Goal: Task Accomplishment & Management: Complete application form

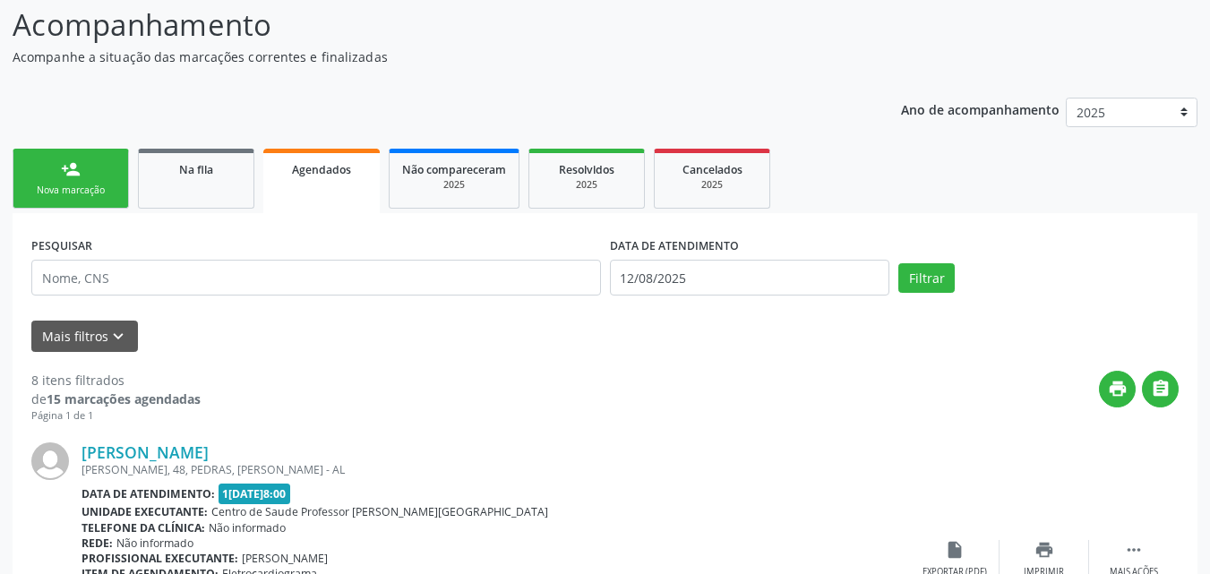
scroll to position [144, 0]
click at [99, 200] on link "person_add Nova marcação" at bounding box center [71, 179] width 116 height 60
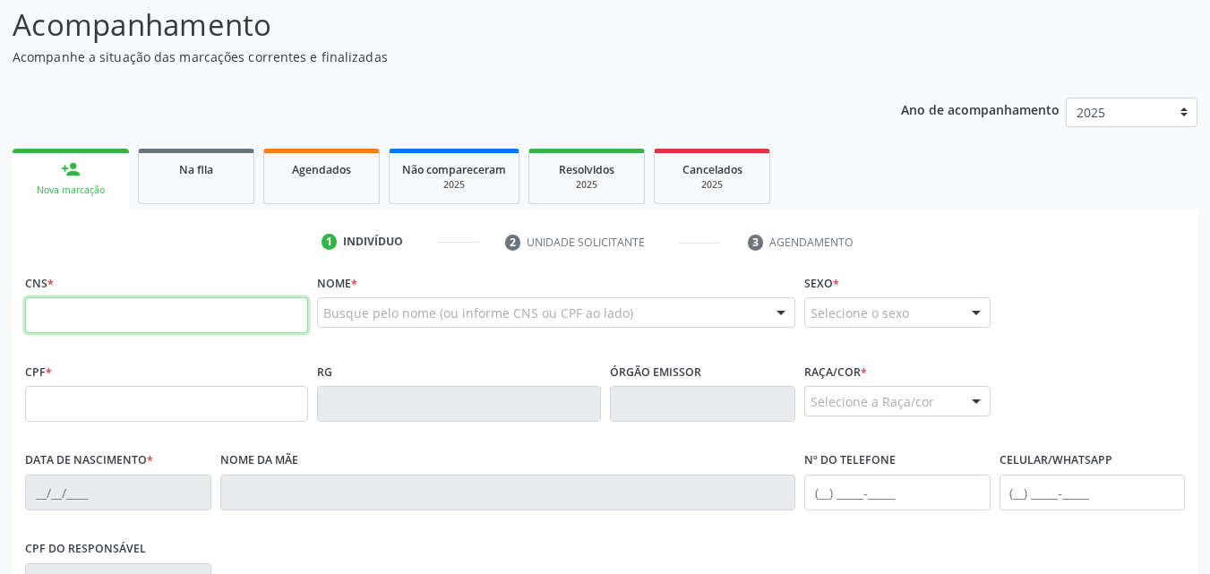
click at [84, 308] on input "text" at bounding box center [166, 315] width 283 height 36
type input "705 8024 6802 8730"
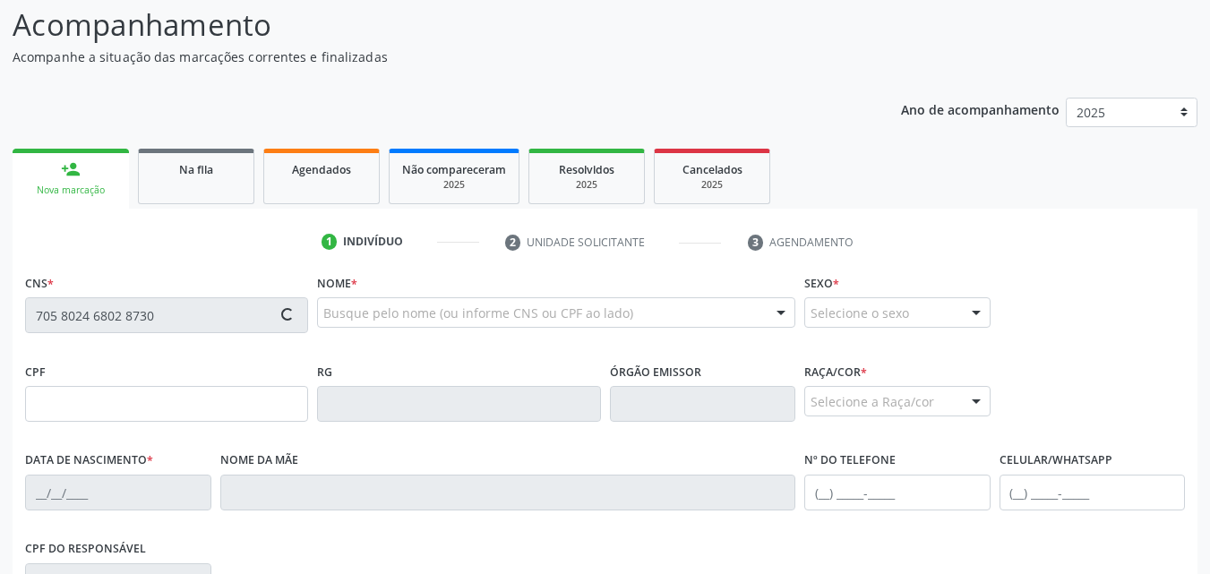
type input "076.582.814-68"
type input "[DATE]"
type input "[PERSON_NAME] Santoa"
type input "[PHONE_NUMBER]"
type input "S/N"
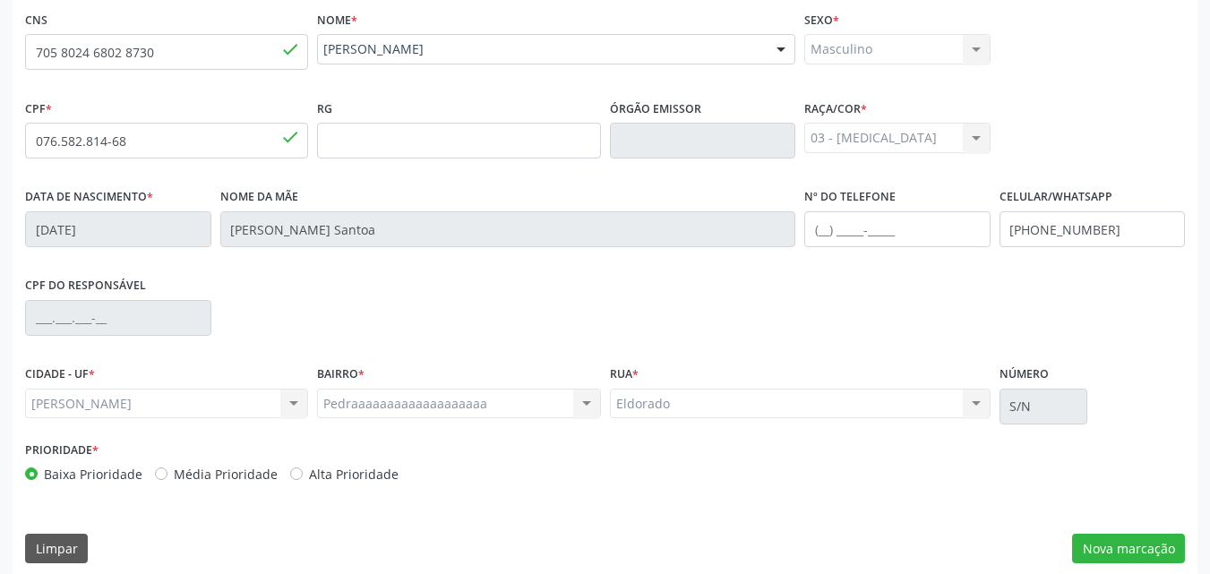
scroll to position [422, 0]
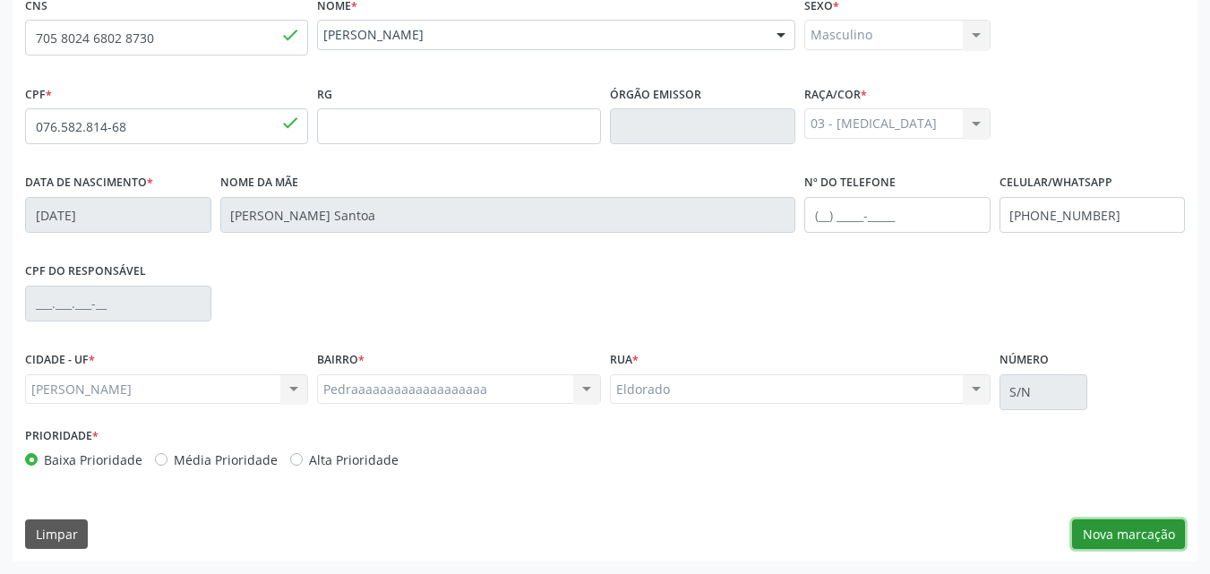
click at [1160, 543] on button "Nova marcação" at bounding box center [1128, 535] width 113 height 30
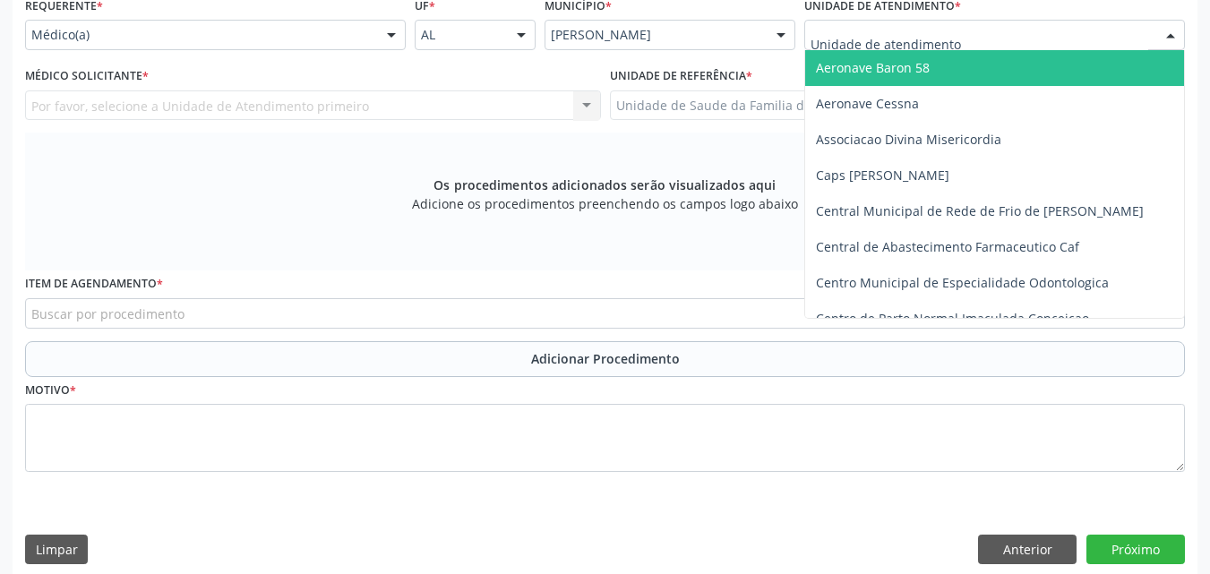
click at [969, 39] on div at bounding box center [994, 35] width 381 height 30
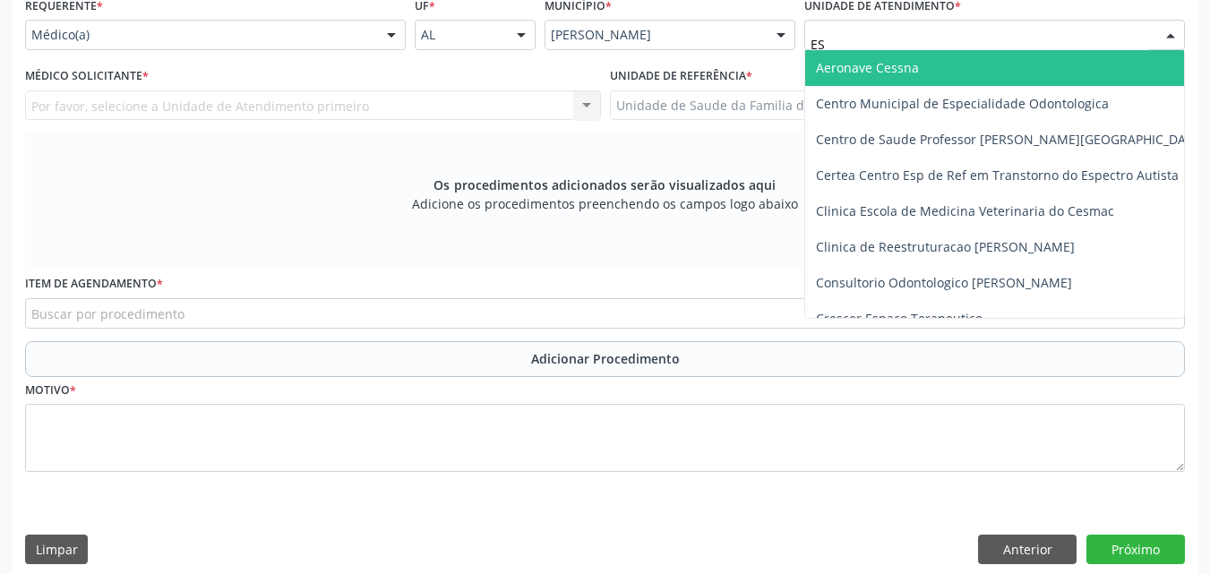
type input "EST"
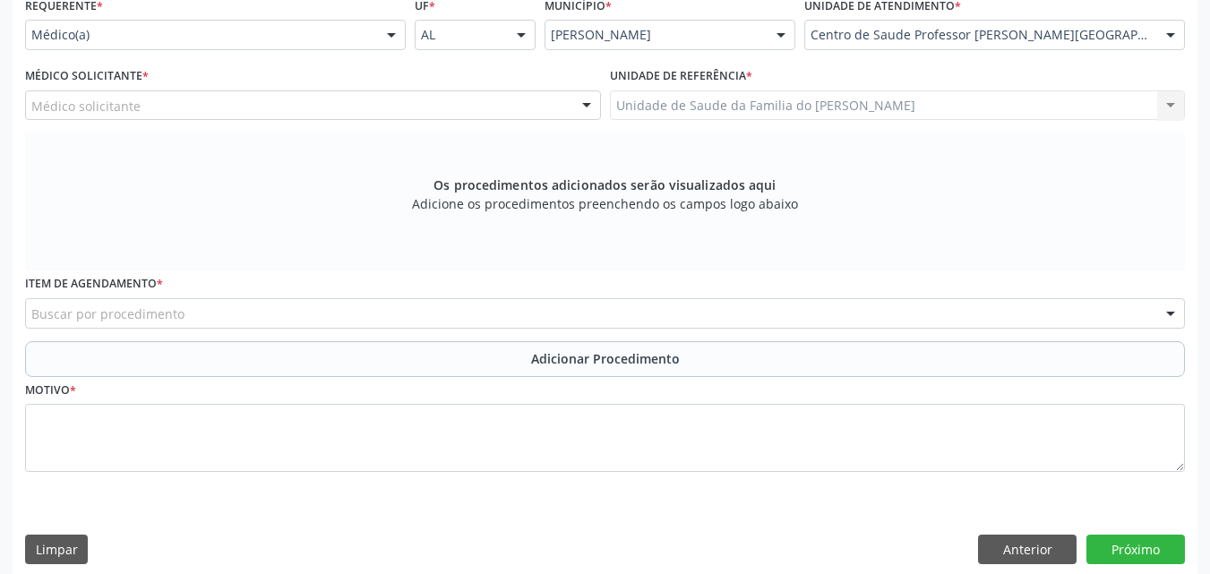
click at [326, 110] on div "Médico solicitante" at bounding box center [313, 105] width 576 height 30
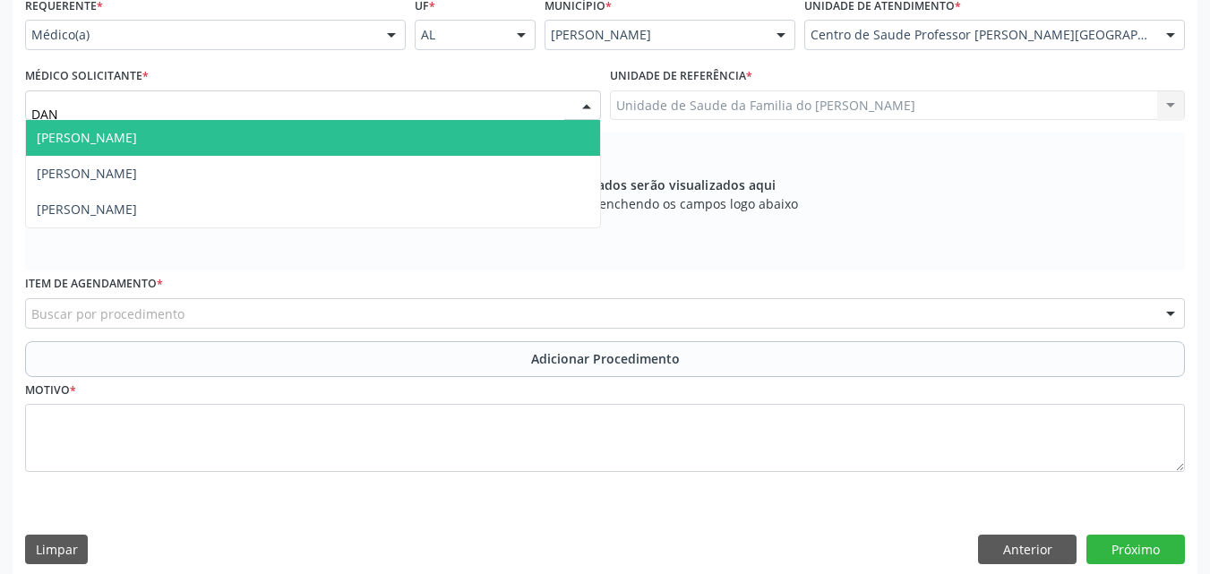
type input "[PERSON_NAME]"
click at [326, 129] on span "[PERSON_NAME]" at bounding box center [313, 138] width 574 height 36
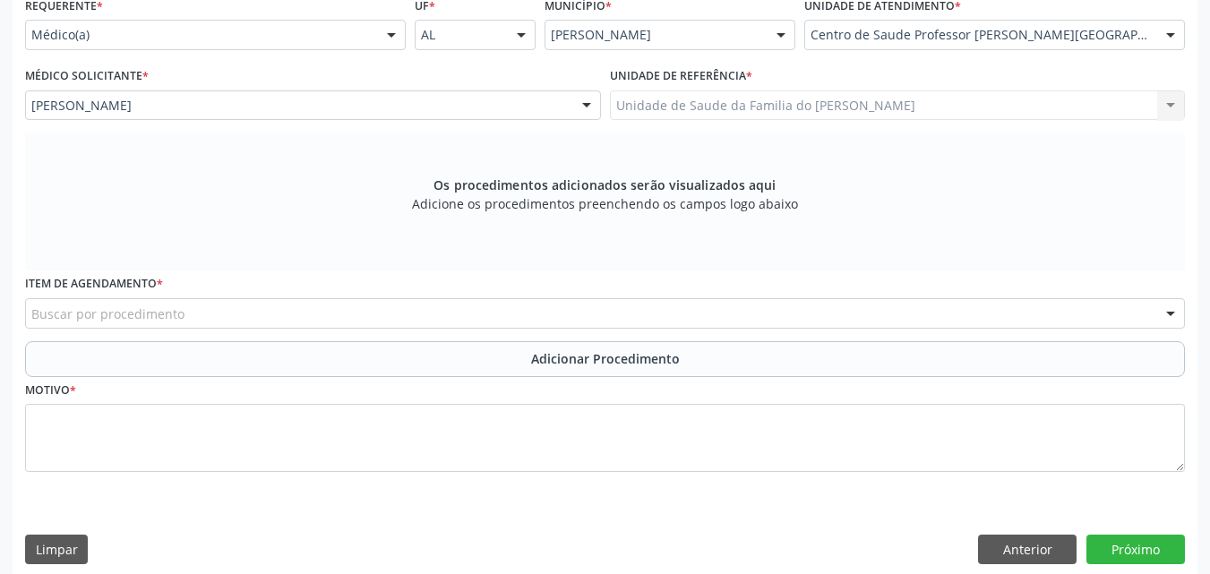
click at [314, 324] on div "Buscar por procedimento" at bounding box center [605, 313] width 1160 height 30
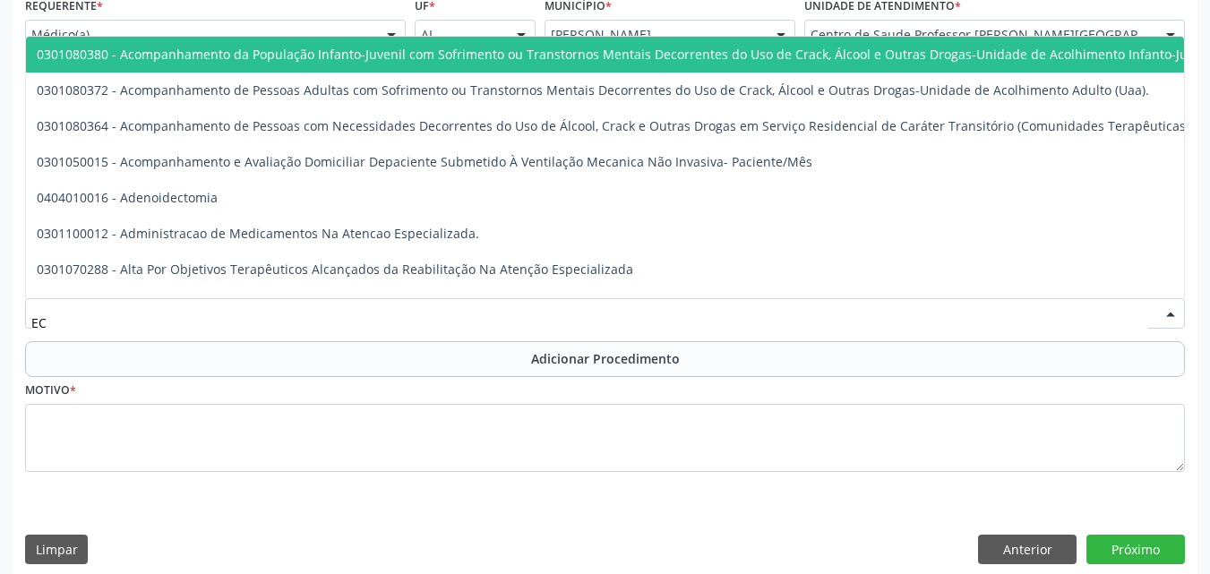
type input "E"
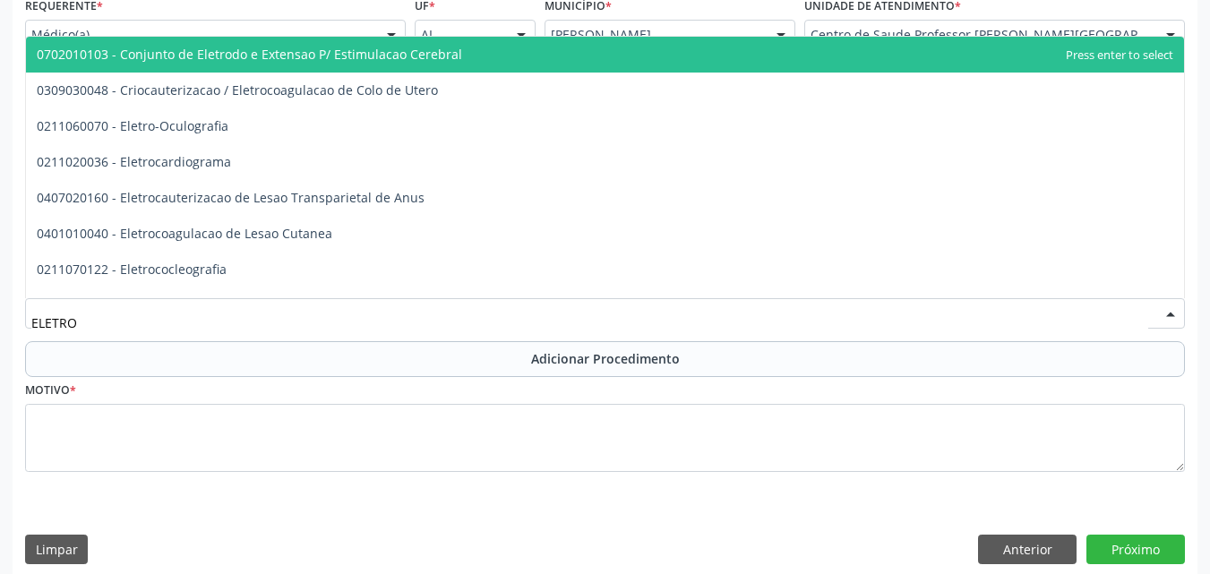
type input "ELETROC"
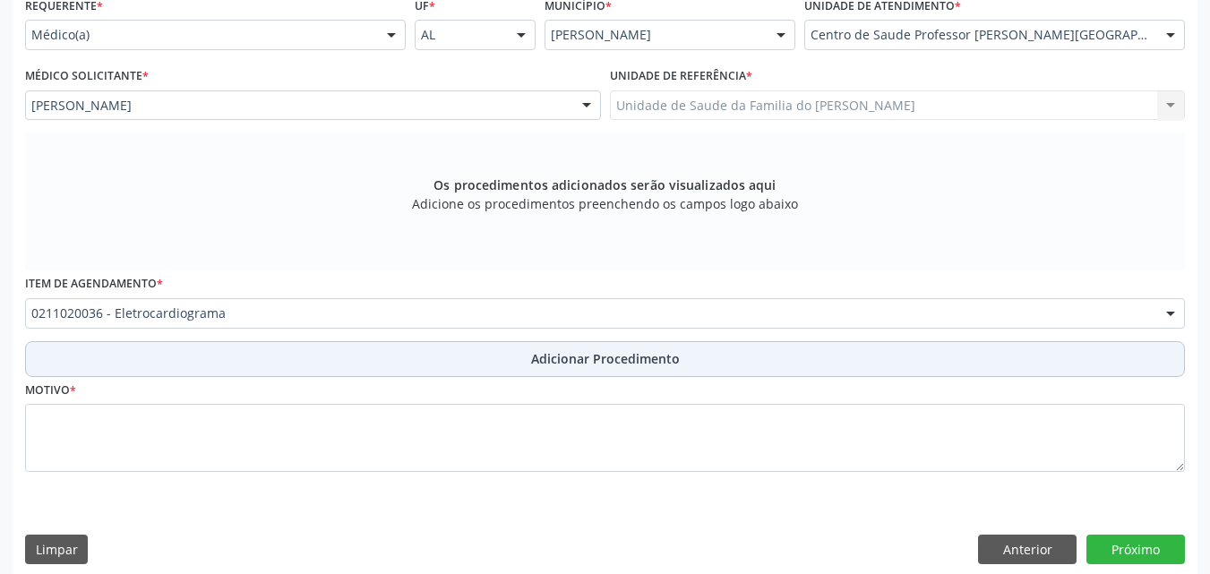
click at [357, 363] on button "Adicionar Procedimento" at bounding box center [605, 359] width 1160 height 36
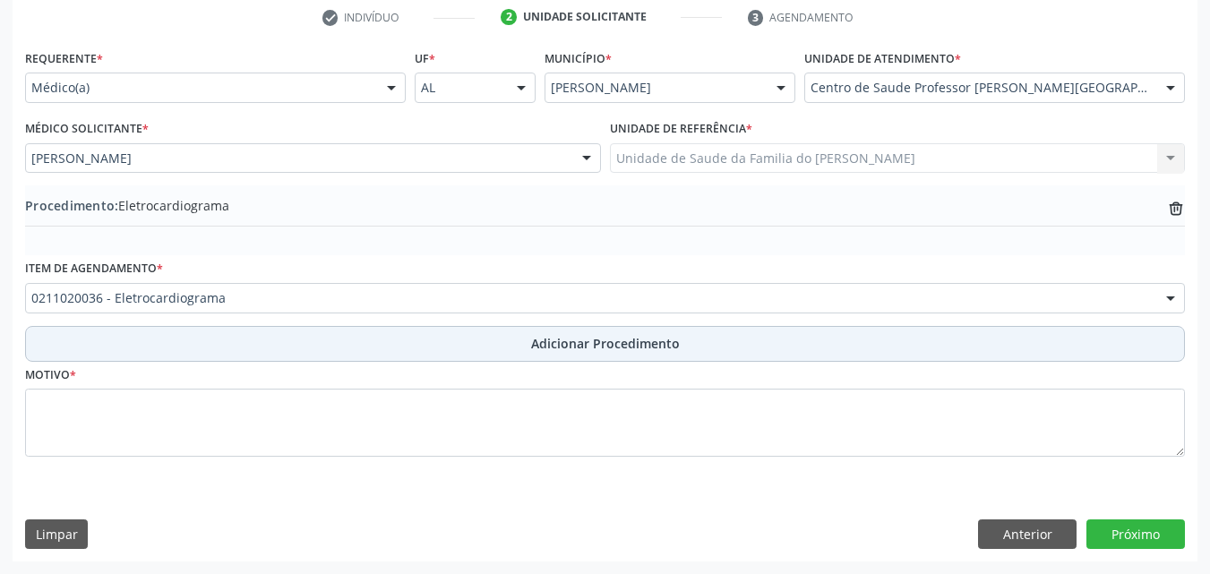
scroll to position [369, 0]
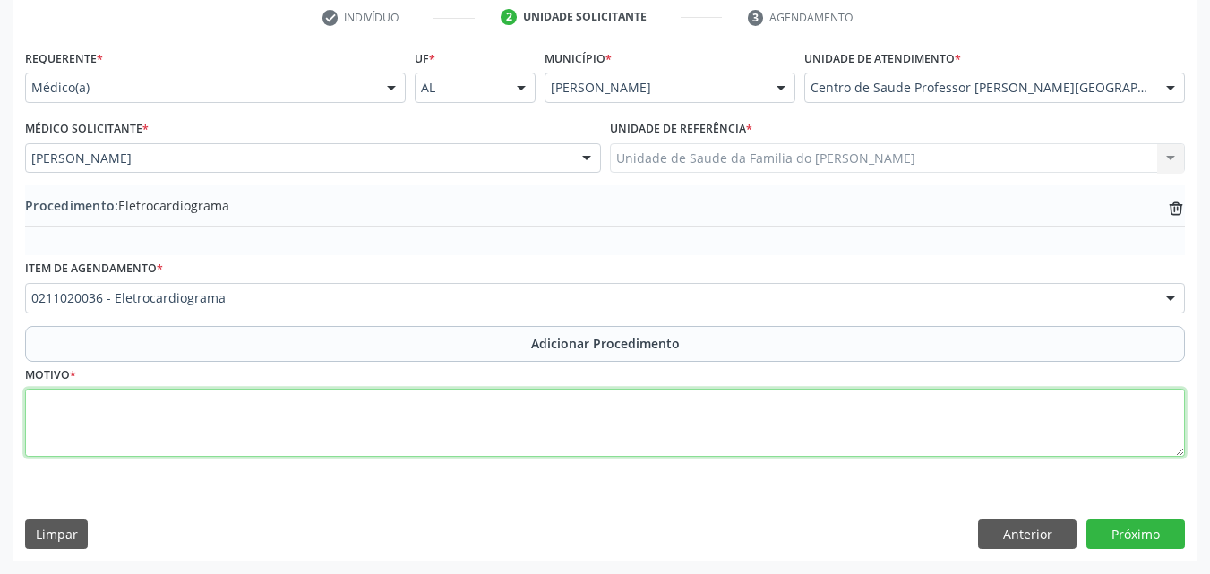
click at [310, 417] on textarea at bounding box center [605, 423] width 1160 height 68
type textarea "PRÉ-OPERATÓRIO"
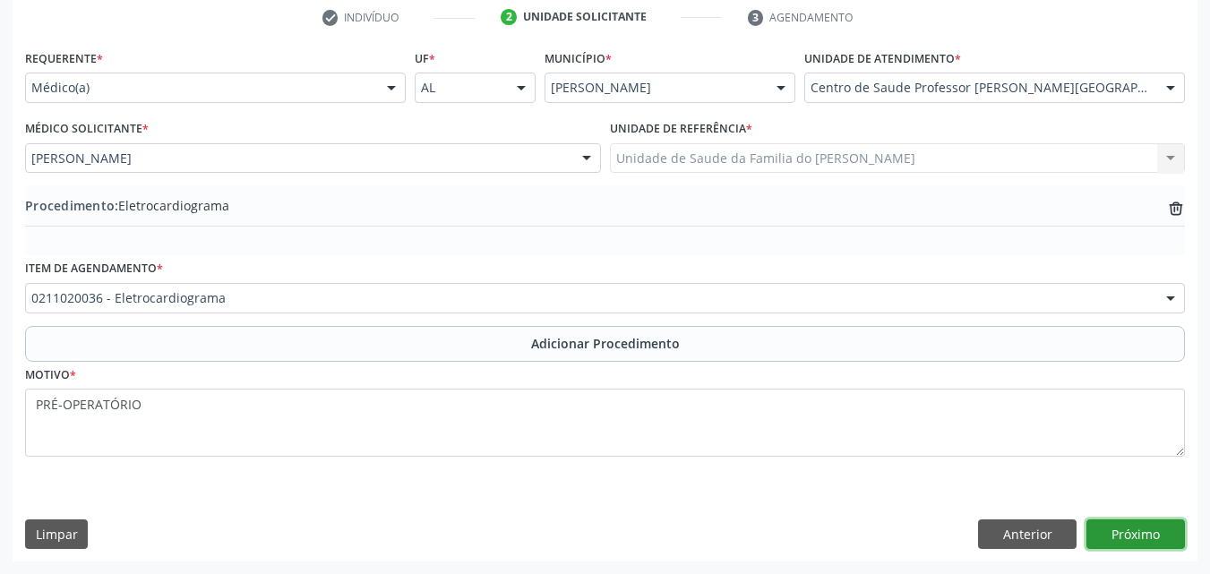
click at [1119, 531] on button "Próximo" at bounding box center [1136, 535] width 99 height 30
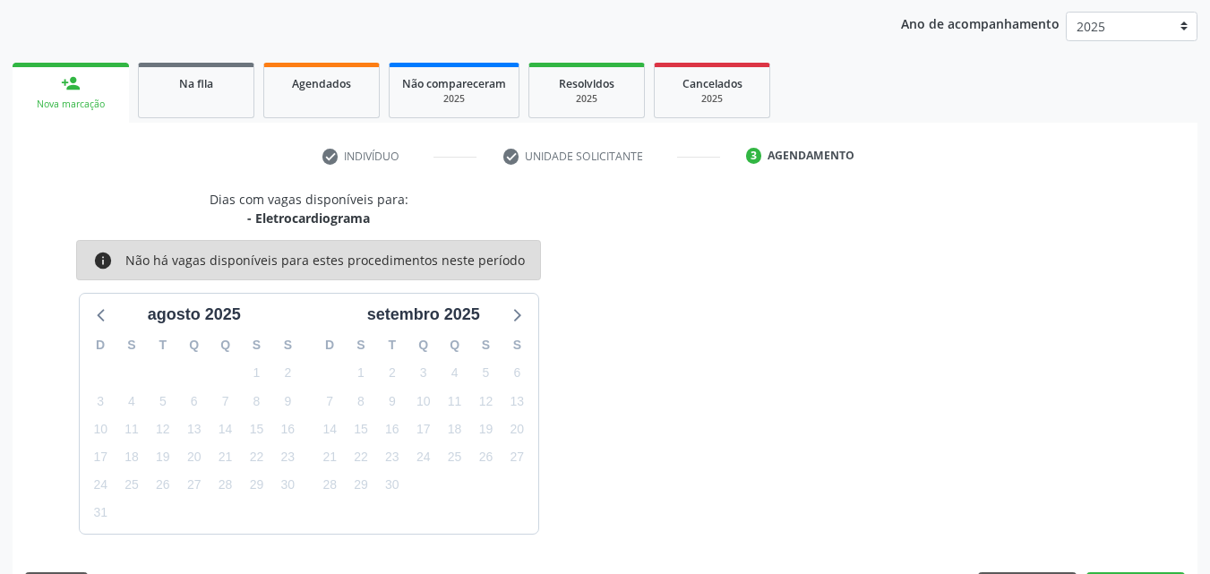
scroll to position [283, 0]
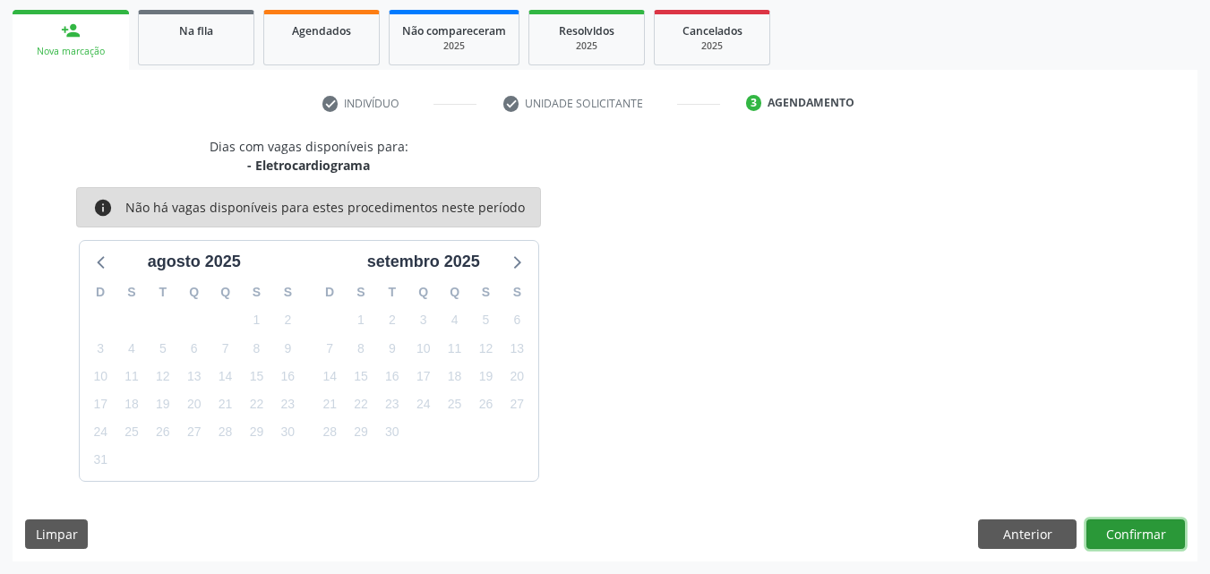
click at [1131, 528] on button "Confirmar" at bounding box center [1136, 535] width 99 height 30
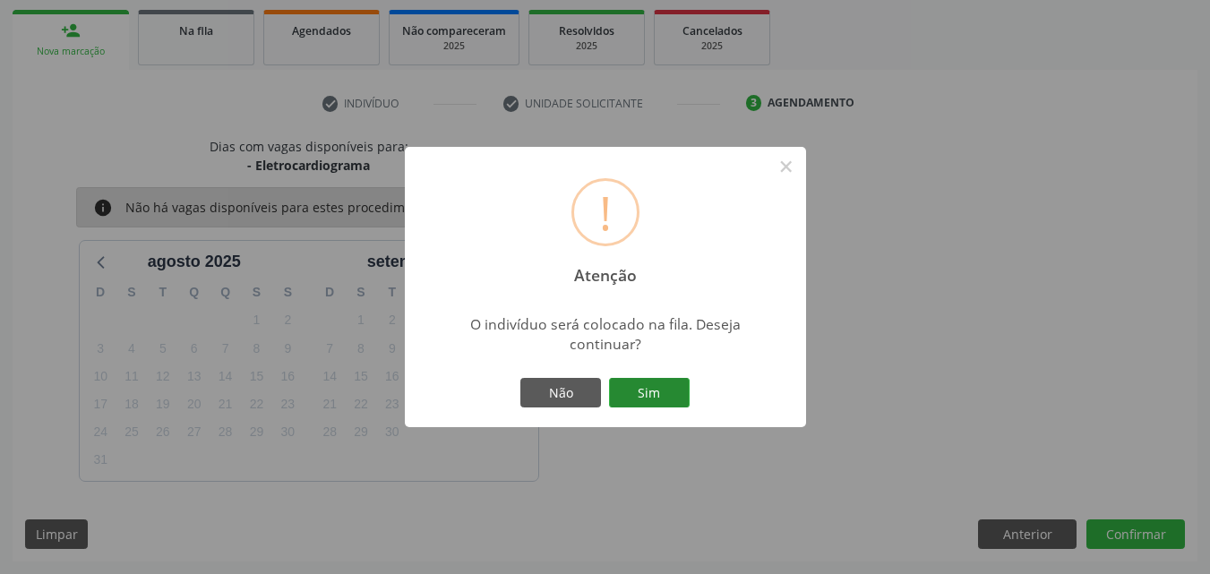
click at [660, 394] on button "Sim" at bounding box center [649, 393] width 81 height 30
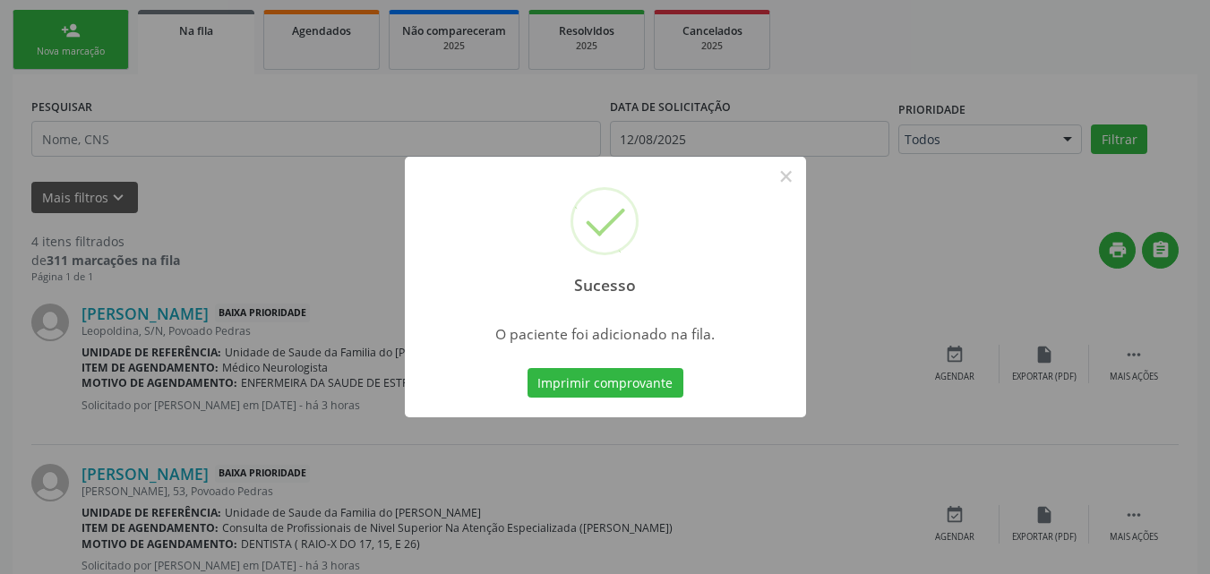
scroll to position [48, 0]
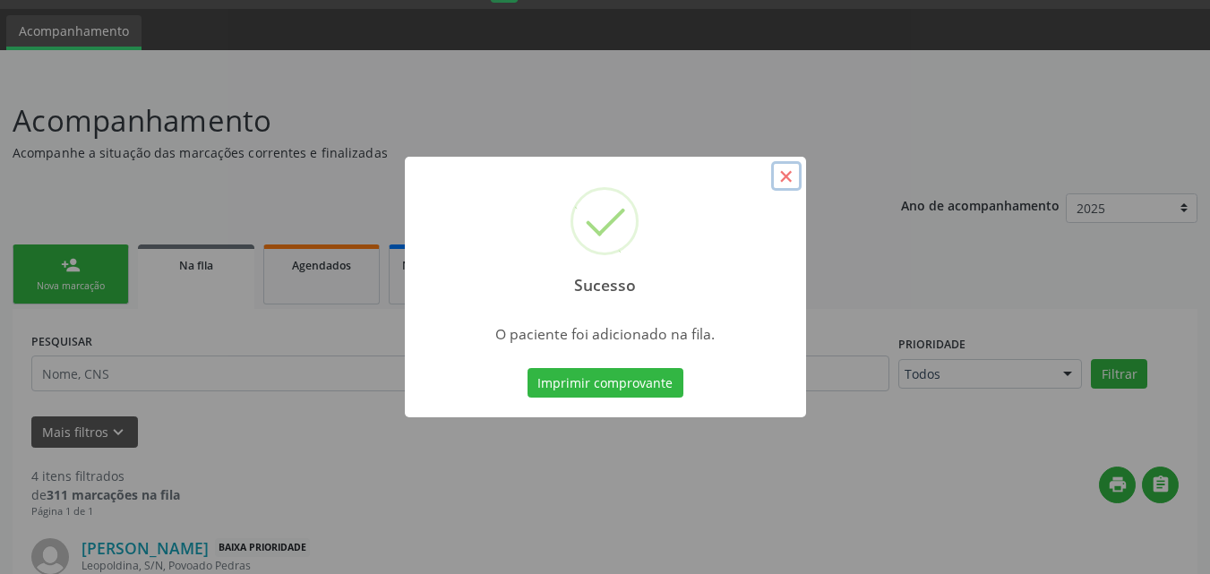
click at [784, 183] on button "×" at bounding box center [786, 176] width 30 height 30
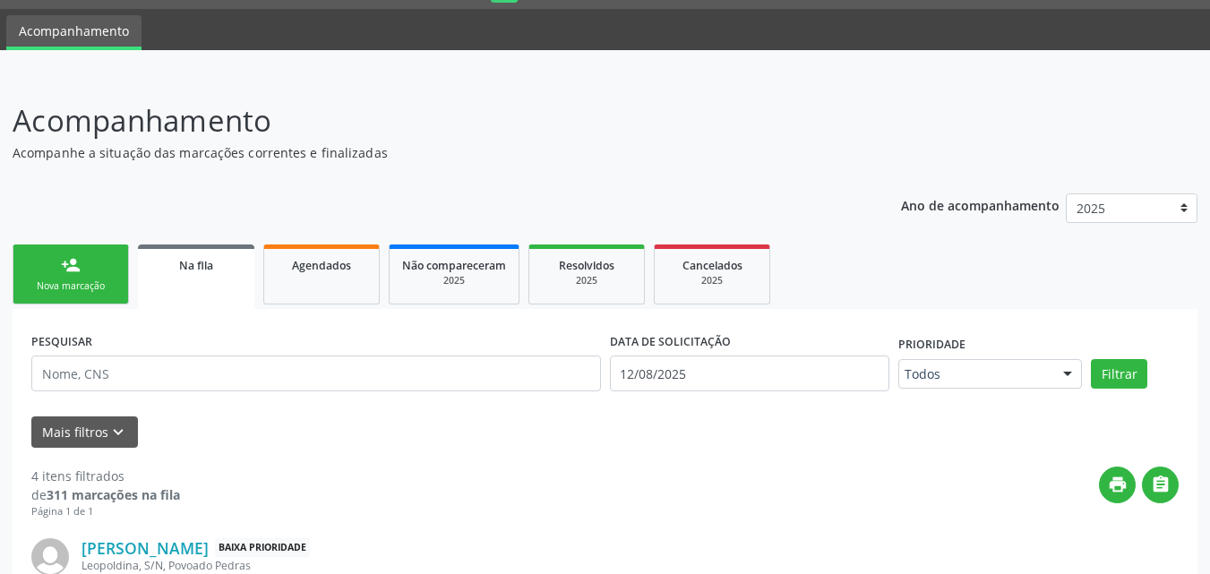
click at [94, 288] on div "Nova marcação" at bounding box center [71, 285] width 90 height 13
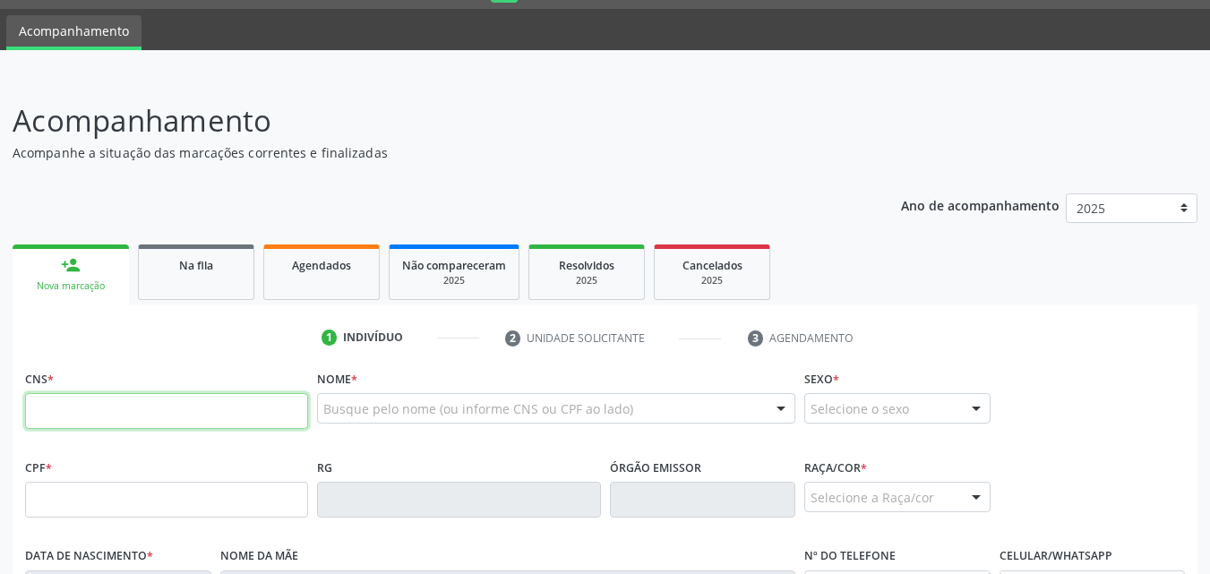
click at [118, 420] on input "text" at bounding box center [166, 411] width 283 height 36
click at [100, 411] on input "705 8024 080" at bounding box center [166, 411] width 283 height 36
drag, startPoint x: 125, startPoint y: 413, endPoint x: 96, endPoint y: 412, distance: 29.6
click at [96, 412] on input "705 8024 806" at bounding box center [166, 411] width 283 height 36
type input "705 8024 6802 8730"
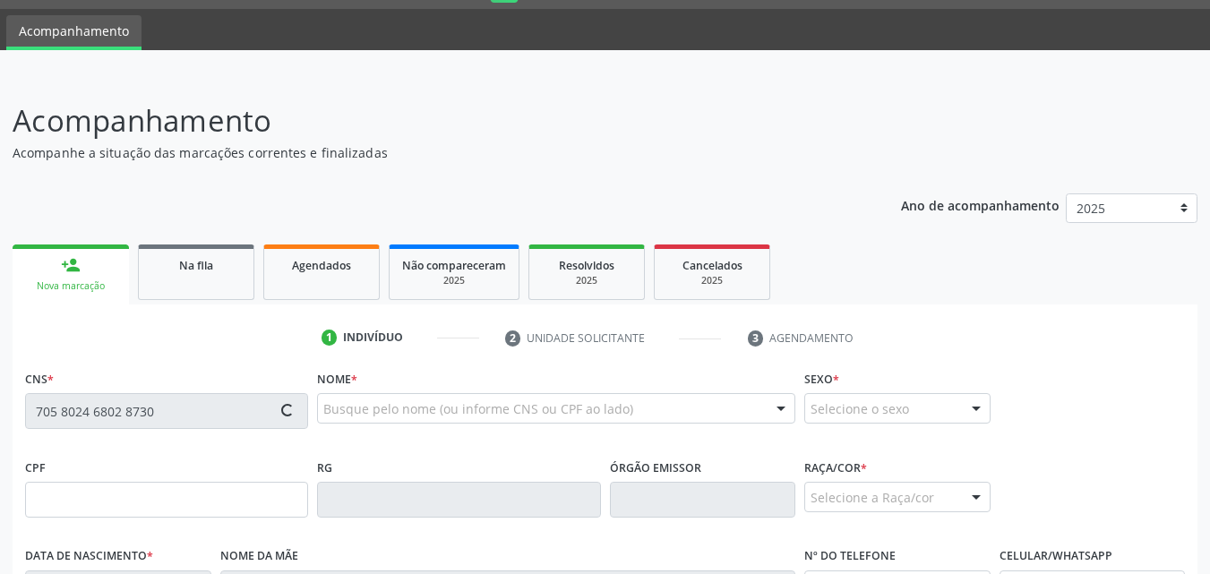
type input "076.582.814-68"
type input "[DATE]"
type input "[PERSON_NAME] Santoa"
type input "[PHONE_NUMBER]"
type input "S/N"
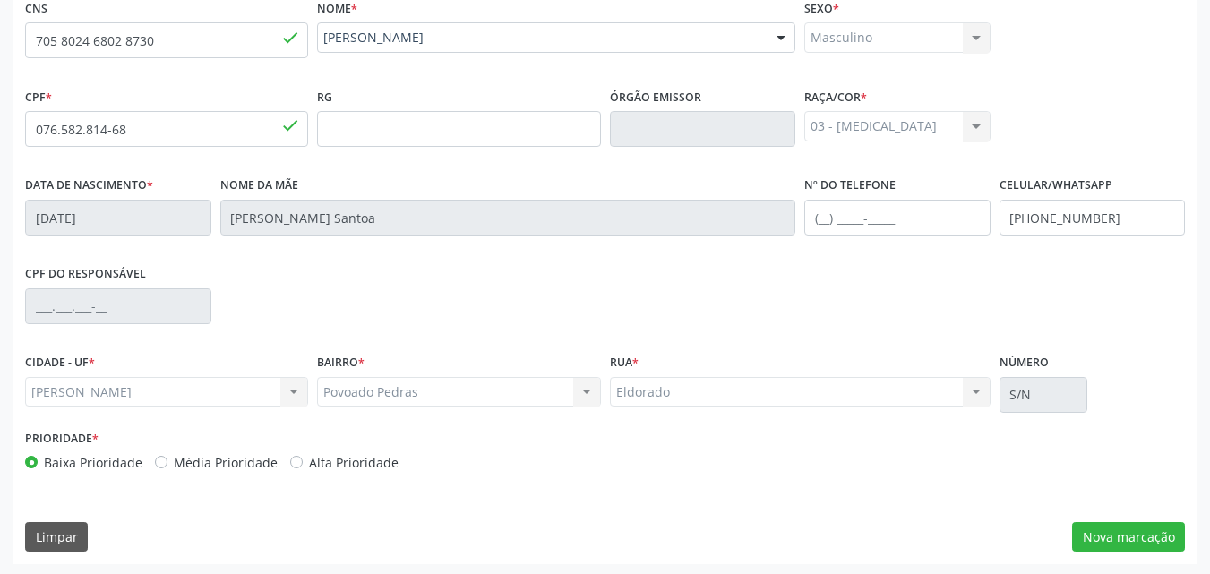
scroll to position [422, 0]
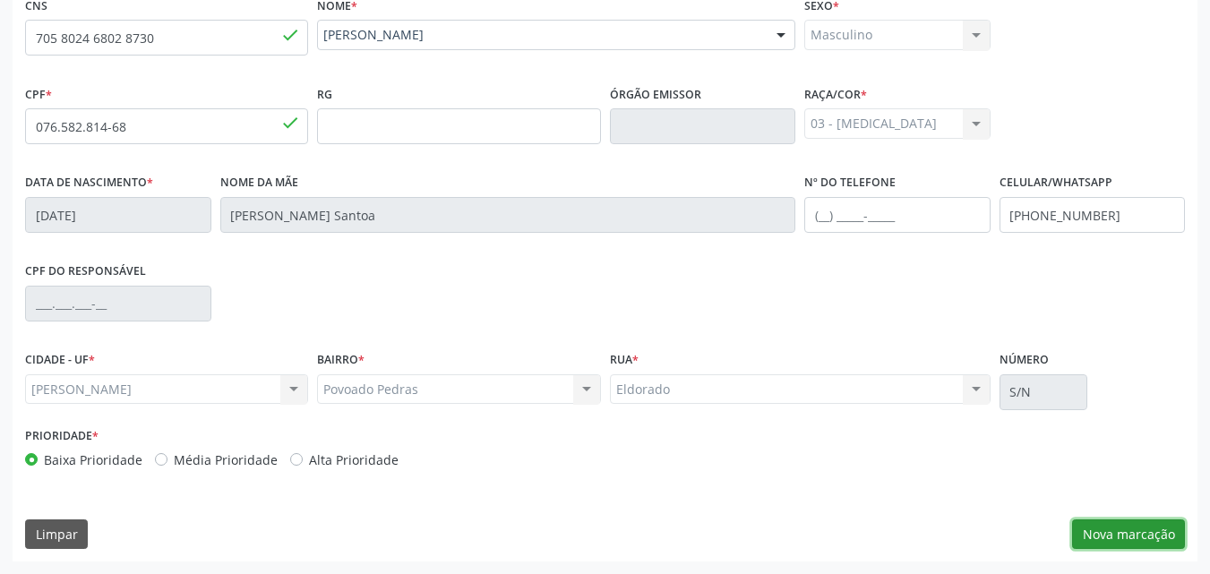
click at [1122, 520] on button "Nova marcação" at bounding box center [1128, 535] width 113 height 30
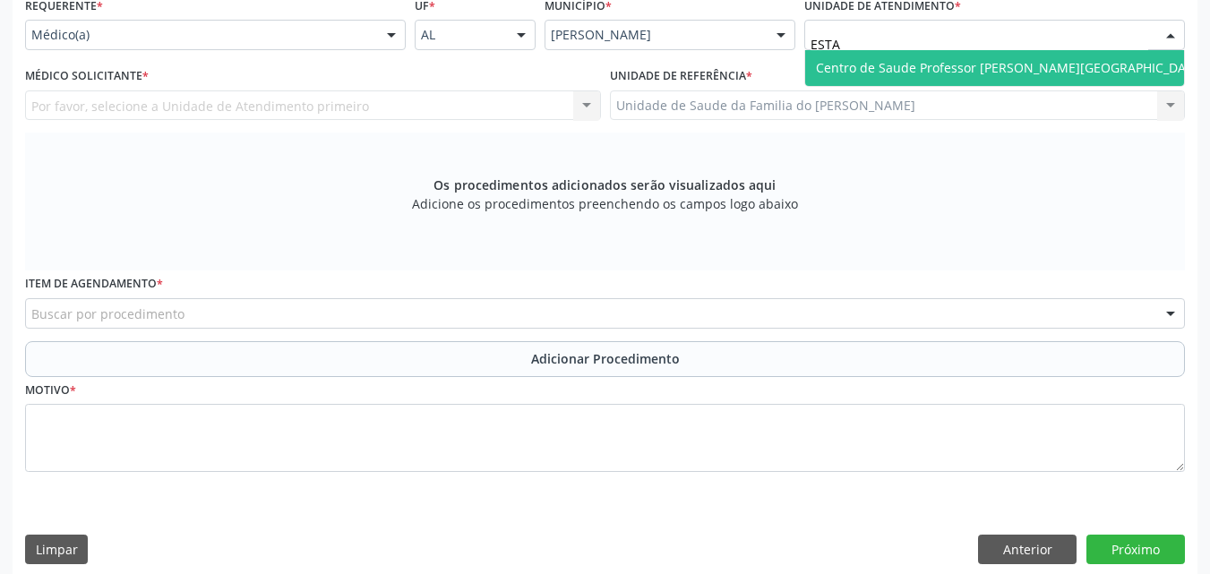
type input "ESTAC"
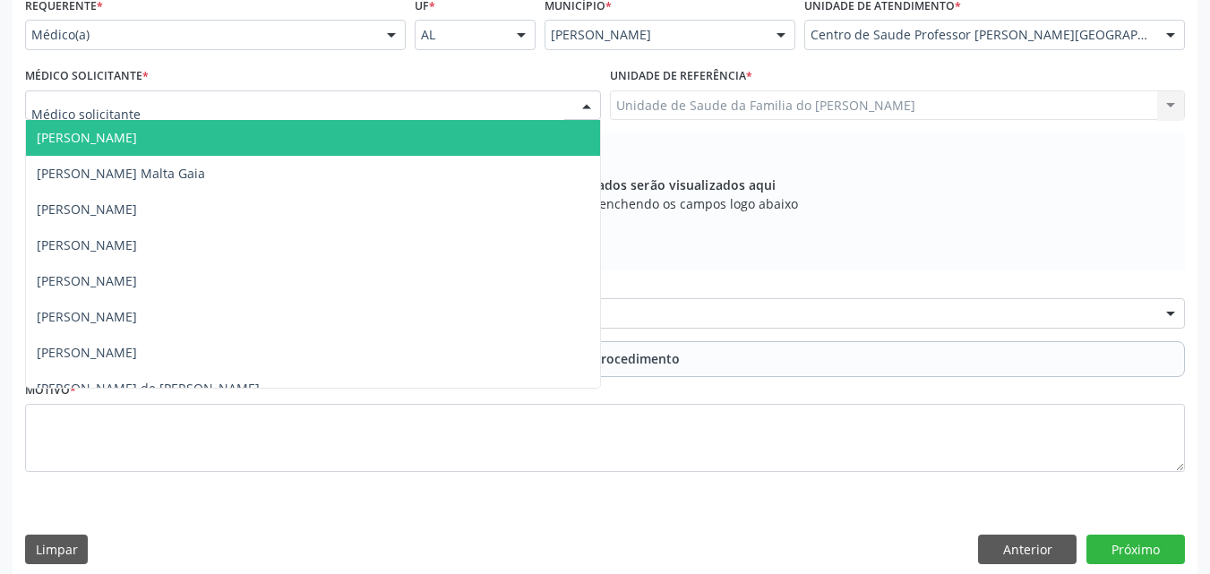
click at [391, 111] on div at bounding box center [313, 105] width 576 height 30
type input "DAN"
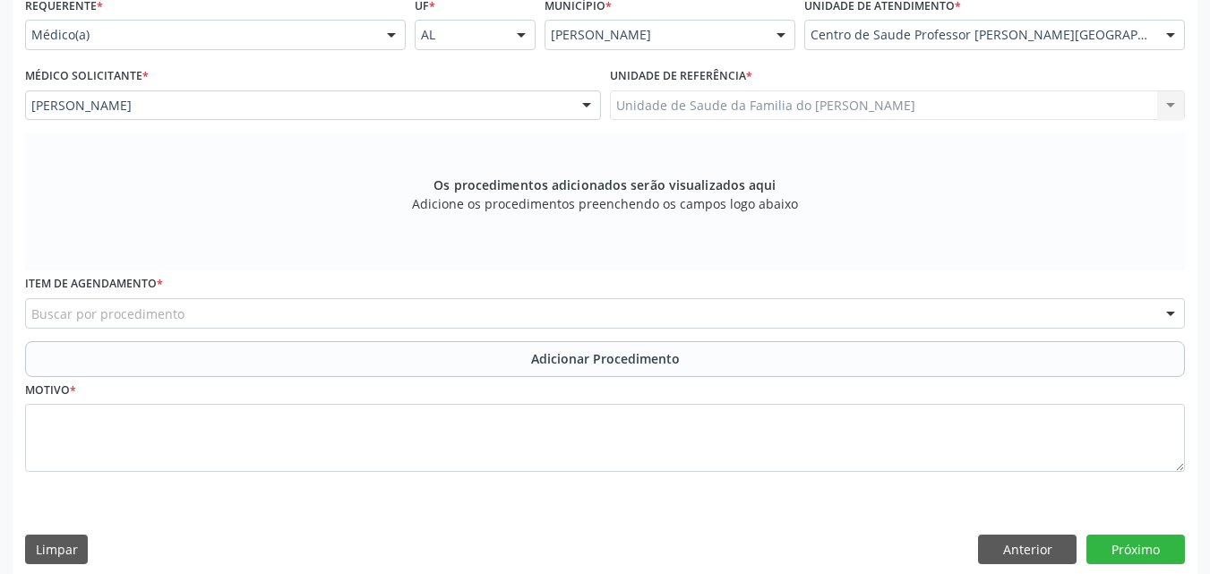
click at [399, 310] on div "Buscar por procedimento" at bounding box center [605, 313] width 1160 height 30
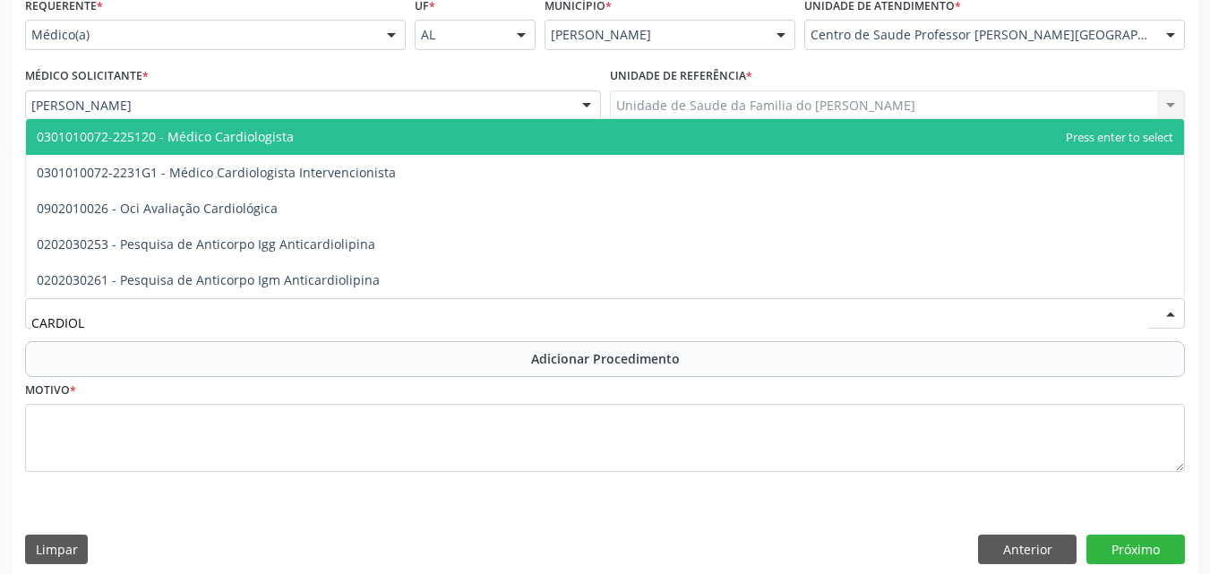
type input "CARDIOLO"
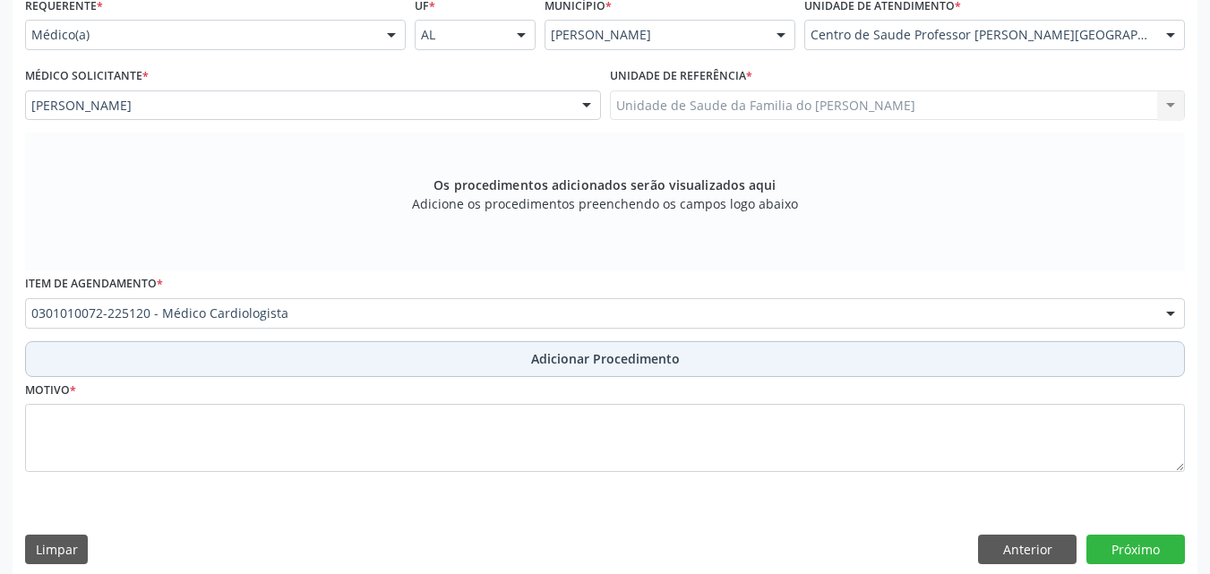
click at [399, 353] on button "Adicionar Procedimento" at bounding box center [605, 359] width 1160 height 36
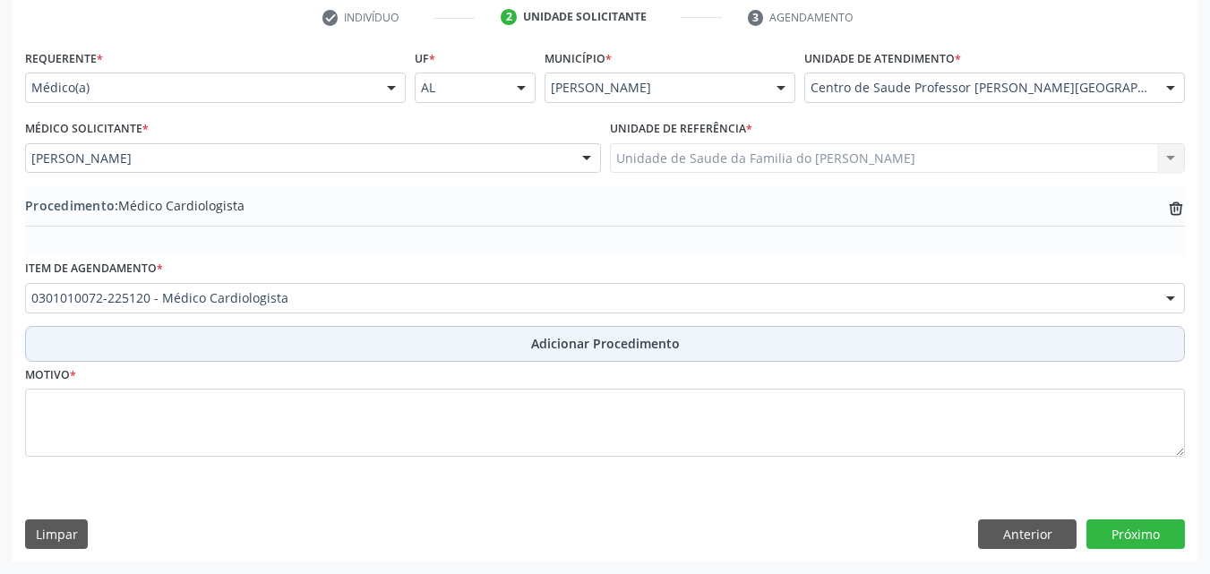
scroll to position [369, 0]
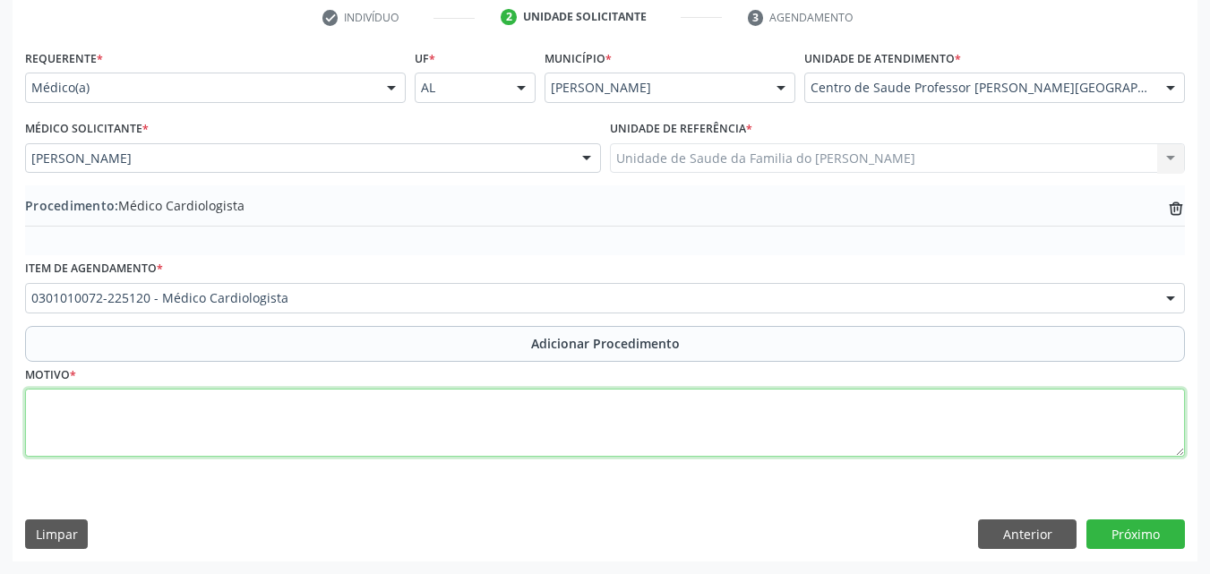
click at [392, 423] on textarea at bounding box center [605, 423] width 1160 height 68
type textarea "ENCAMINHAMENTO PARA O CARDIOLOGISTA"
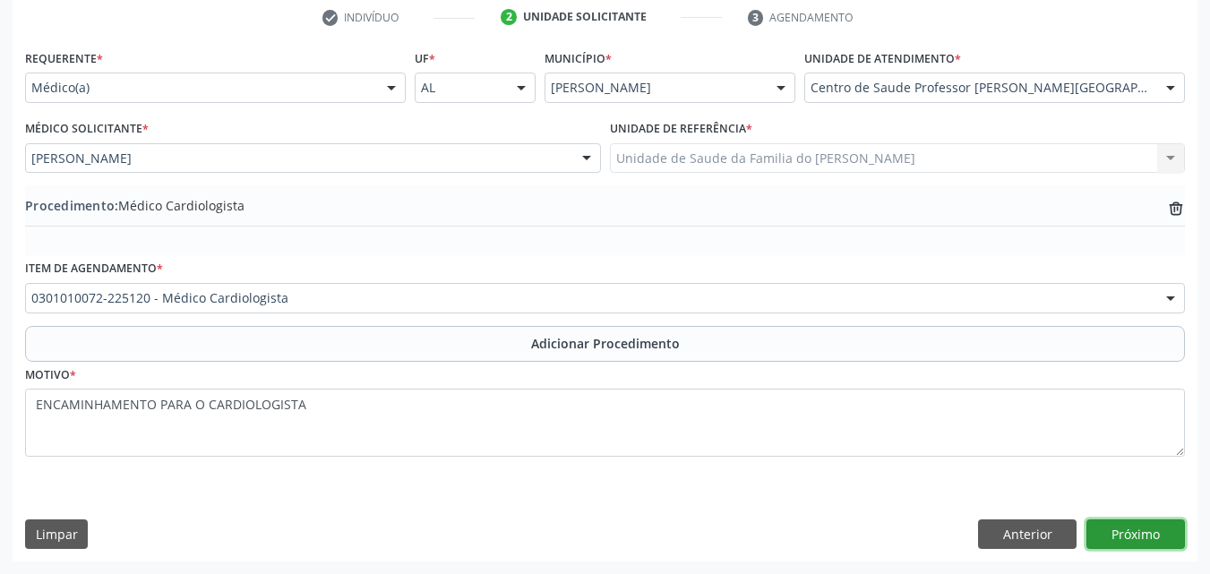
click at [1147, 534] on button "Próximo" at bounding box center [1136, 535] width 99 height 30
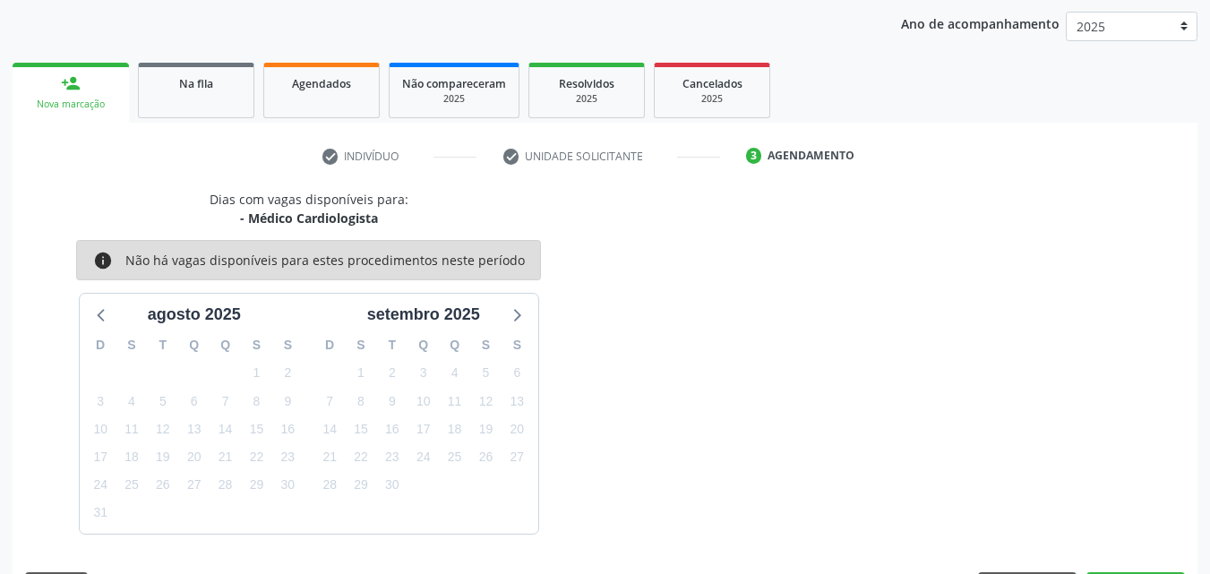
scroll to position [283, 0]
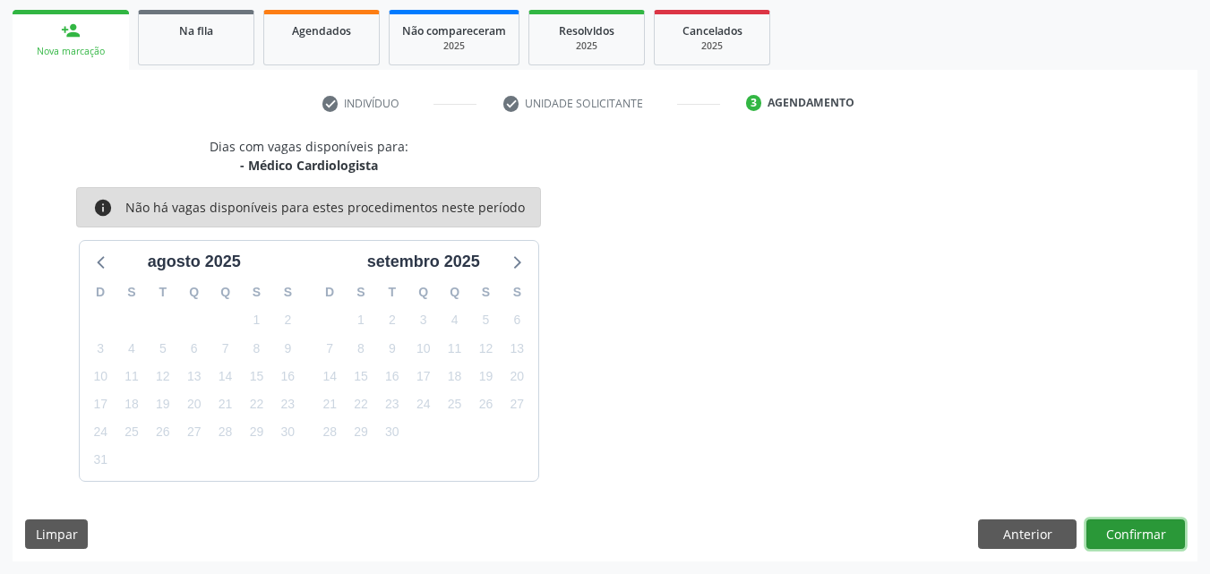
click at [1139, 535] on button "Confirmar" at bounding box center [1136, 535] width 99 height 30
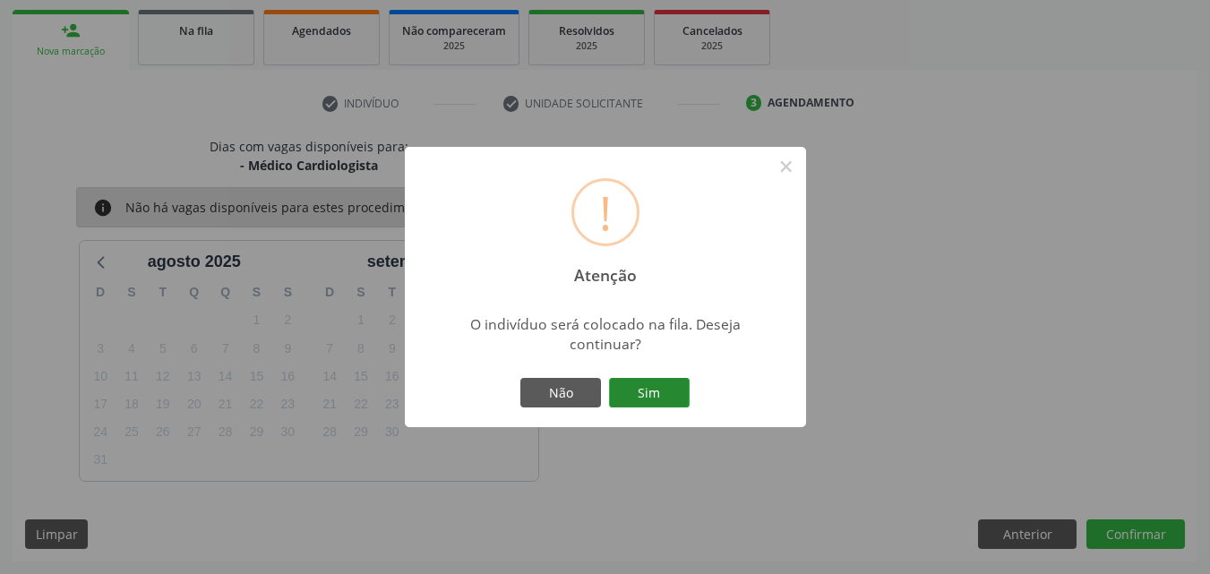
click at [655, 390] on button "Sim" at bounding box center [649, 393] width 81 height 30
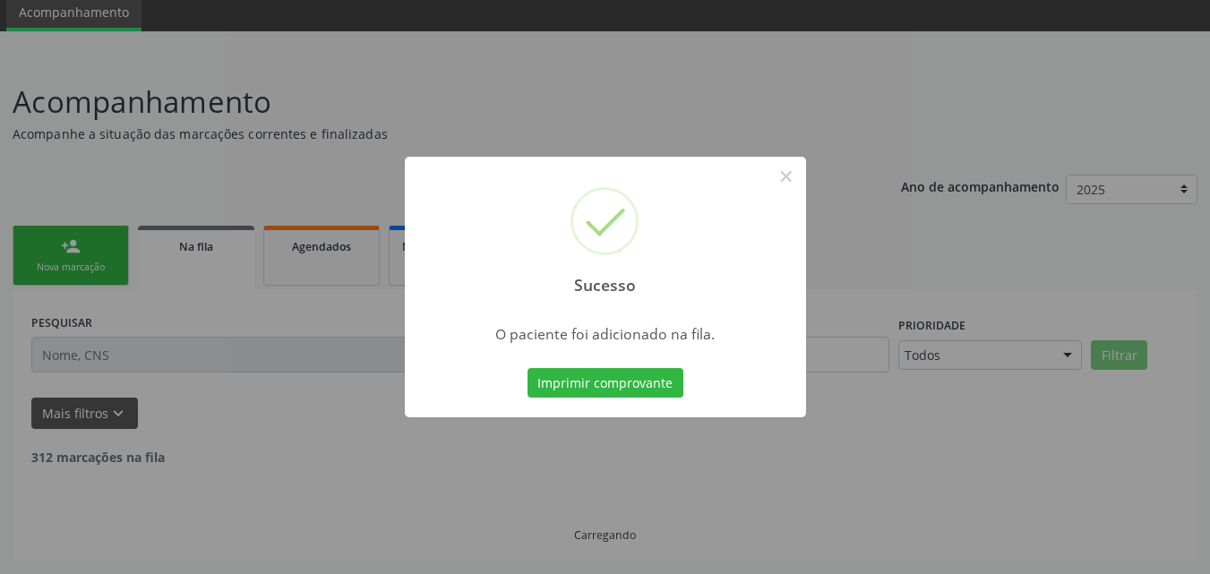
scroll to position [48, 0]
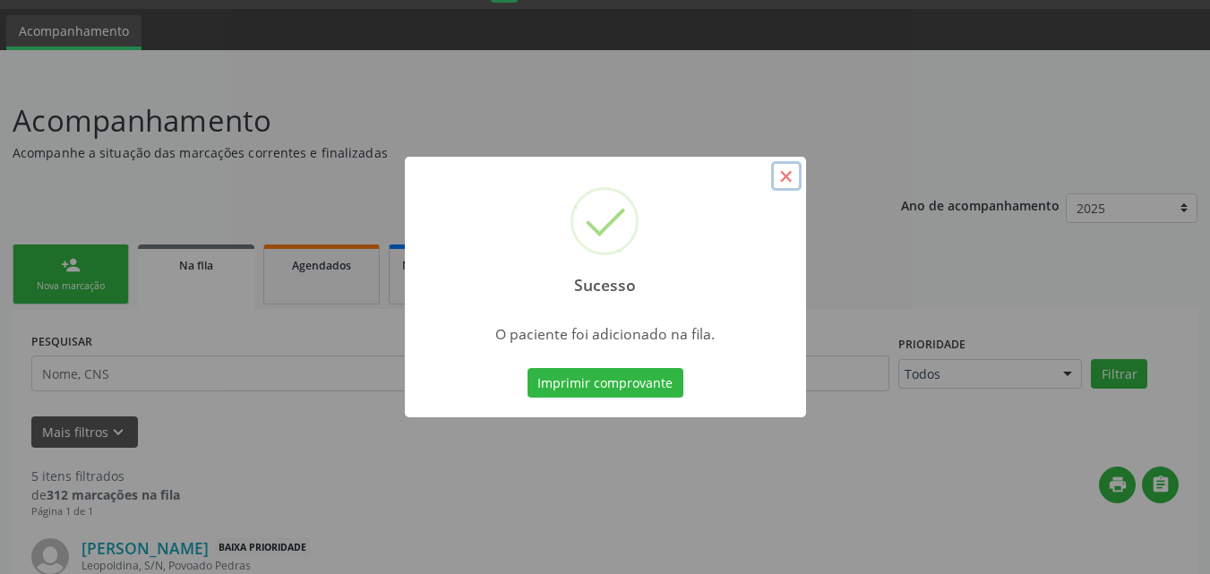
click at [778, 163] on button "×" at bounding box center [786, 176] width 30 height 30
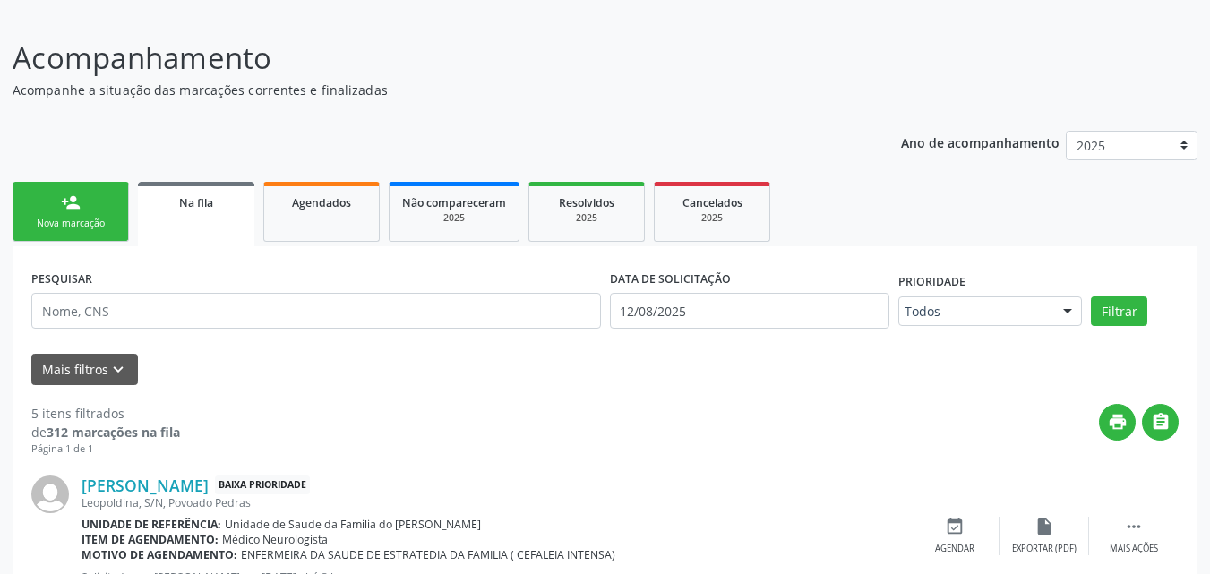
scroll to position [0, 0]
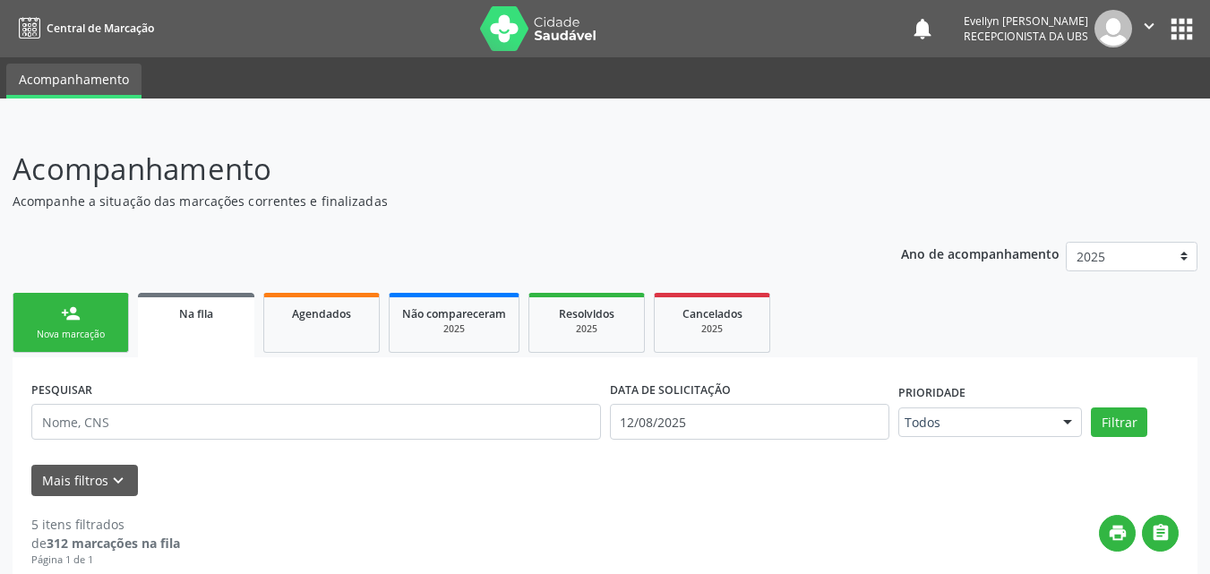
click at [111, 329] on div "Nova marcação" at bounding box center [71, 334] width 90 height 13
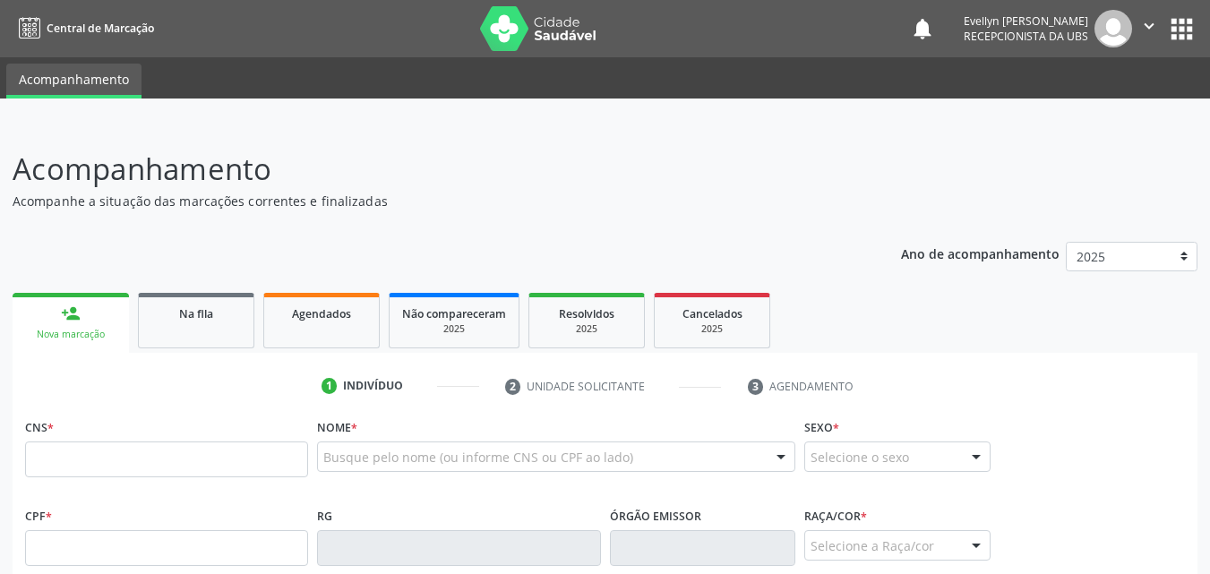
click at [90, 322] on link "person_add Nova marcação" at bounding box center [71, 323] width 116 height 60
click at [82, 468] on input "text" at bounding box center [166, 460] width 283 height 36
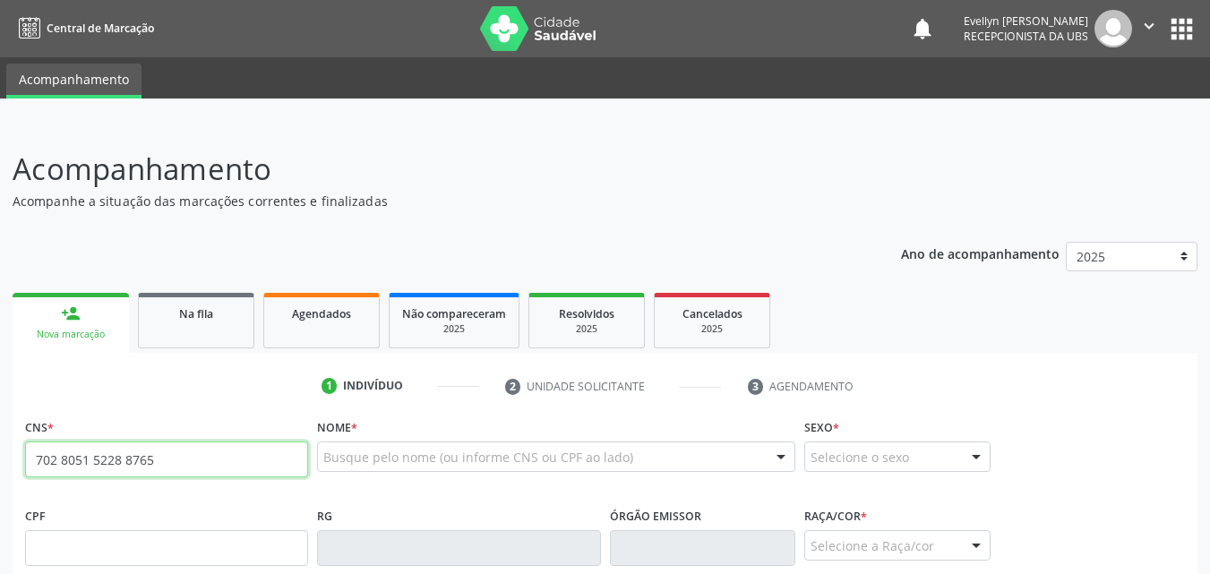
type input "702 8051 5228 8765"
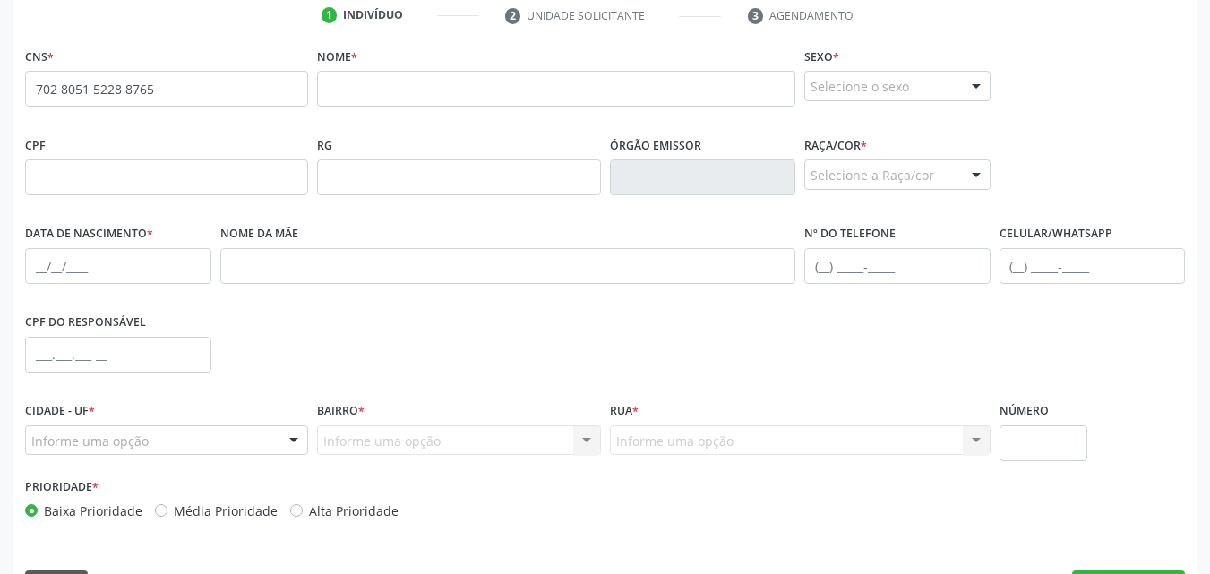
scroll to position [369, 0]
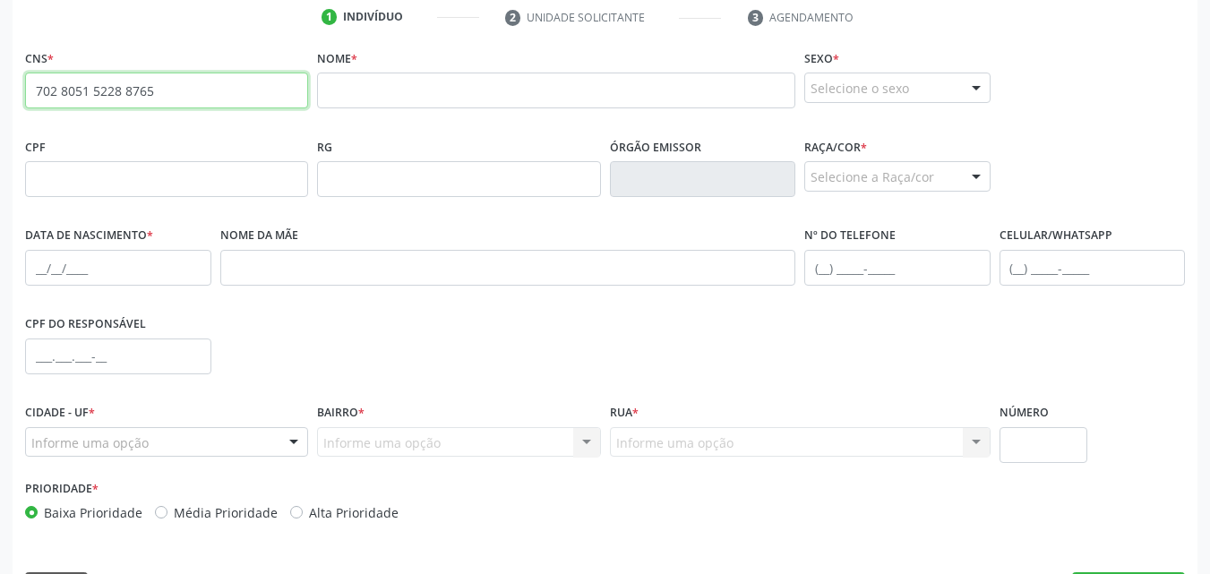
drag, startPoint x: 161, startPoint y: 89, endPoint x: 0, endPoint y: 70, distance: 162.3
click at [0, 70] on div "Acompanhamento Acompanhe a situação das marcações correntes e finalizadas Relat…" at bounding box center [605, 191] width 1210 height 872
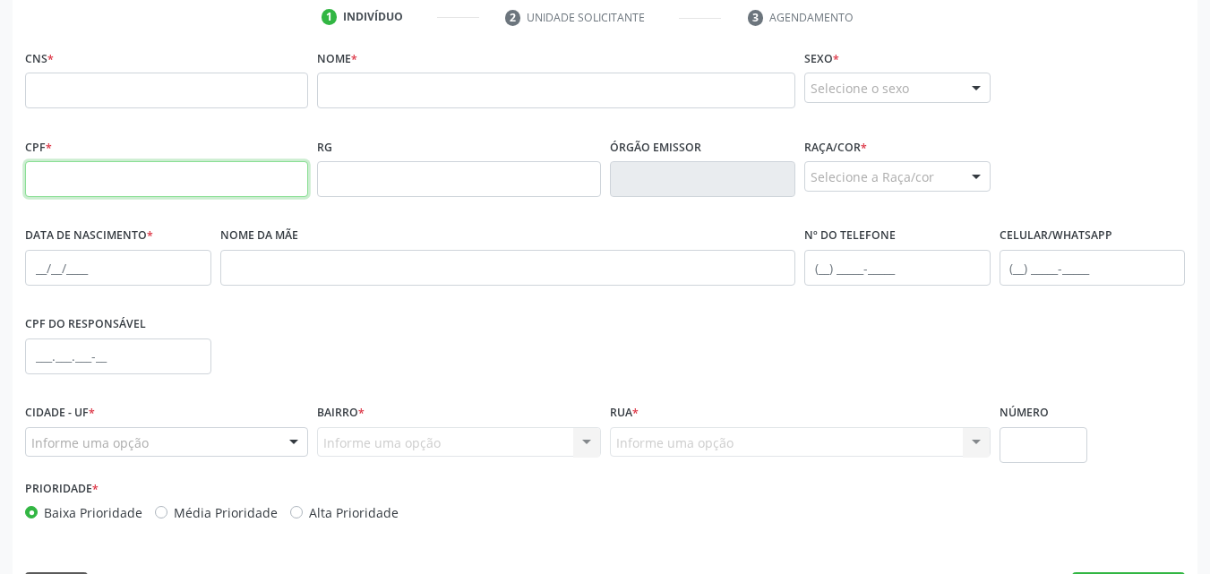
click at [44, 175] on input "text" at bounding box center [166, 179] width 283 height 36
paste input "411.448.994-00"
type input "411.448.994-00"
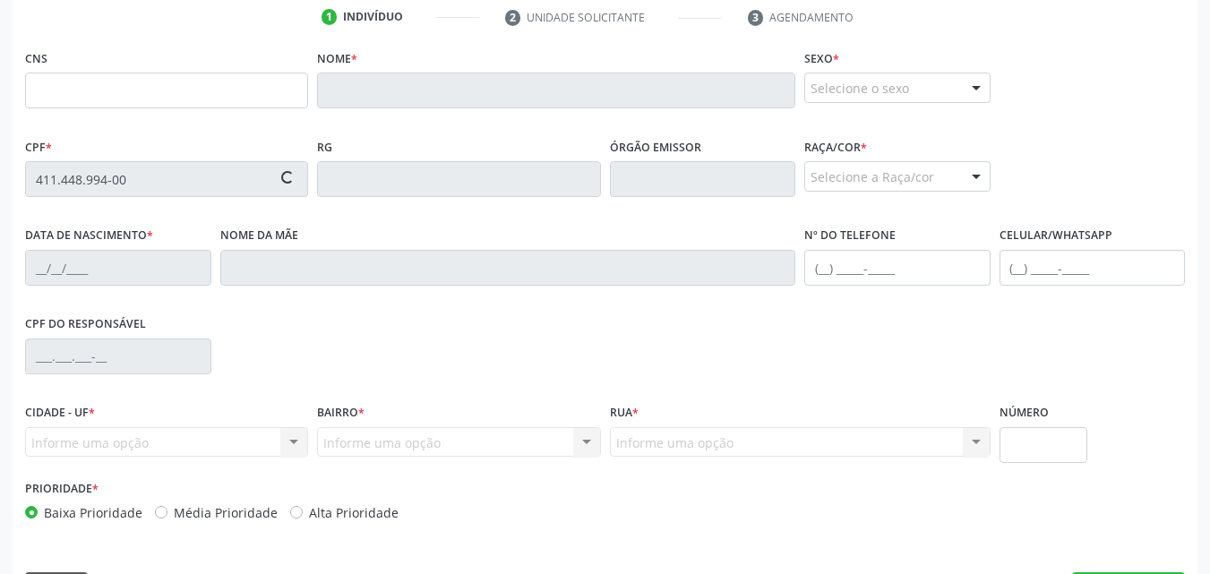
type input "[DATE]"
type input "[PERSON_NAME]"
type input "[PHONE_NUMBER]"
type input "S/N"
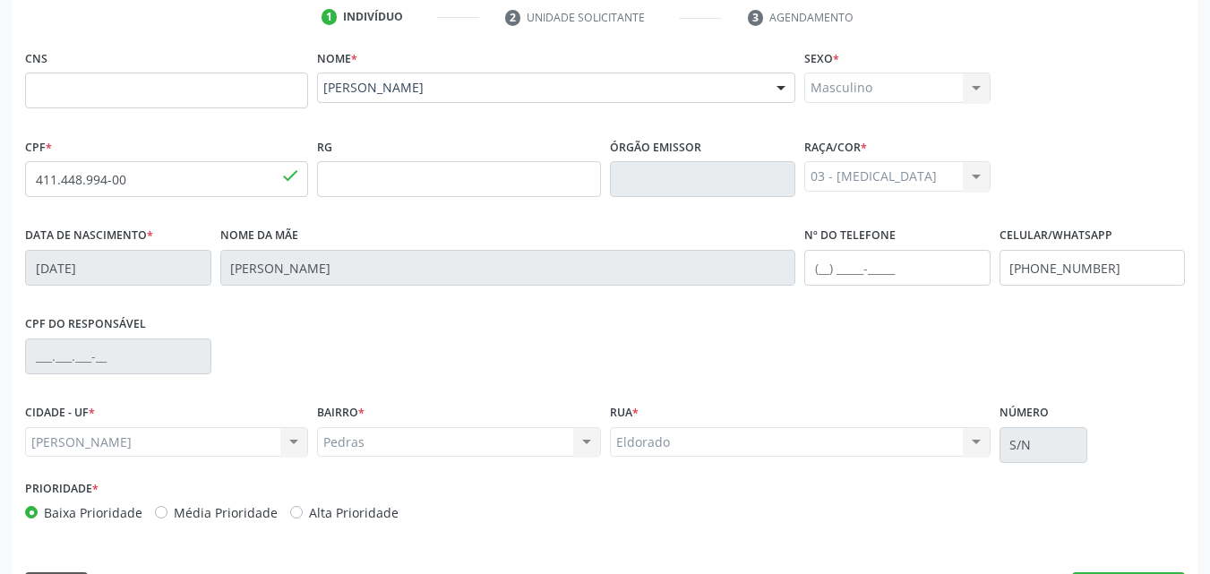
scroll to position [422, 0]
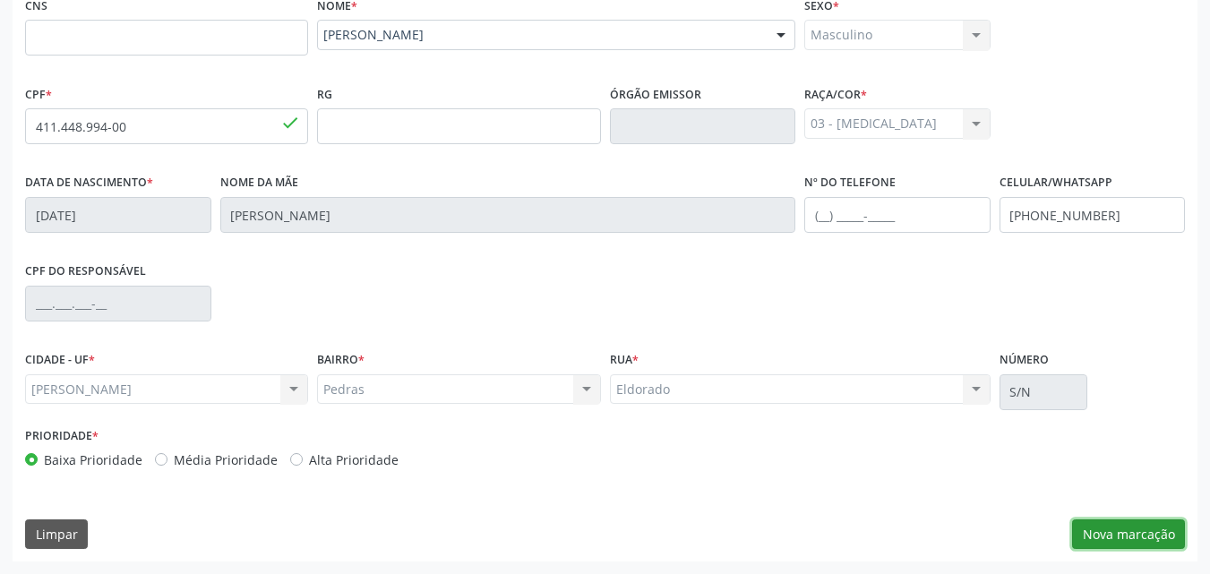
click at [1155, 531] on button "Nova marcação" at bounding box center [1128, 535] width 113 height 30
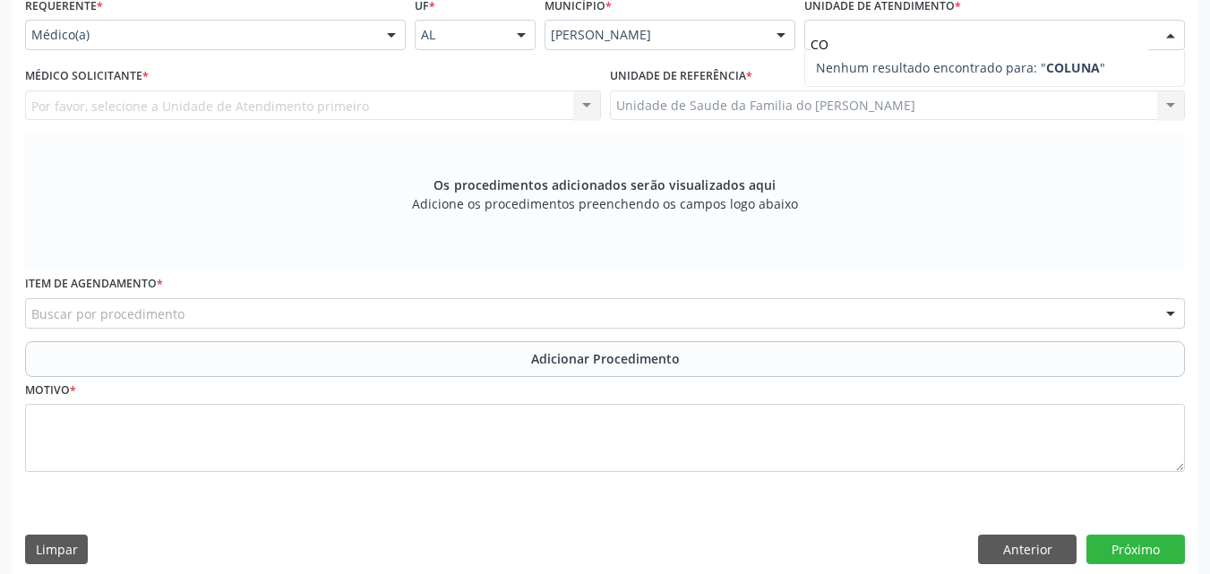
type input "C"
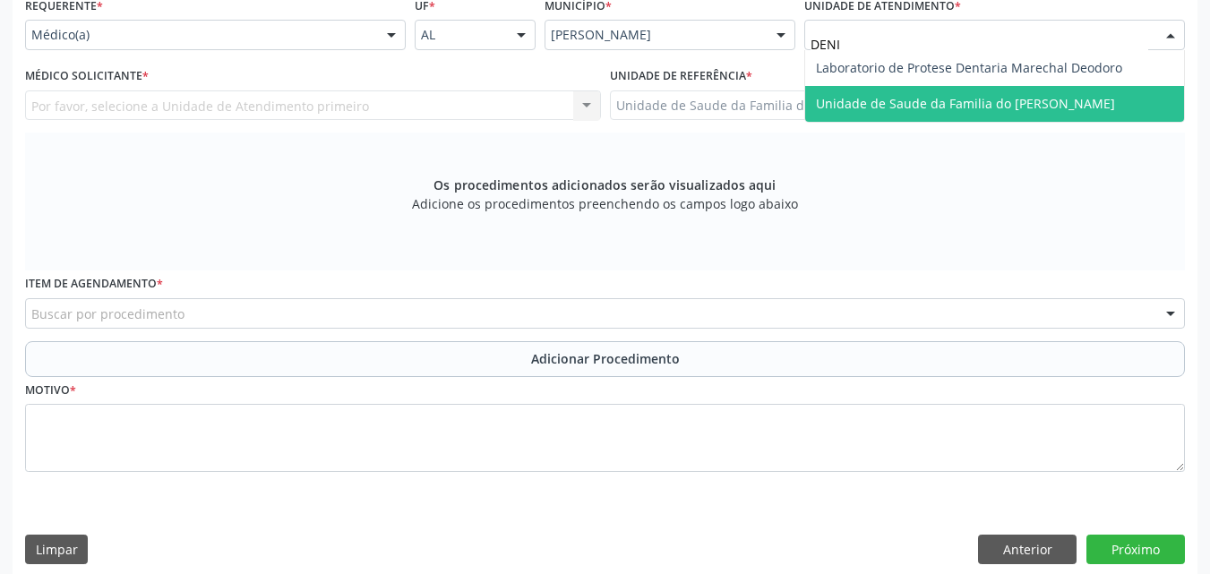
type input "[PERSON_NAME]"
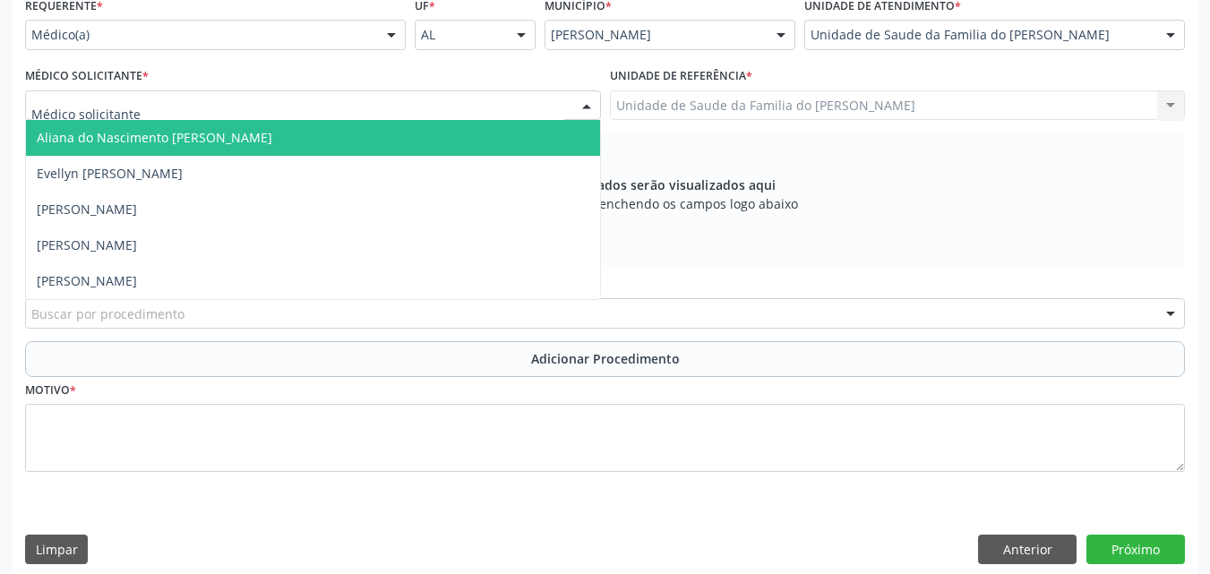
click at [481, 113] on div at bounding box center [313, 105] width 576 height 30
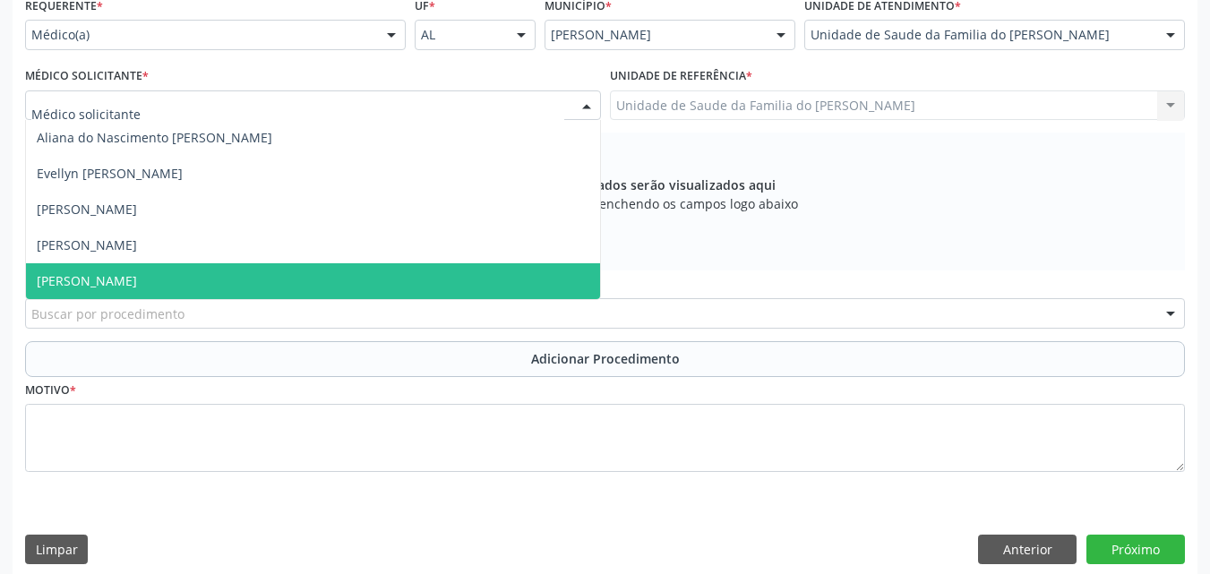
click at [366, 273] on span "[PERSON_NAME]" at bounding box center [313, 281] width 574 height 36
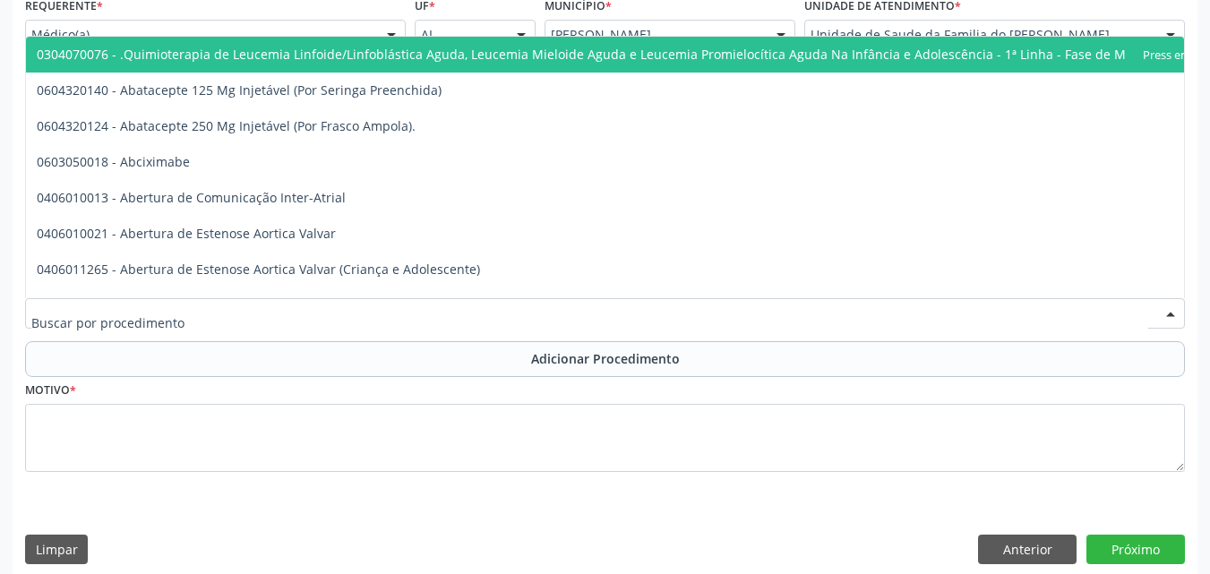
click at [361, 305] on div at bounding box center [605, 313] width 1160 height 30
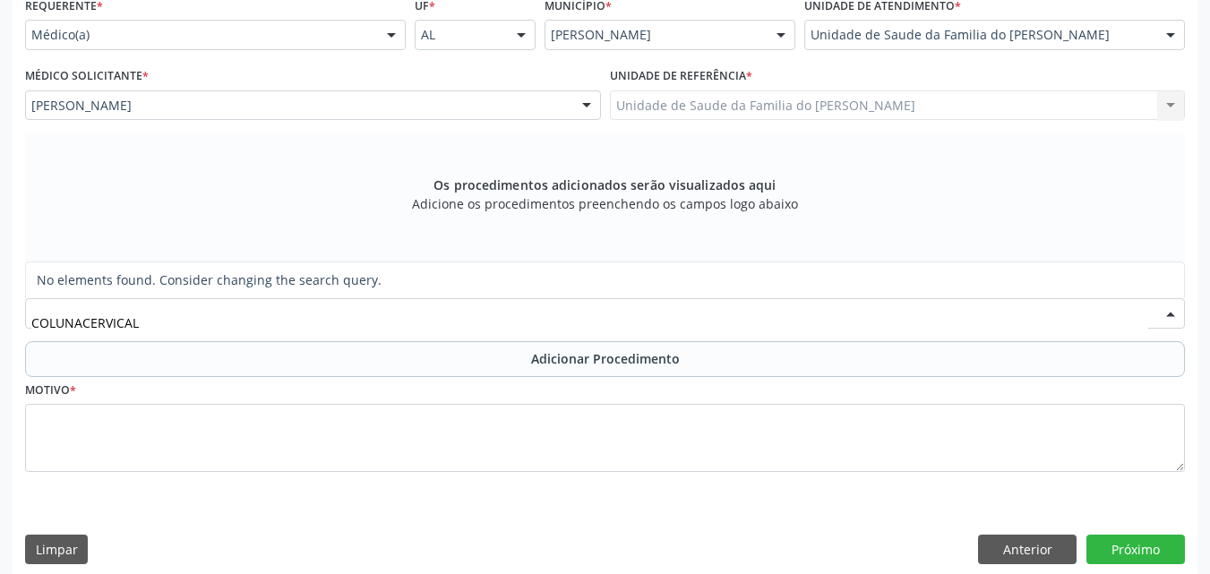
type input "[PERSON_NAME]"
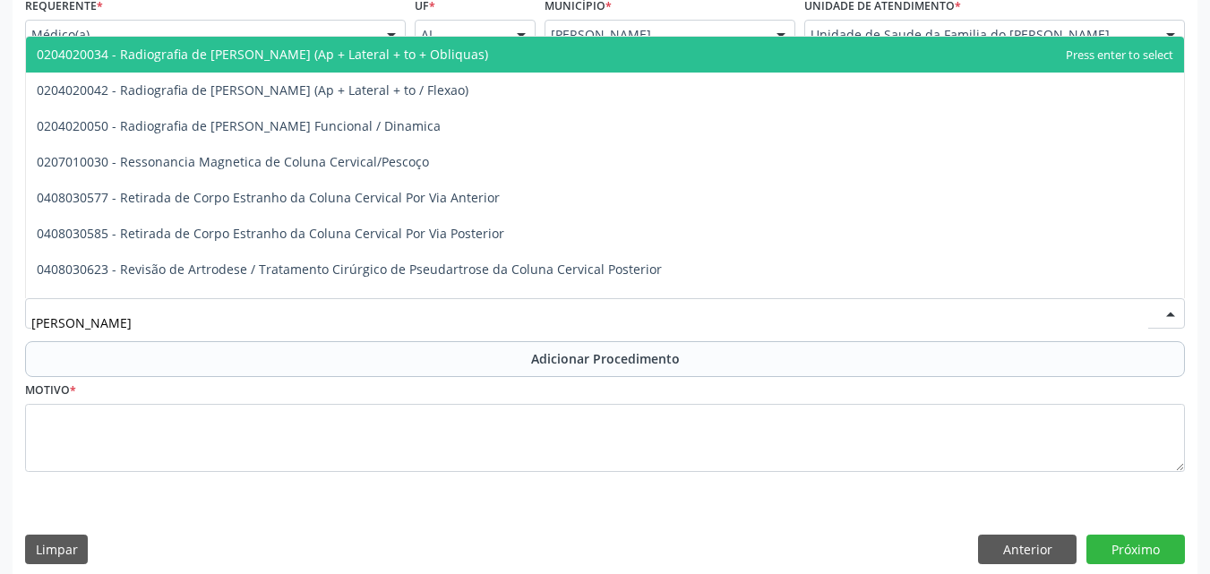
click at [361, 305] on input "[PERSON_NAME]" at bounding box center [589, 323] width 1117 height 36
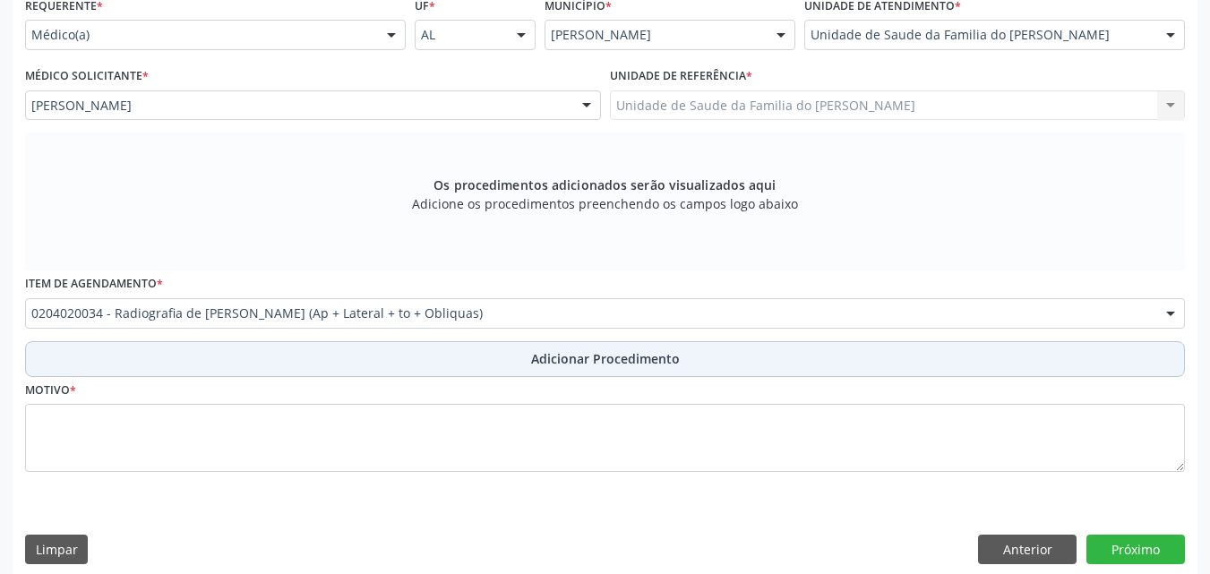
click at [329, 367] on button "Adicionar Procedimento" at bounding box center [605, 359] width 1160 height 36
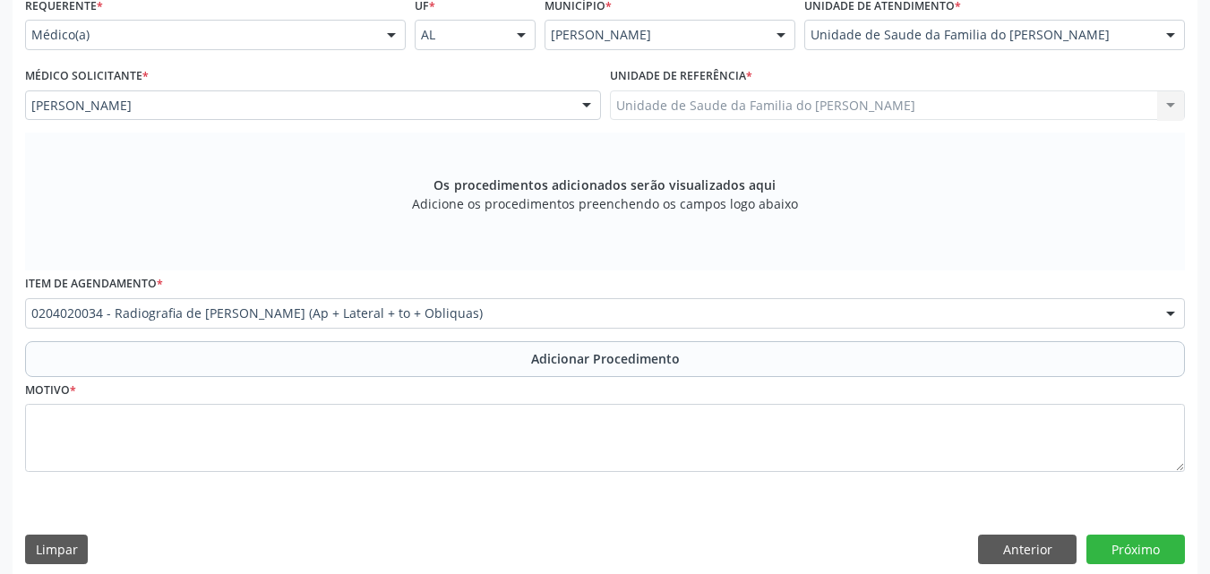
scroll to position [369, 0]
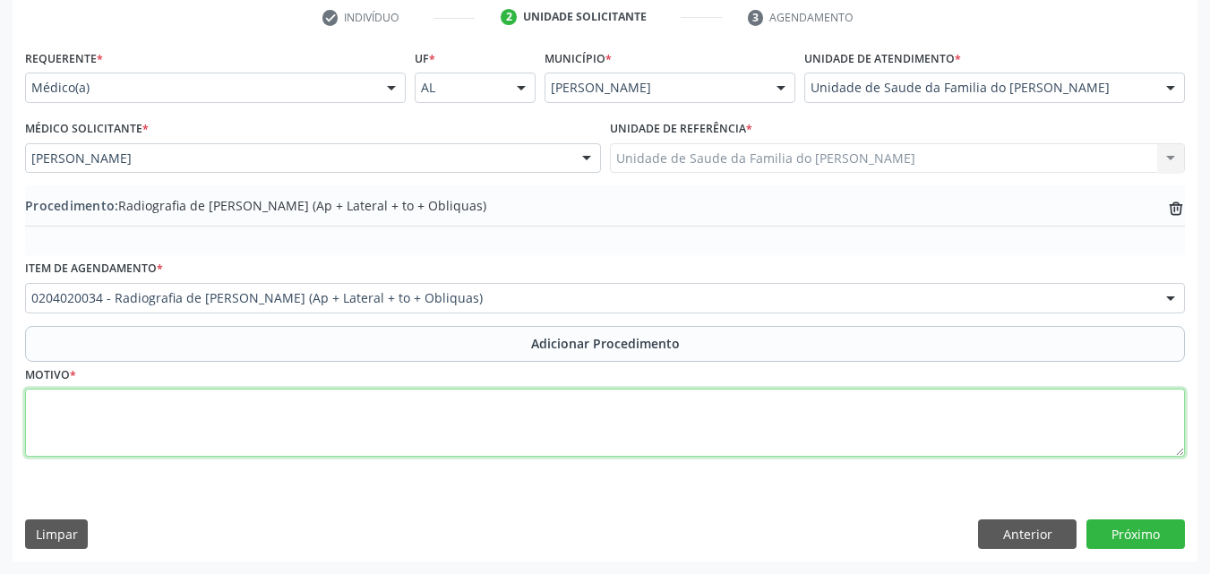
click at [319, 435] on textarea at bounding box center [605, 423] width 1160 height 68
type textarea "MEDICO DA ESTRATEGIA DE SAUDE DA FAMILIA ([GEOGRAPHIC_DATA])"
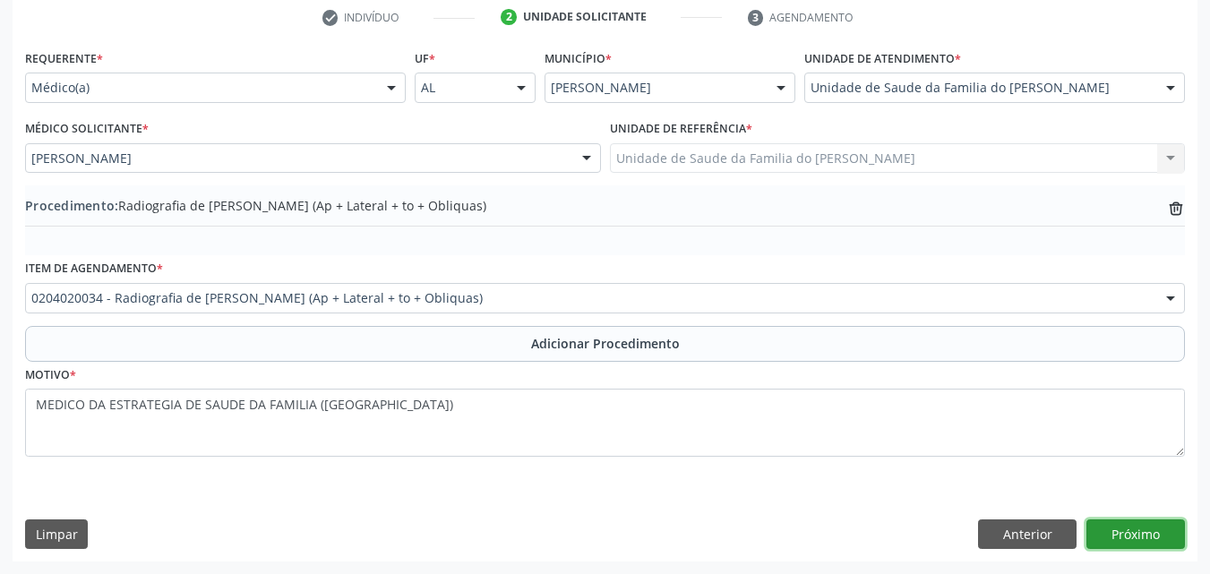
click at [1111, 524] on button "Próximo" at bounding box center [1136, 535] width 99 height 30
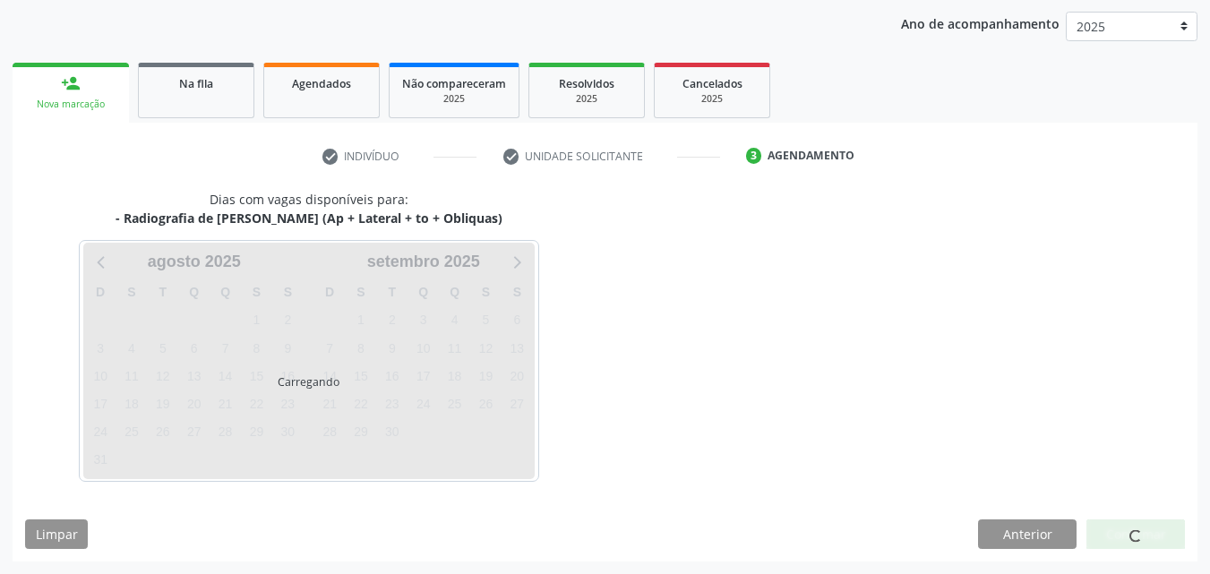
scroll to position [283, 0]
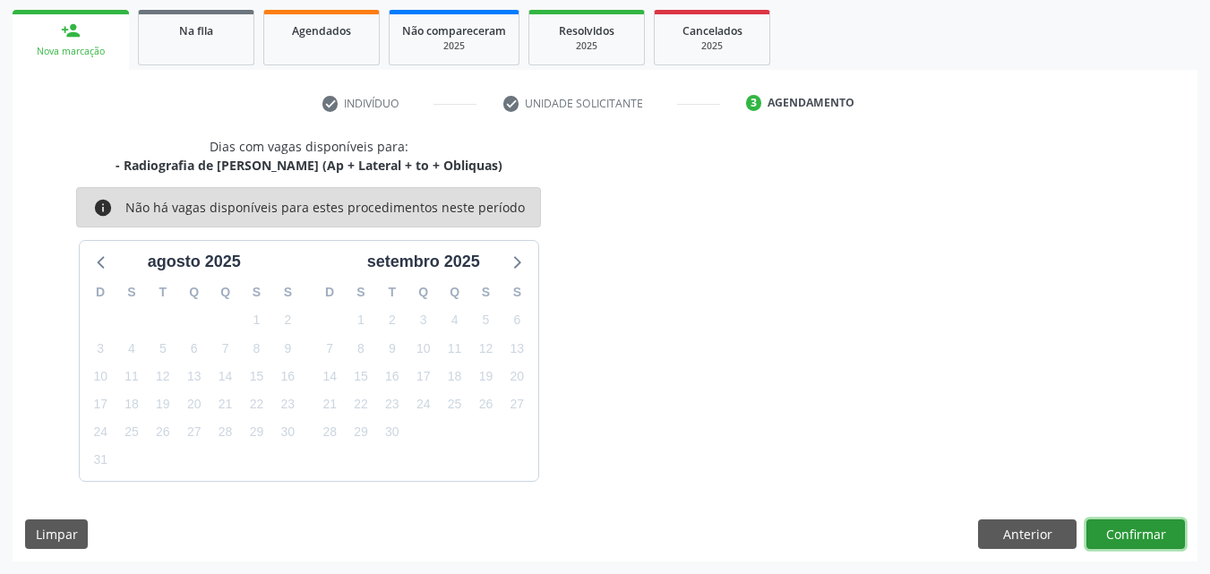
click at [1111, 524] on button "Confirmar" at bounding box center [1136, 535] width 99 height 30
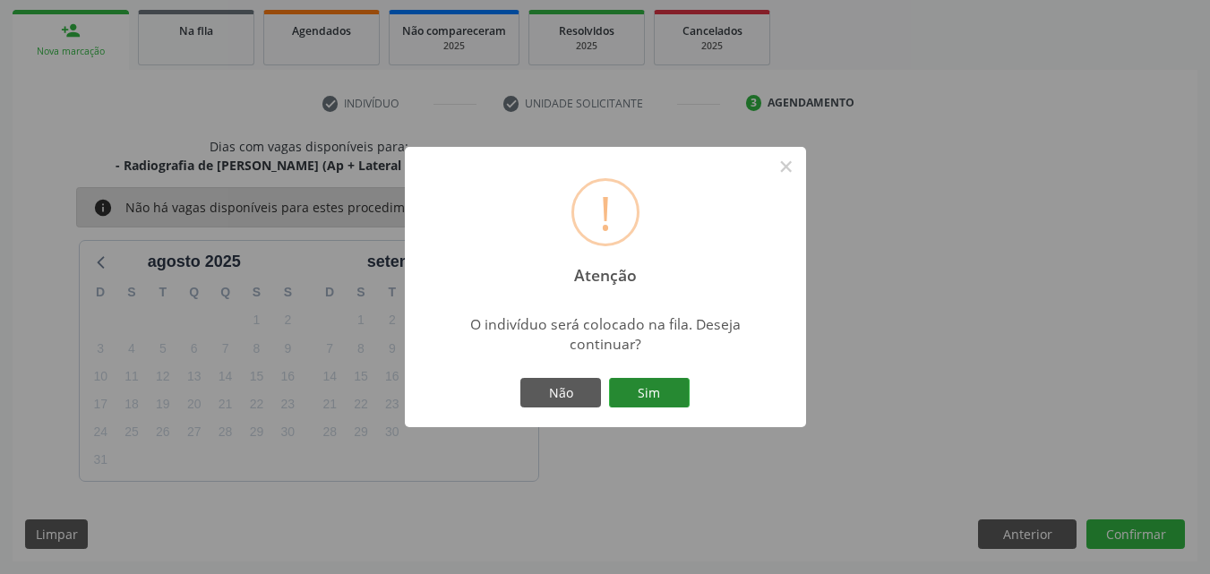
click at [666, 402] on button "Sim" at bounding box center [649, 393] width 81 height 30
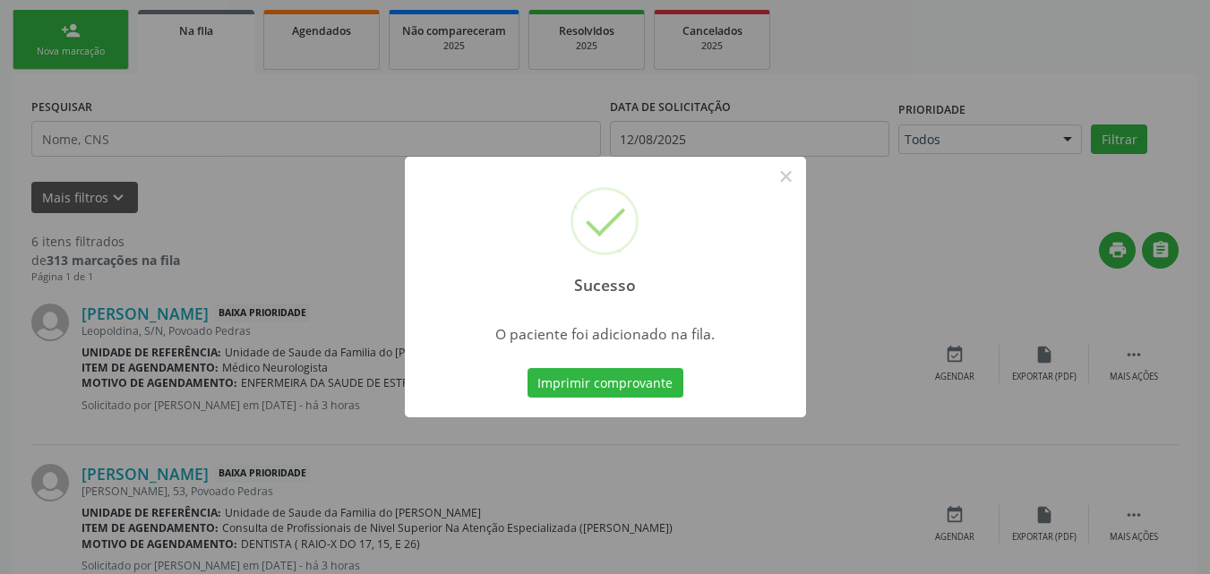
scroll to position [48, 0]
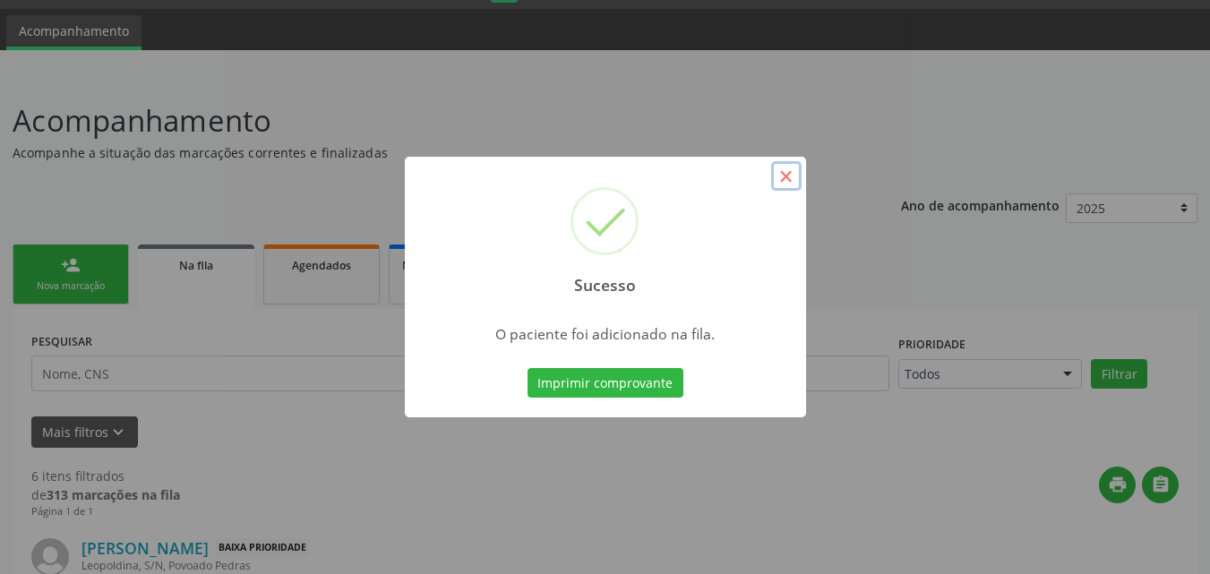
click at [789, 178] on button "×" at bounding box center [786, 176] width 30 height 30
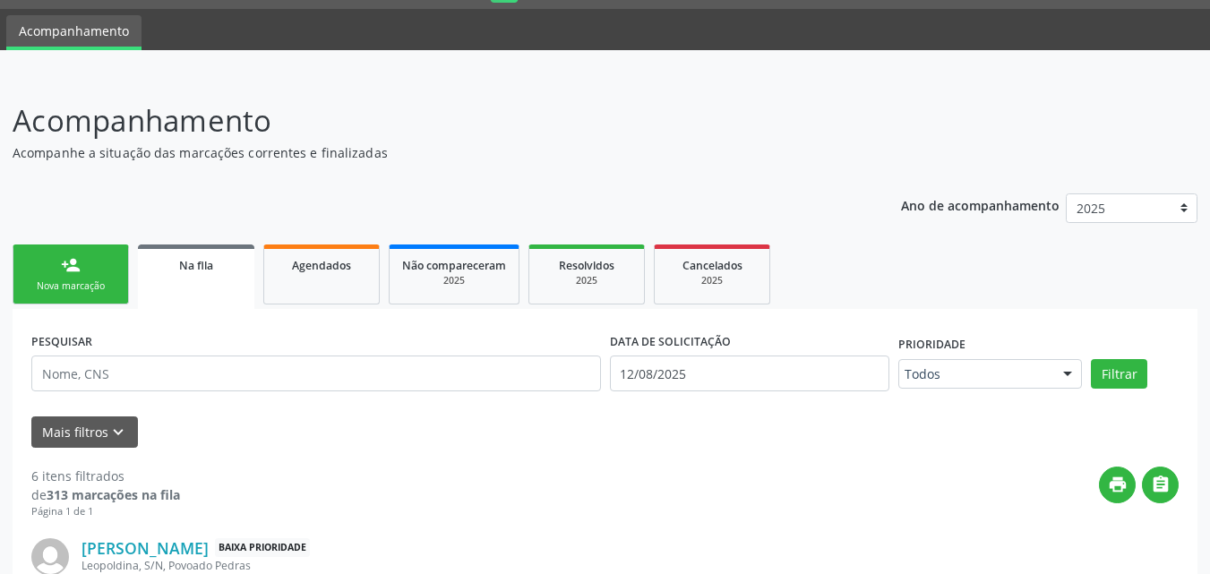
click at [107, 271] on link "person_add Nova marcação" at bounding box center [71, 275] width 116 height 60
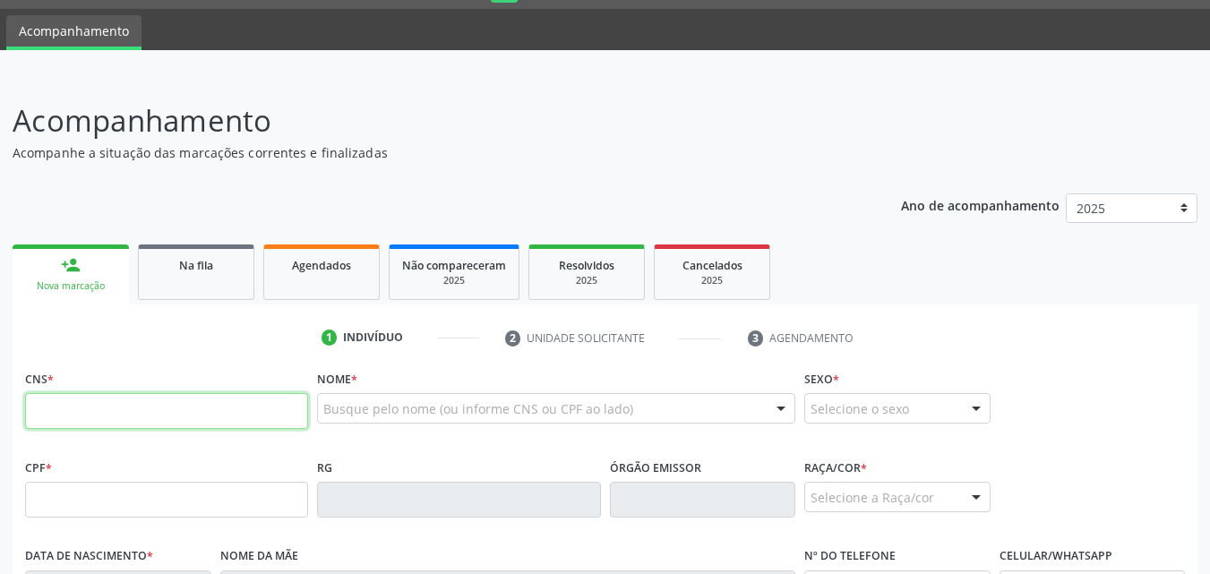
click at [97, 416] on input "text" at bounding box center [166, 411] width 283 height 36
paste input "411 4489 9400"
type input "411 4489 9400"
drag, startPoint x: 156, startPoint y: 417, endPoint x: 0, endPoint y: 429, distance: 156.3
click at [0, 429] on div "Acompanhamento Acompanhe a situação das marcações correntes e finalizadas Relat…" at bounding box center [605, 511] width 1210 height 872
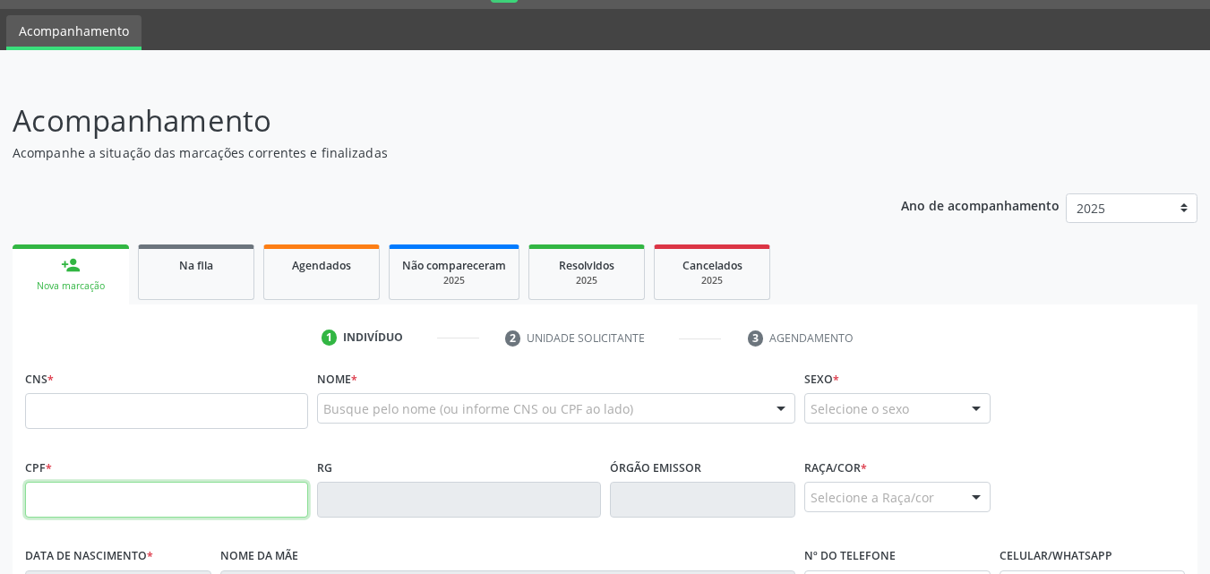
click at [229, 497] on input "text" at bounding box center [166, 500] width 283 height 36
paste input "411.448.994-00"
type input "411.448.994-00"
type input "[DATE]"
type input "[PERSON_NAME]"
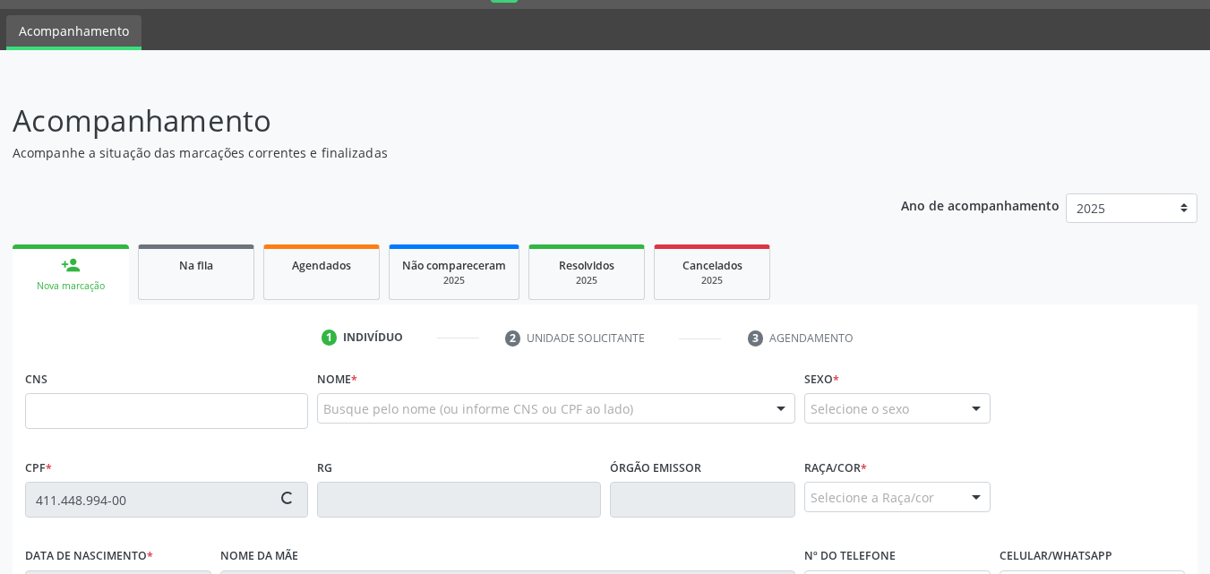
type input "[PHONE_NUMBER]"
type input "S/N"
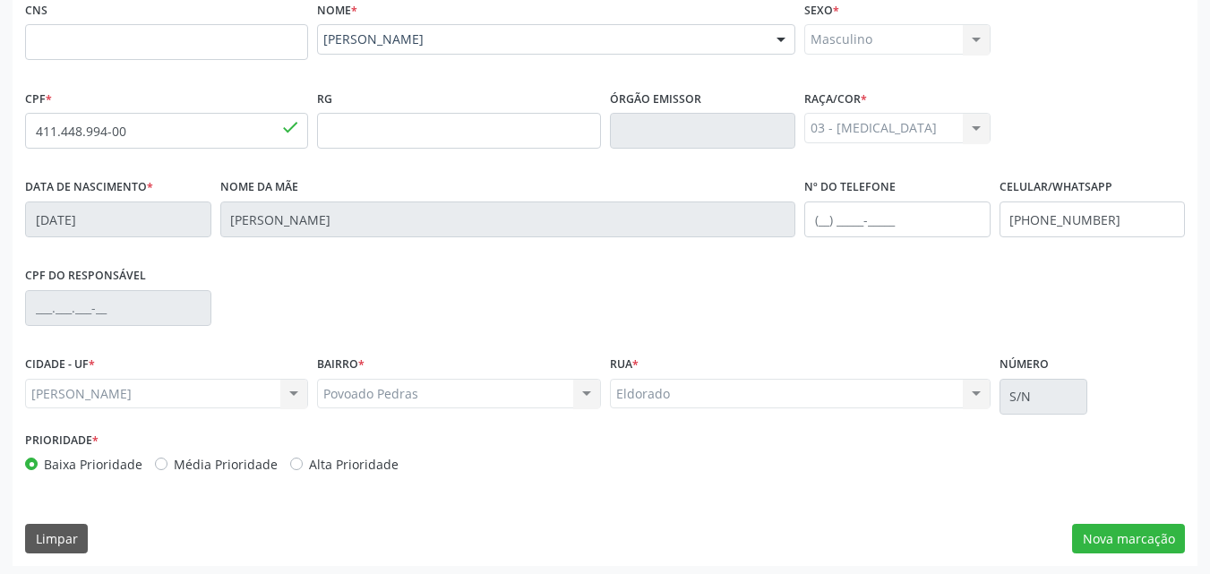
scroll to position [422, 0]
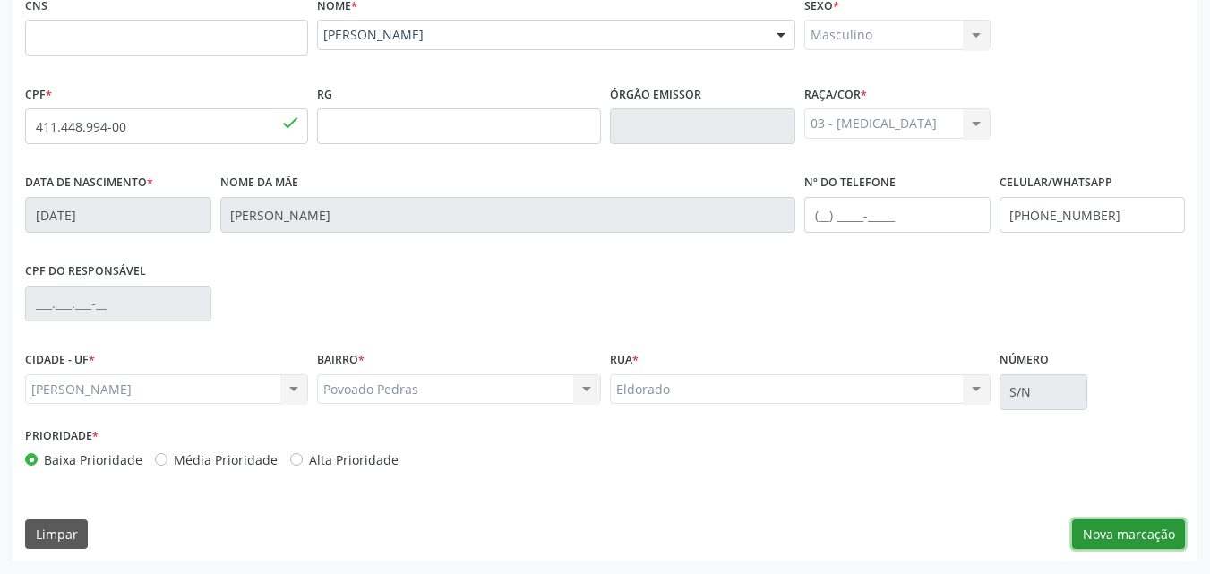
click at [1127, 543] on button "Nova marcação" at bounding box center [1128, 535] width 113 height 30
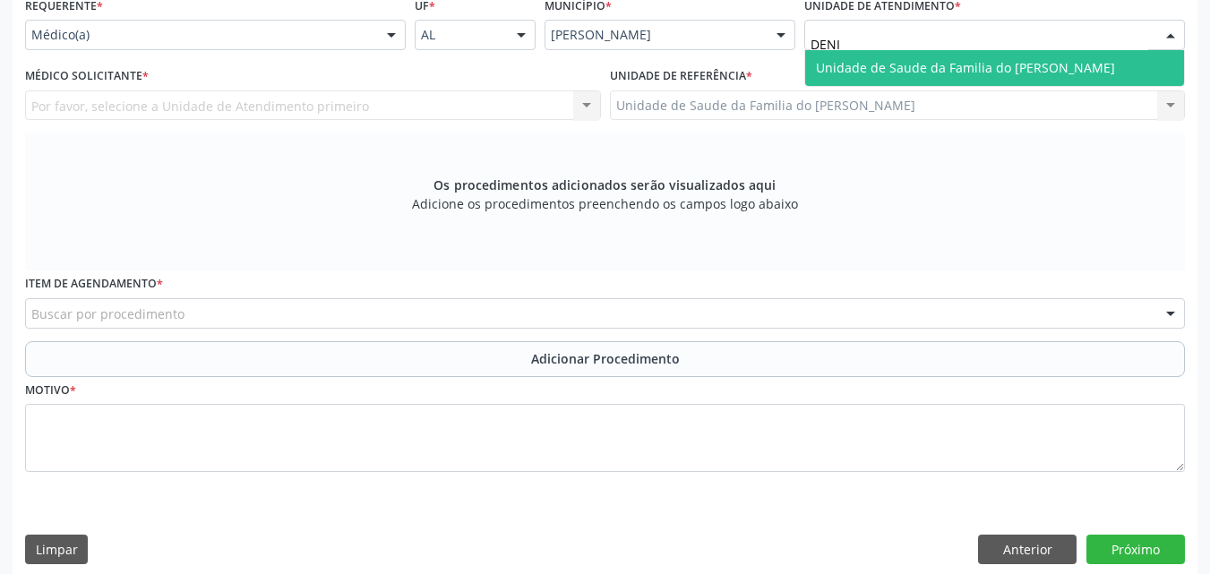
type input "[PERSON_NAME]"
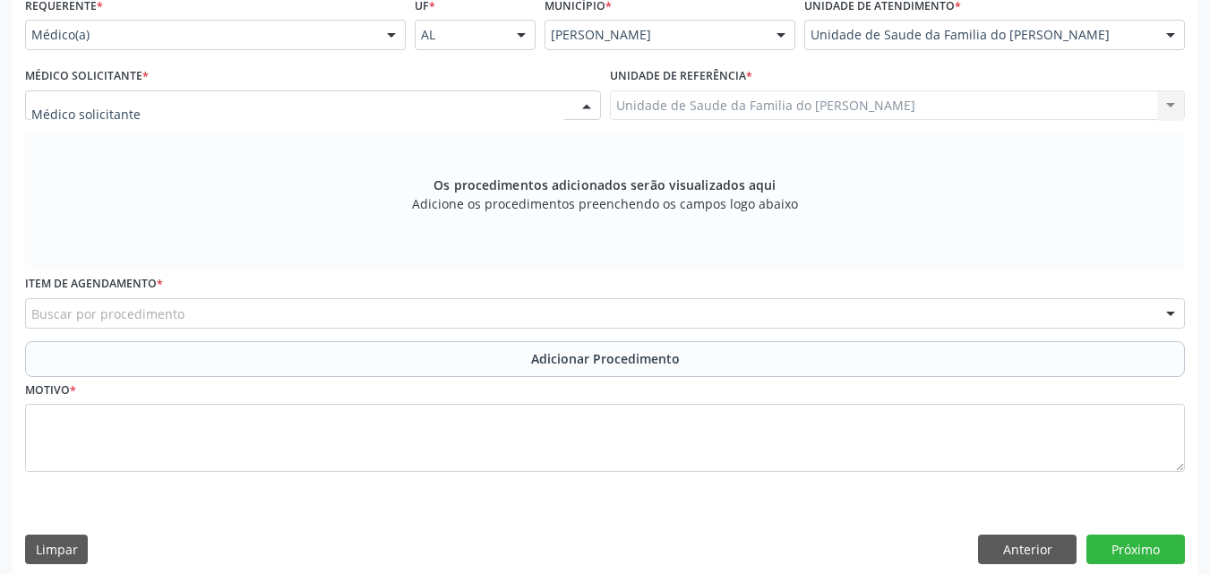
click at [425, 110] on div at bounding box center [313, 105] width 576 height 30
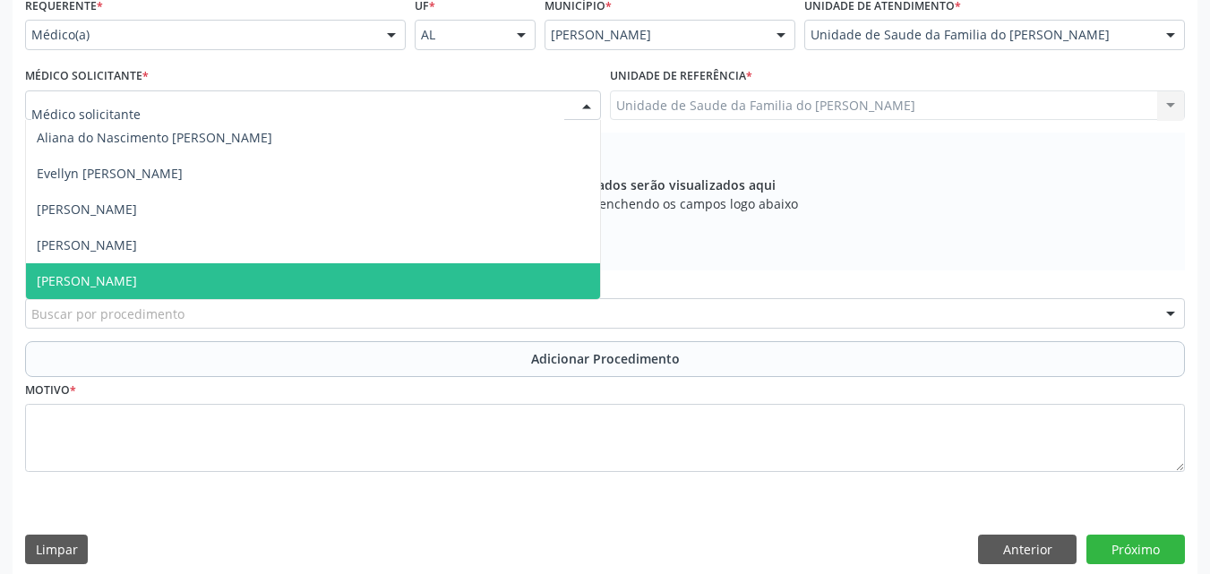
click at [319, 275] on span "[PERSON_NAME]" at bounding box center [313, 281] width 574 height 36
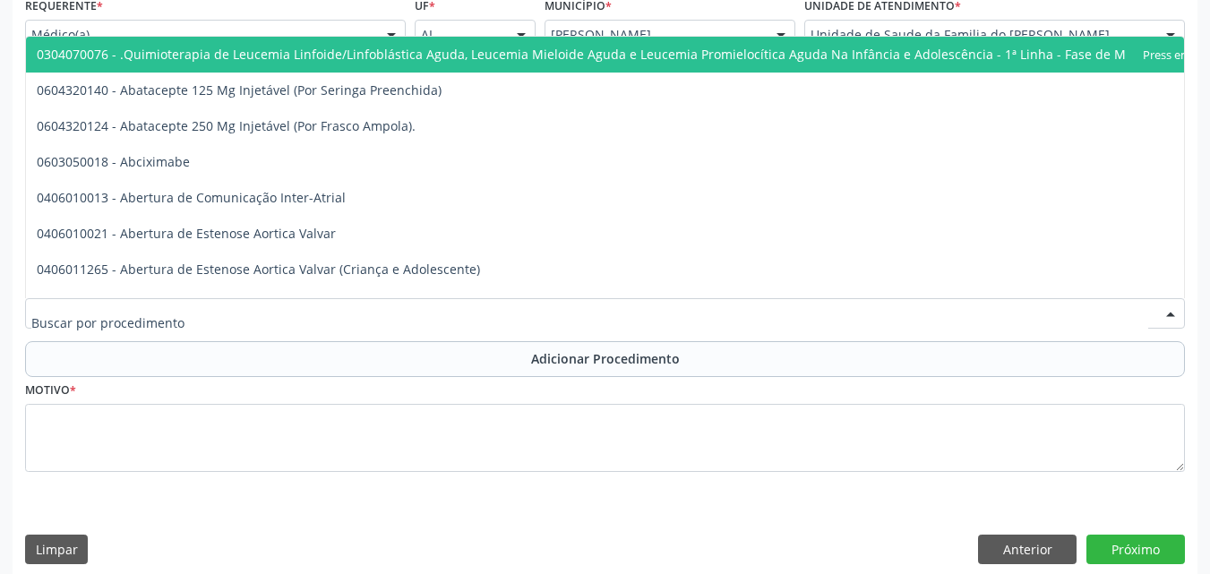
click at [305, 320] on div at bounding box center [605, 313] width 1160 height 30
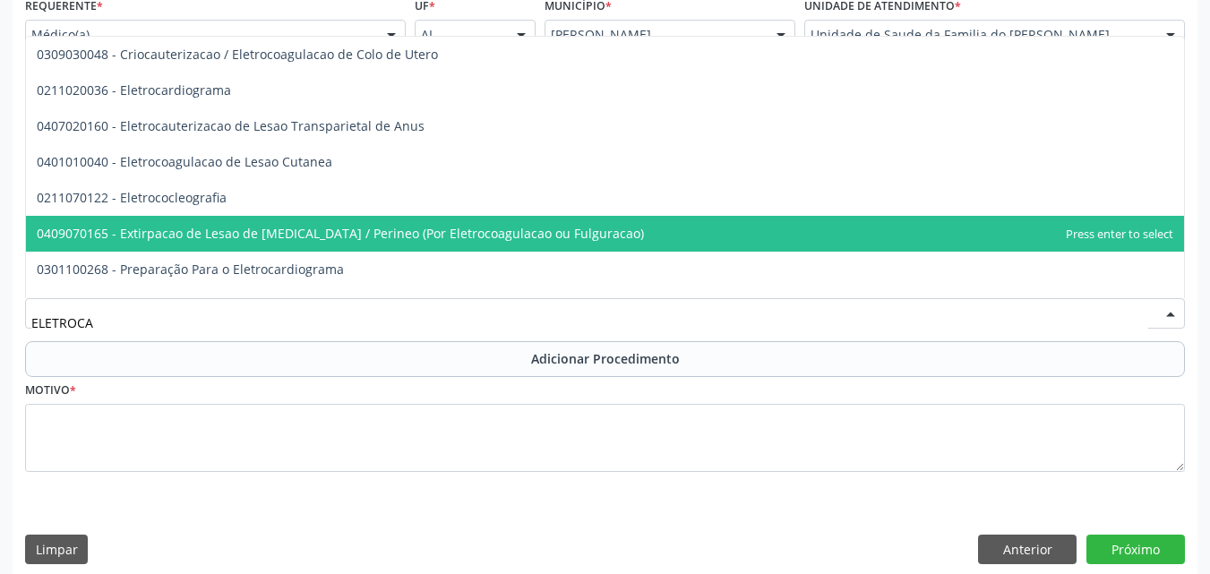
type input "ELETROCAR"
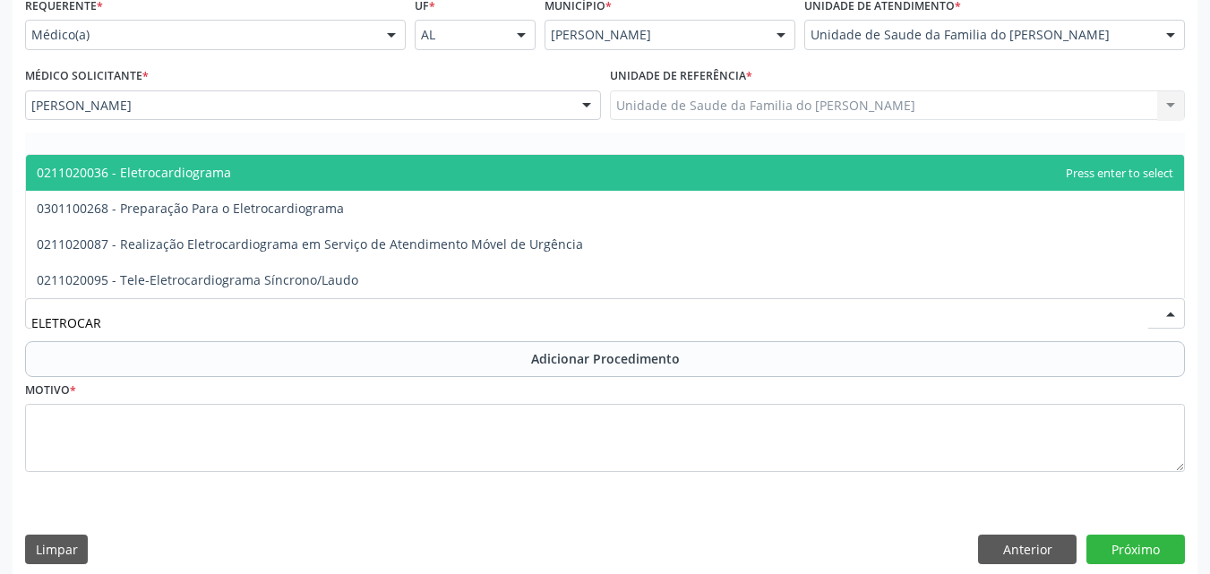
click at [319, 169] on span "0211020036 - Eletrocardiograma" at bounding box center [605, 173] width 1158 height 36
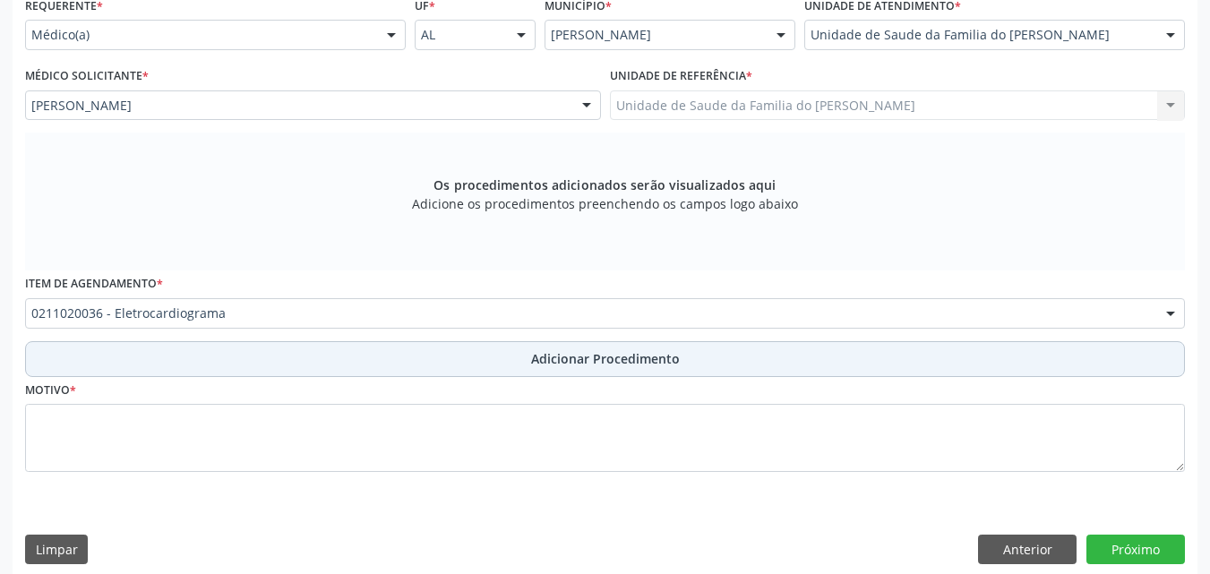
click at [315, 357] on button "Adicionar Procedimento" at bounding box center [605, 359] width 1160 height 36
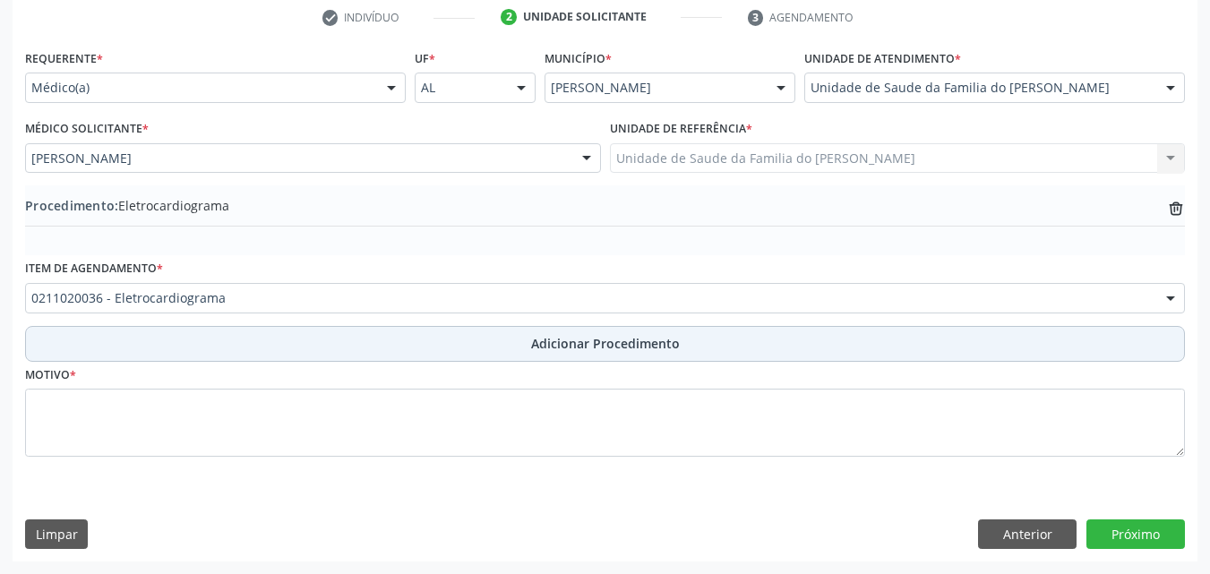
scroll to position [369, 0]
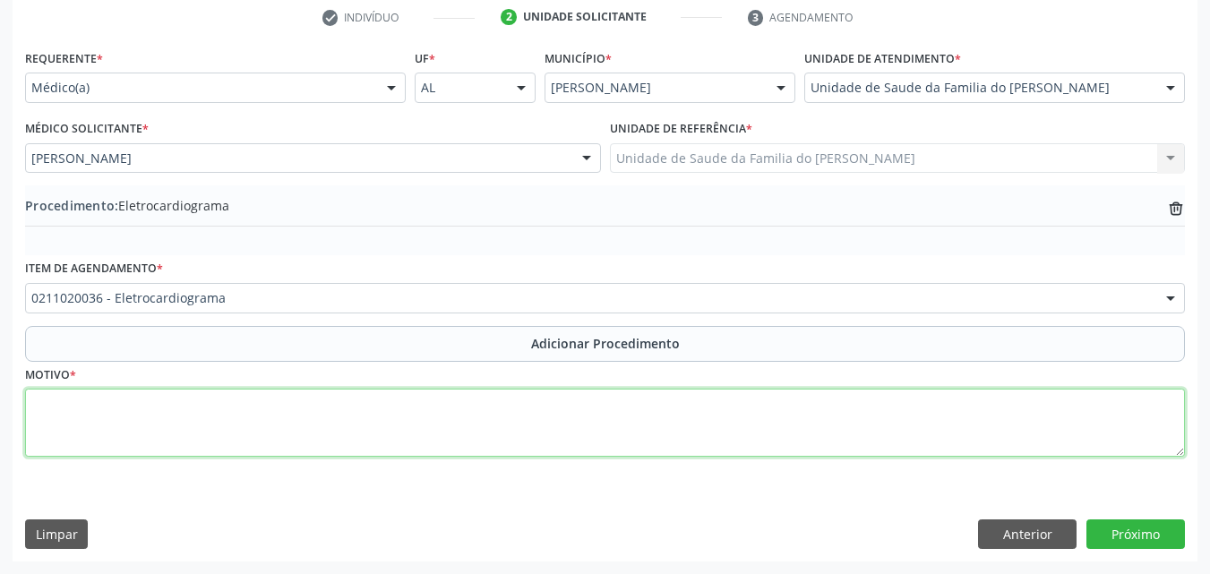
click at [290, 437] on textarea at bounding box center [605, 423] width 1160 height 68
type textarea "MEDICO DA ESTRATEGIA DE SAUDE DA FAMILIA (DOR TORACICA)"
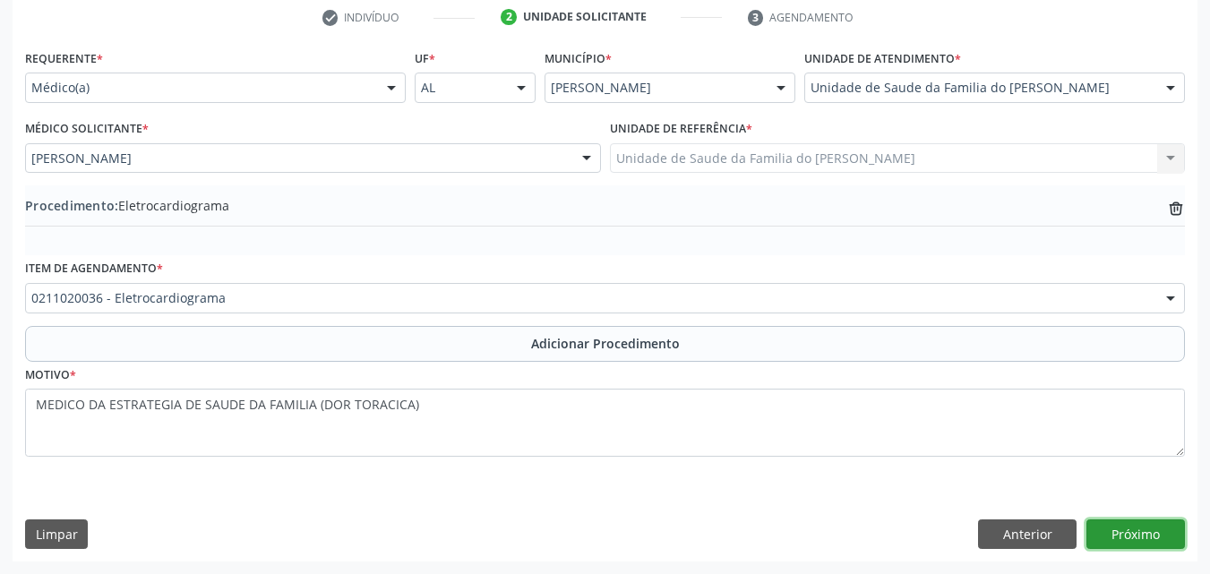
click at [1115, 529] on button "Próximo" at bounding box center [1136, 535] width 99 height 30
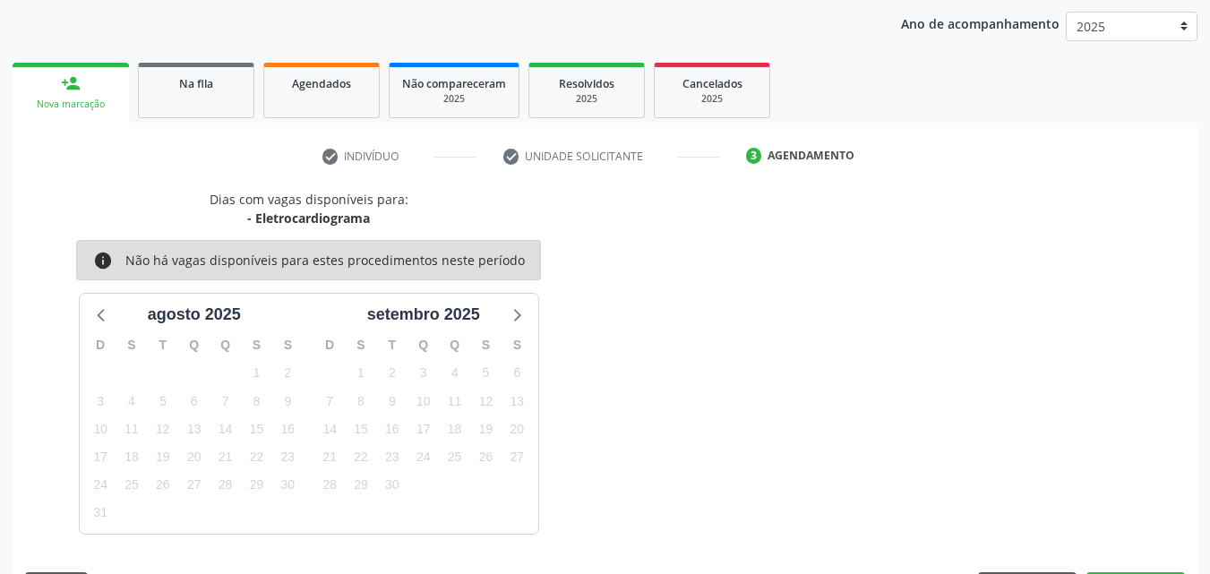
scroll to position [283, 0]
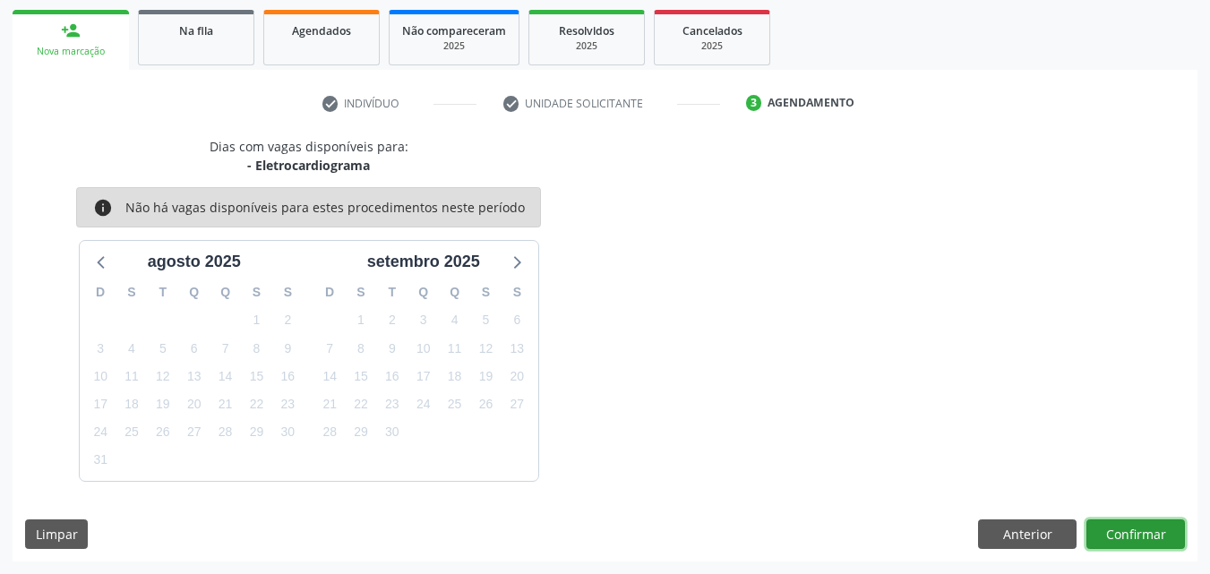
click at [1124, 529] on button "Confirmar" at bounding box center [1136, 535] width 99 height 30
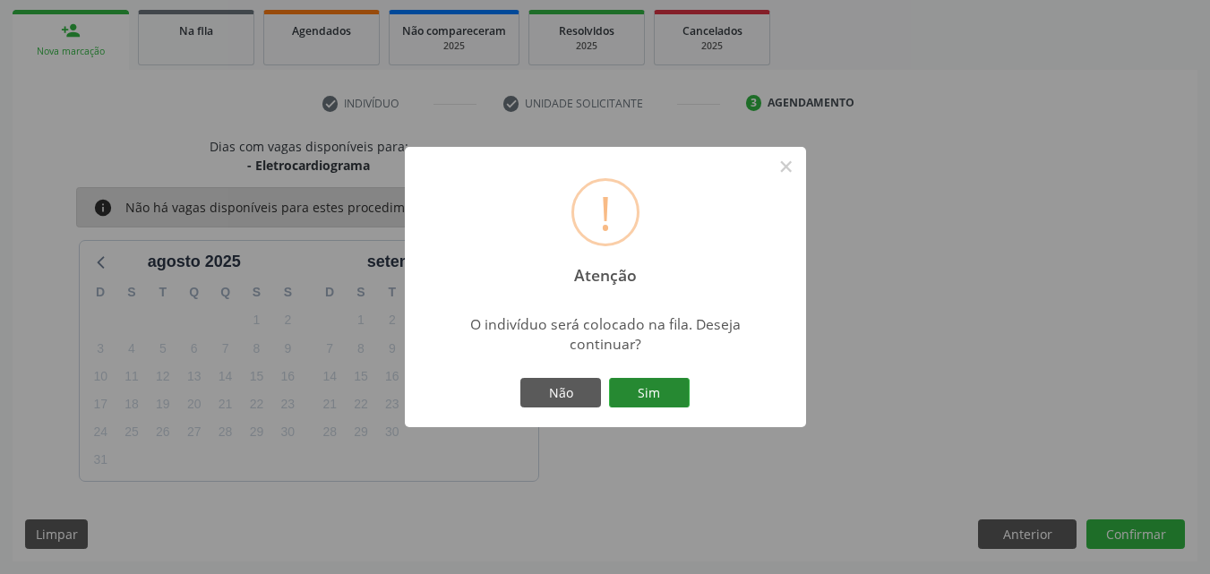
click at [659, 405] on button "Sim" at bounding box center [649, 393] width 81 height 30
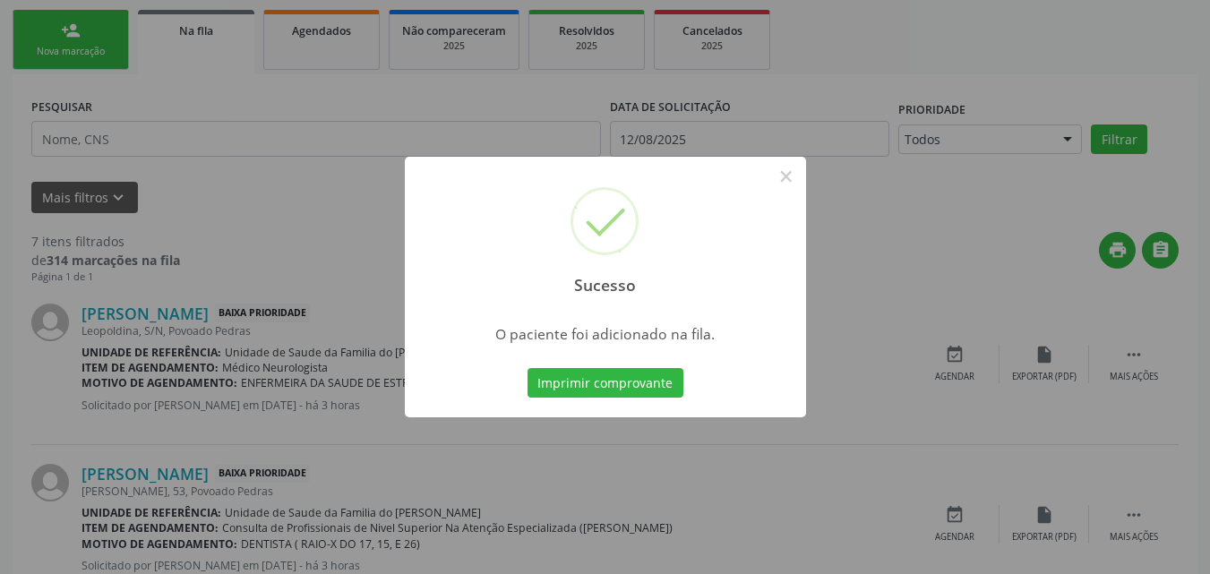
scroll to position [48, 0]
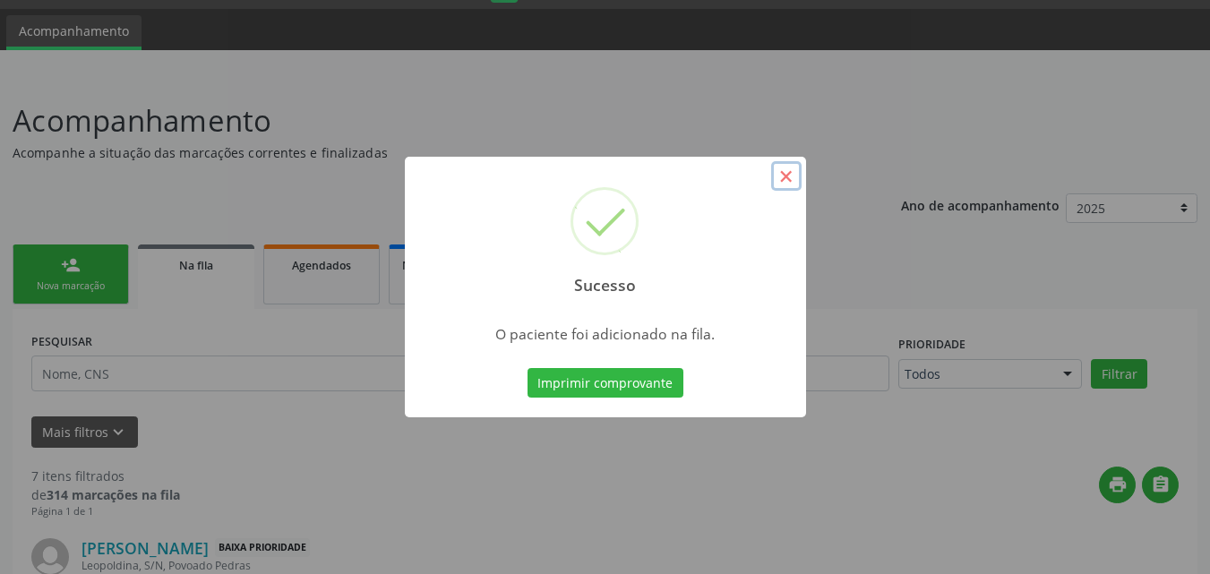
click at [788, 174] on button "×" at bounding box center [786, 176] width 30 height 30
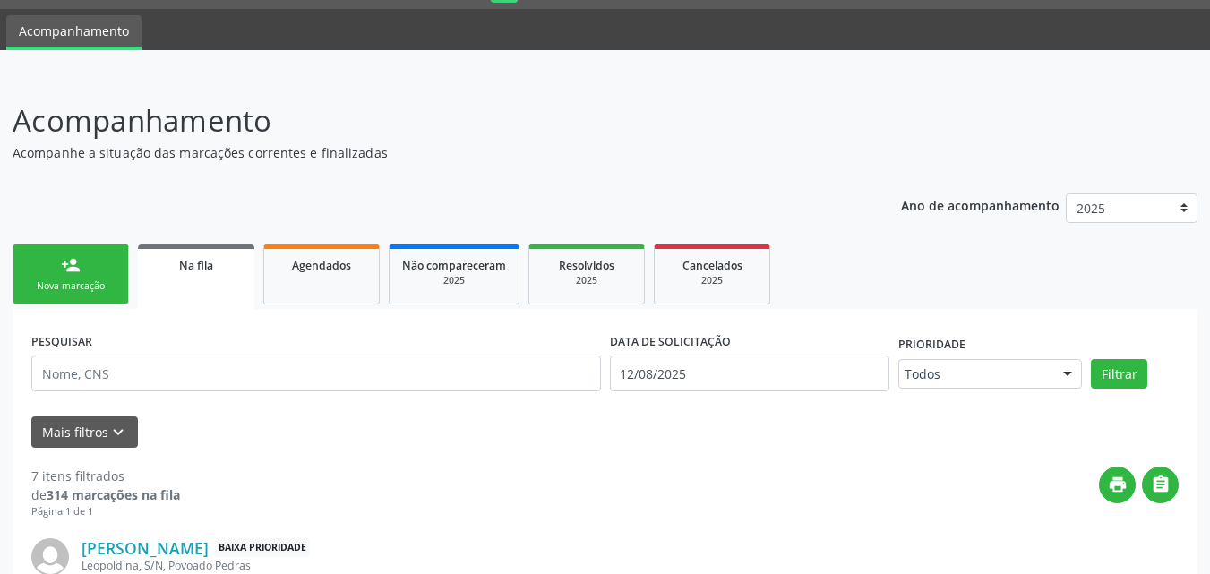
click at [101, 264] on link "person_add Nova marcação" at bounding box center [71, 275] width 116 height 60
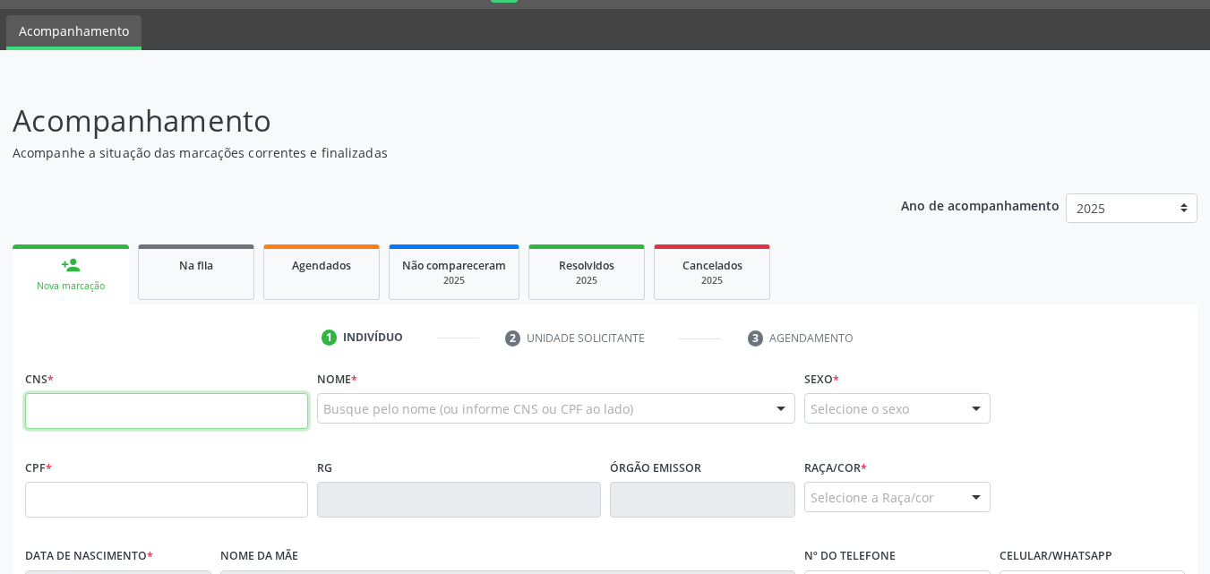
click at [187, 417] on input "text" at bounding box center [166, 411] width 283 height 36
paste input "704 7057 1431 0439"
type input "704 7057 1431 0439"
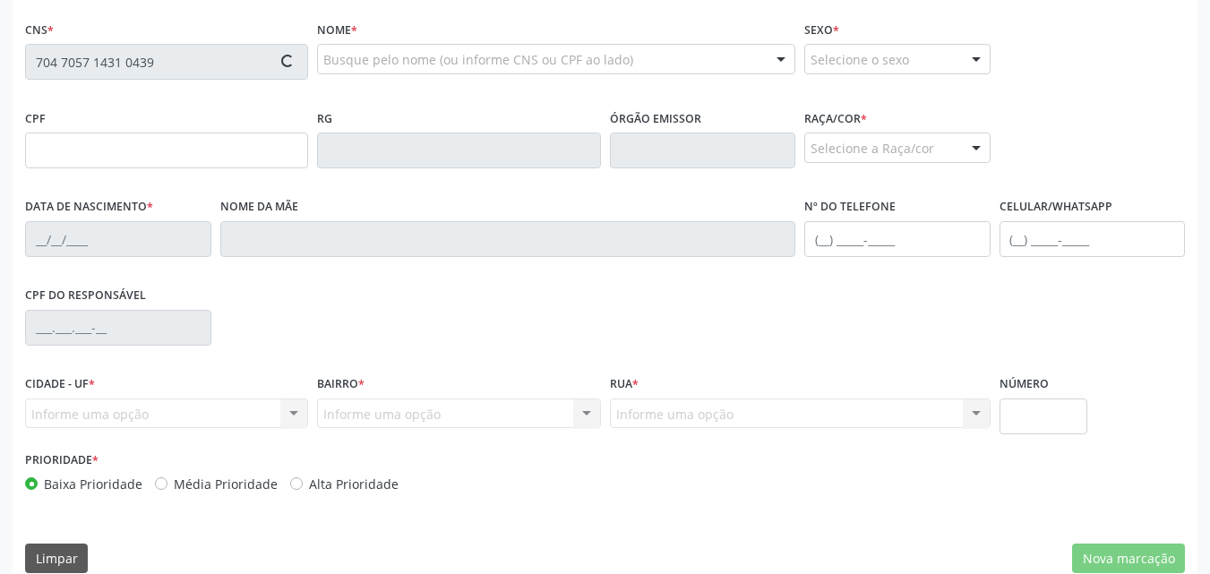
scroll to position [403, 0]
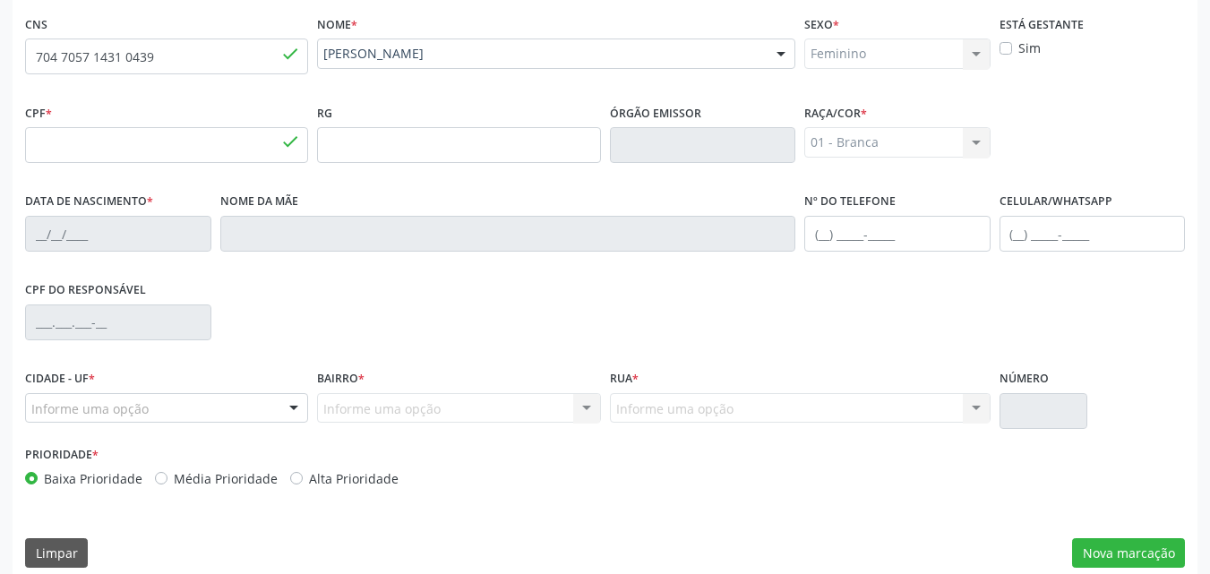
type input "023.387.238-80"
type input "0[DATE]"
type input "[PERSON_NAME]"
type input "[PHONE_NUMBER]"
type input "24"
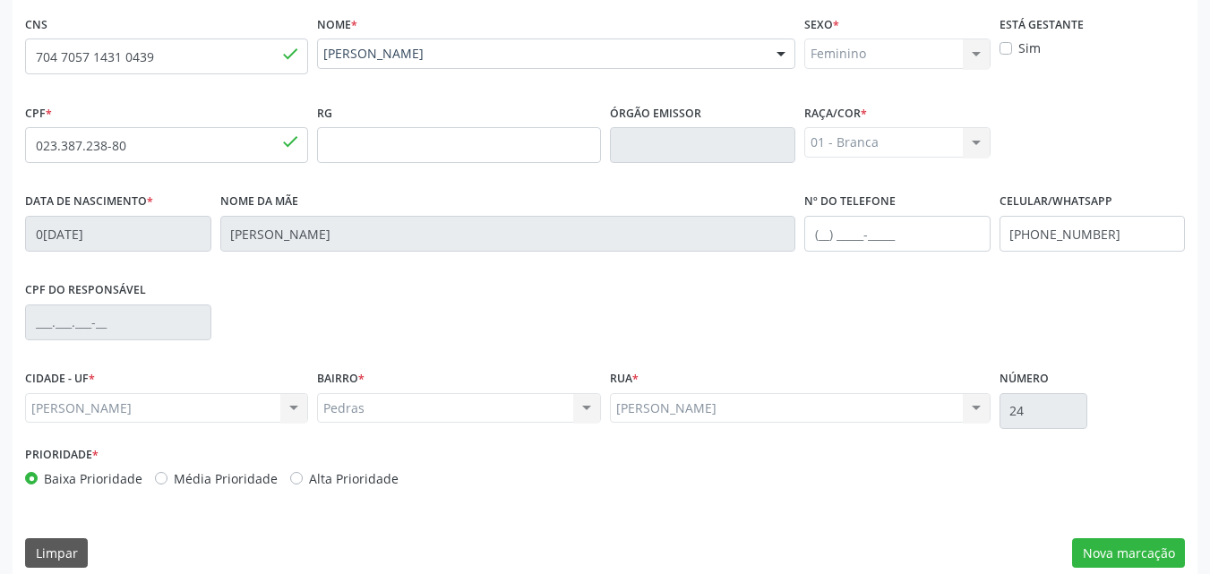
scroll to position [422, 0]
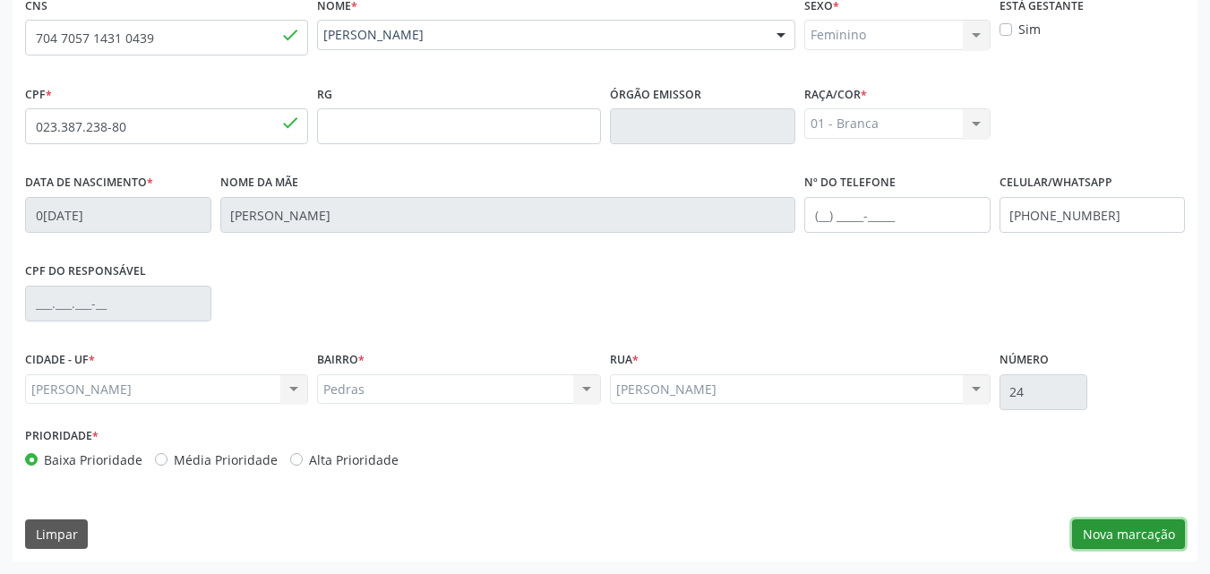
click at [1134, 537] on button "Nova marcação" at bounding box center [1128, 535] width 113 height 30
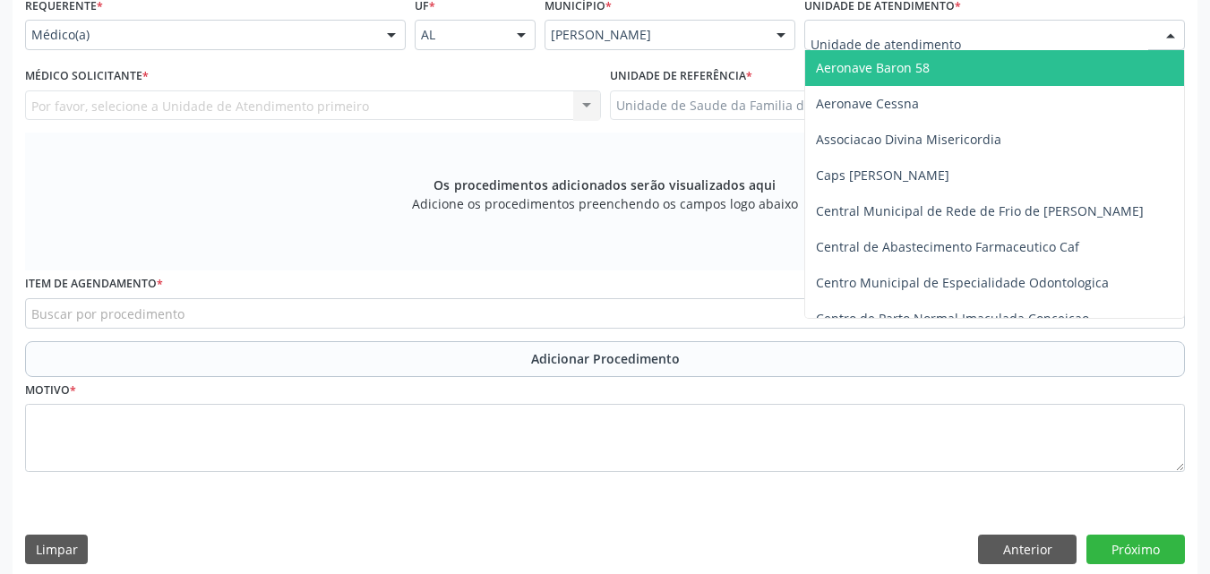
click at [1062, 41] on div at bounding box center [994, 35] width 381 height 30
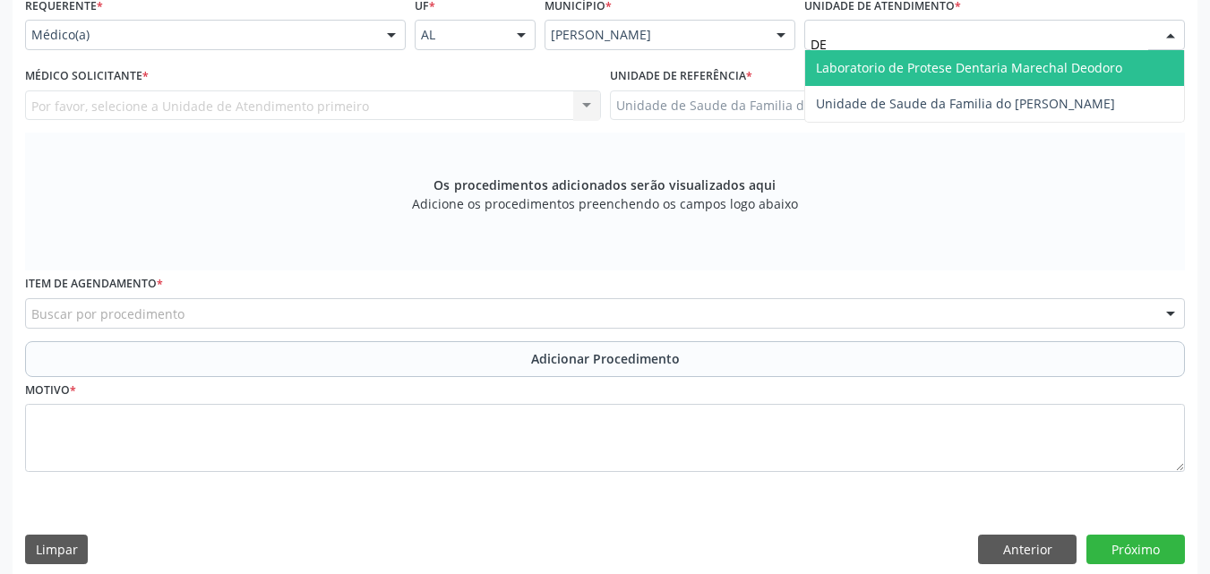
type input "D"
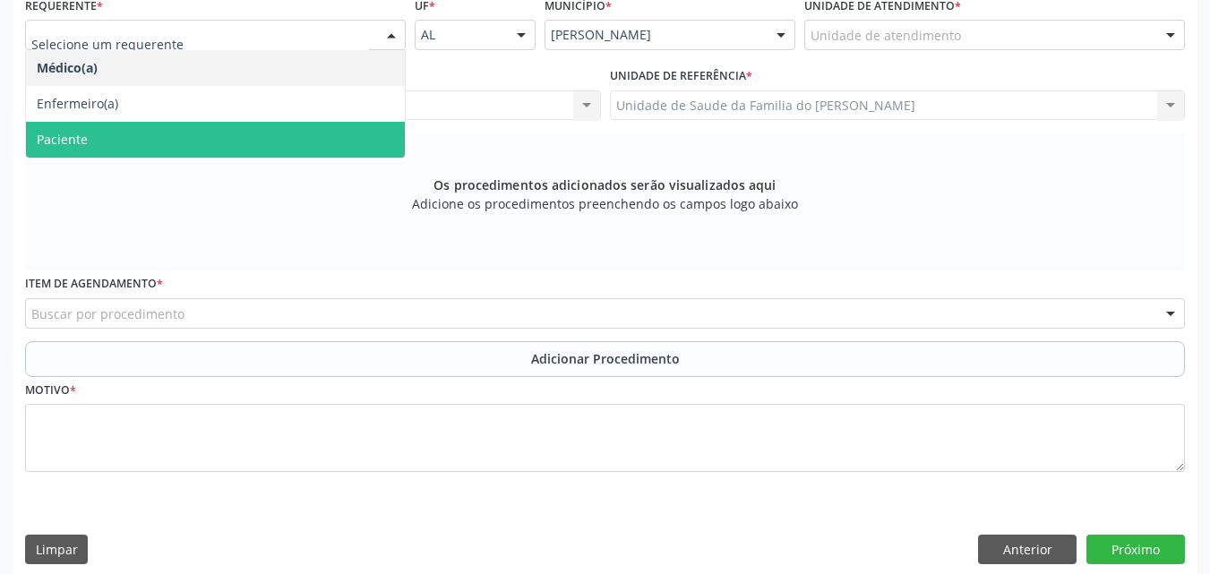
click at [294, 134] on span "Paciente" at bounding box center [215, 140] width 379 height 36
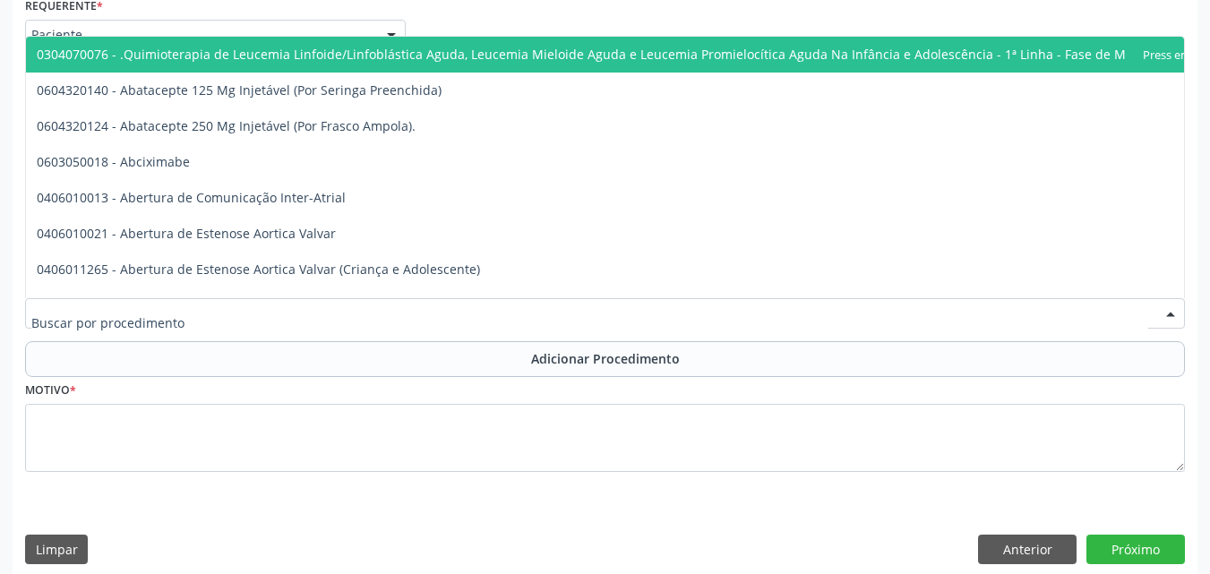
click at [253, 314] on div at bounding box center [605, 313] width 1160 height 30
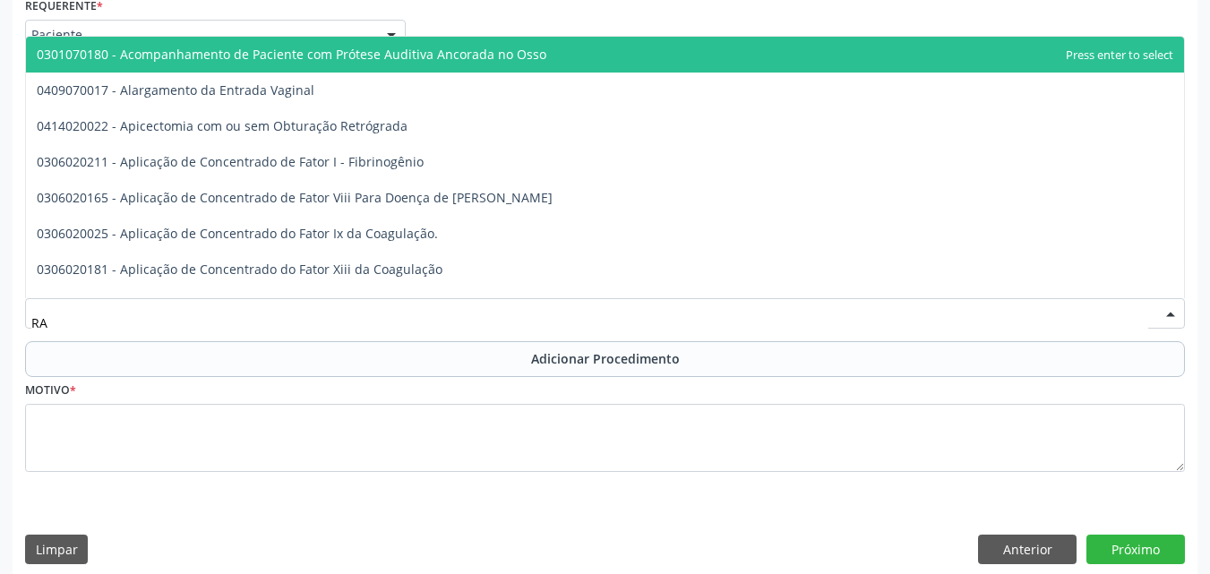
type input "R"
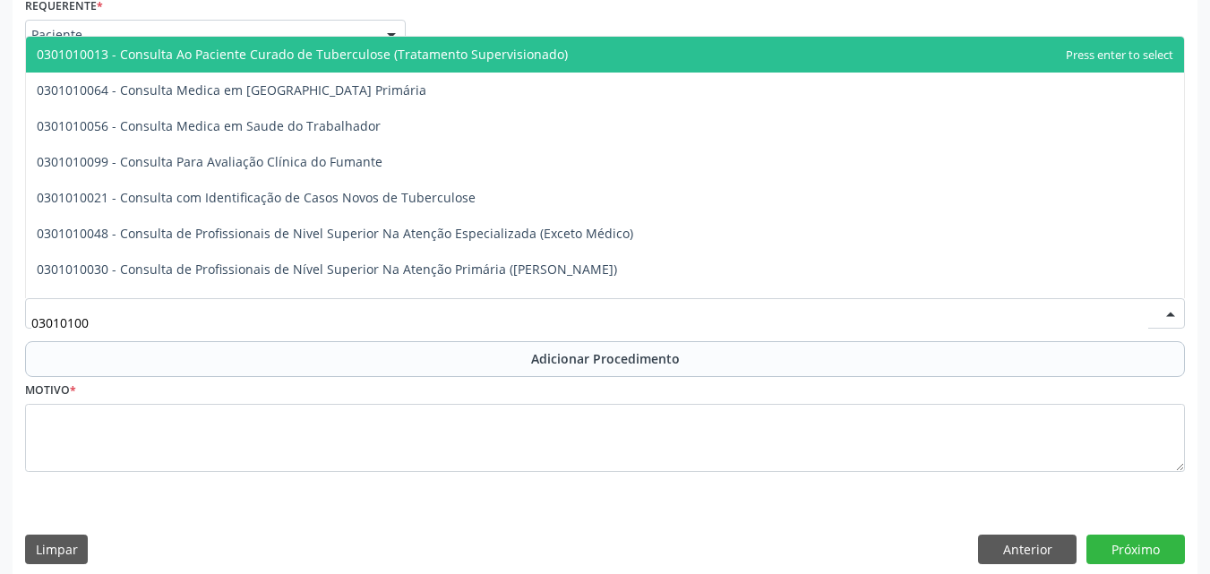
type input "030101004"
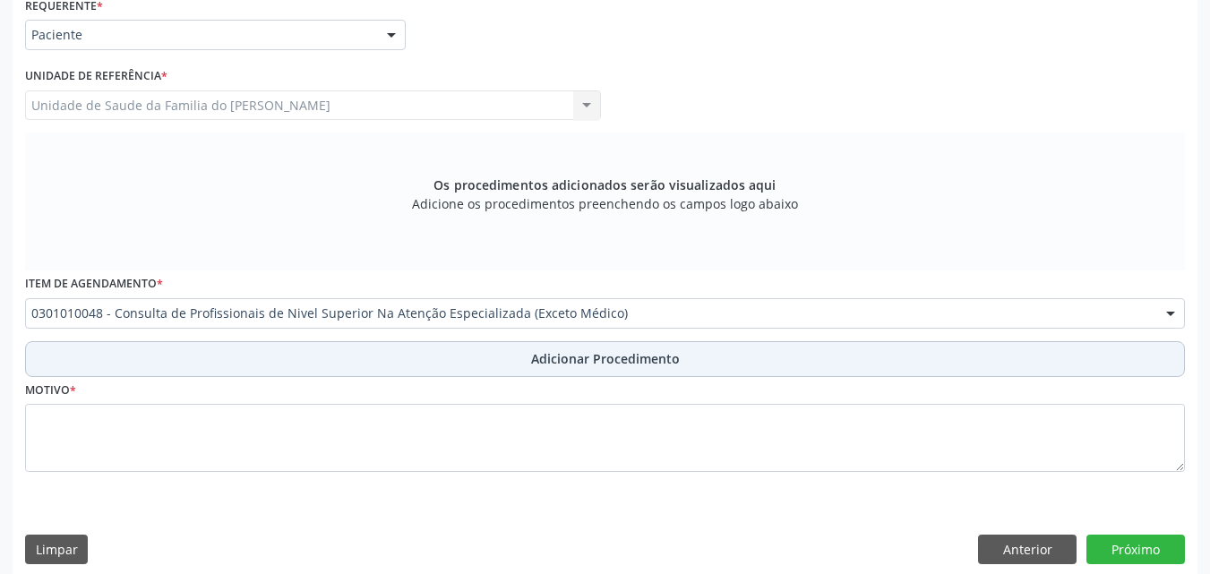
click at [309, 349] on button "Adicionar Procedimento" at bounding box center [605, 359] width 1160 height 36
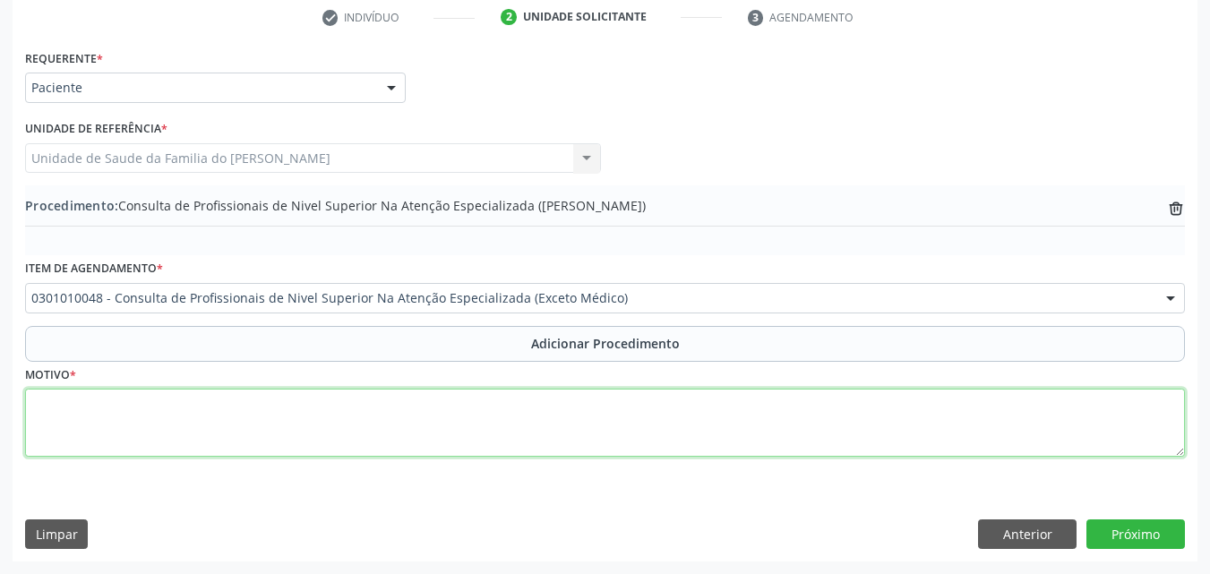
click at [257, 407] on textarea at bounding box center [605, 423] width 1160 height 68
type textarea "R"
click at [269, 402] on textarea "DENTISTA (RAIO-X DO 46)" at bounding box center [605, 423] width 1160 height 68
click at [33, 407] on textarea "DENTISTA (RAIO-X DO 46) PACIENTE COM DOR" at bounding box center [605, 423] width 1160 height 68
type textarea "URGENCIA DENTISTA (RAIO-X DO 46) PACIENTE COM DOR"
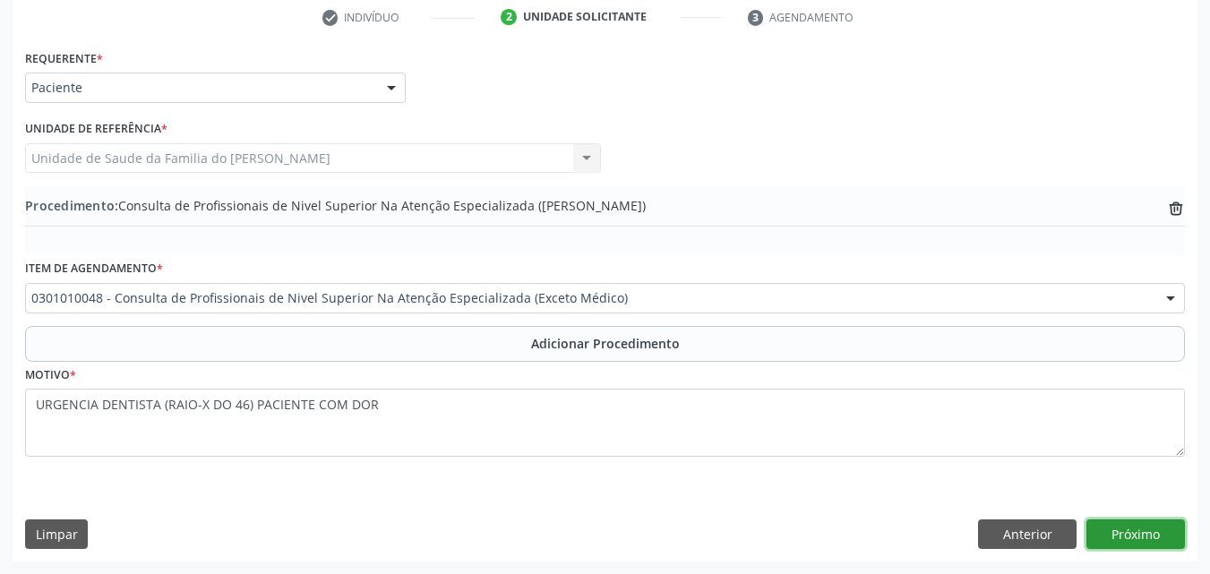
click at [1096, 537] on button "Próximo" at bounding box center [1136, 535] width 99 height 30
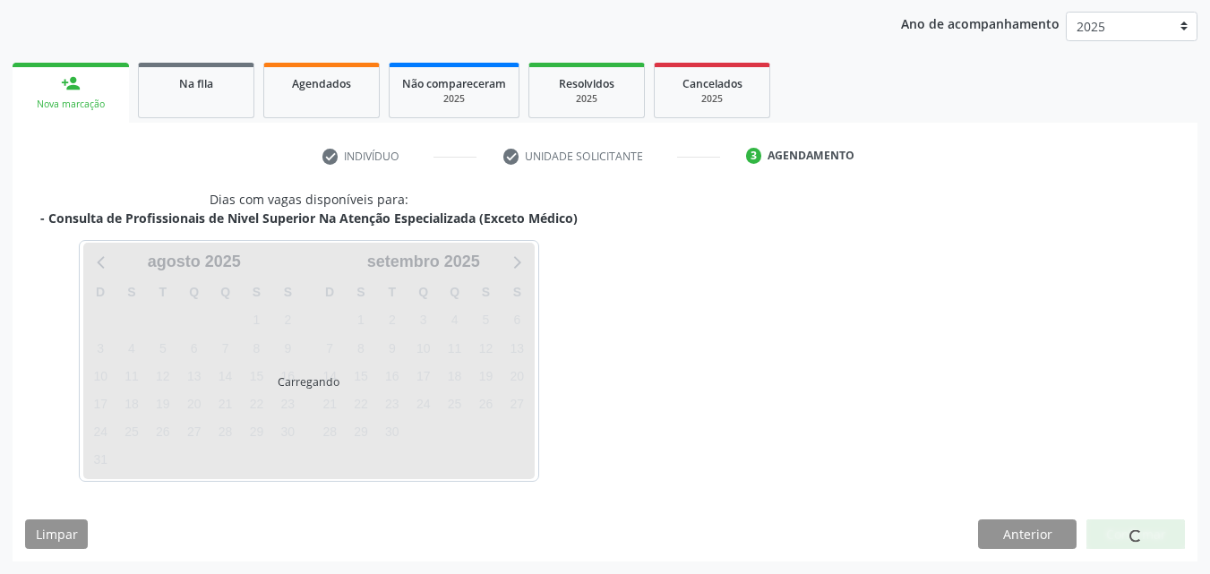
scroll to position [283, 0]
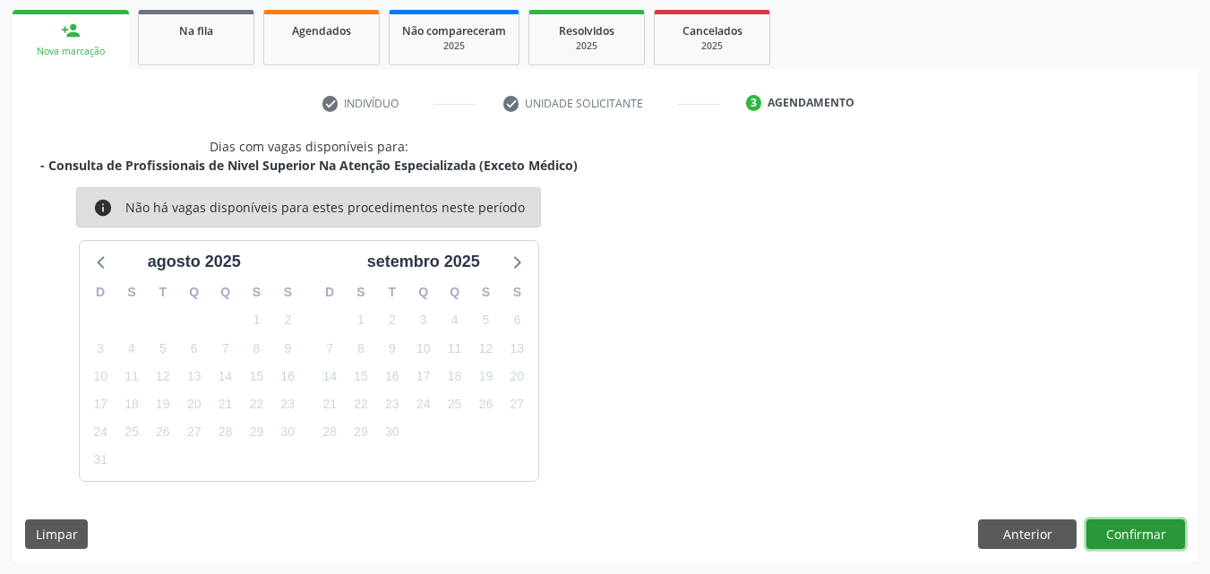
click at [1118, 527] on button "Confirmar" at bounding box center [1136, 535] width 99 height 30
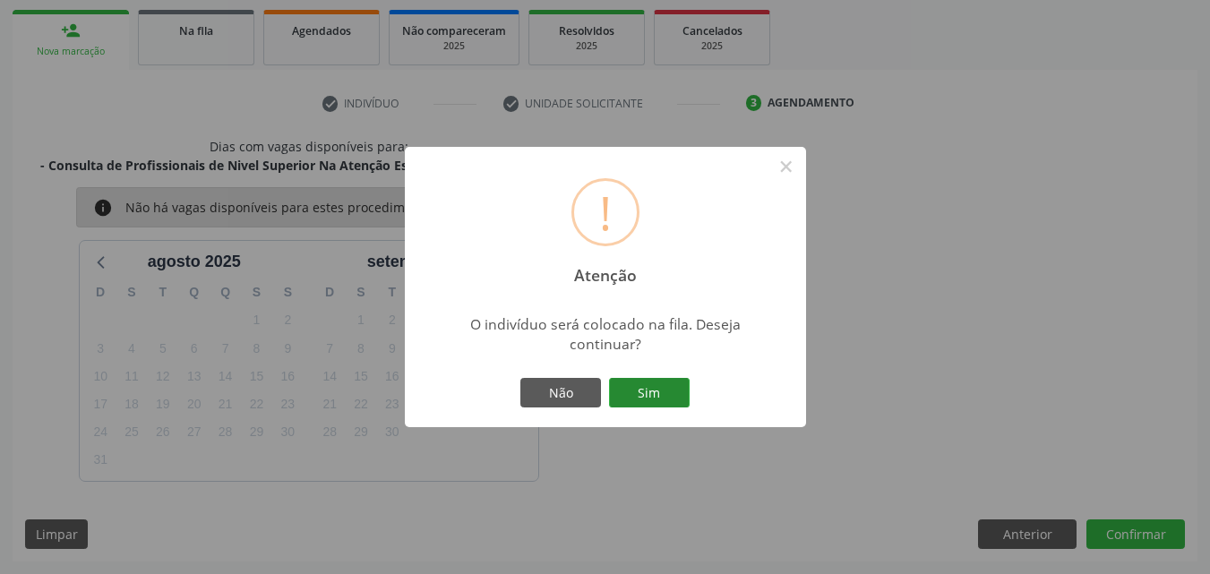
click at [629, 400] on button "Sim" at bounding box center [649, 393] width 81 height 30
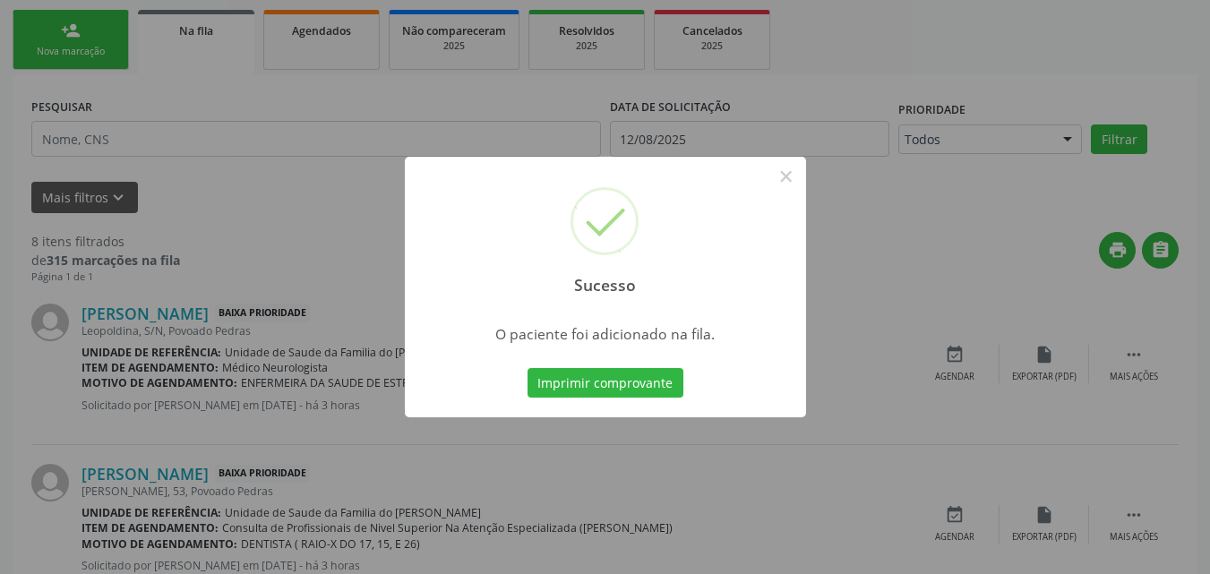
scroll to position [48, 0]
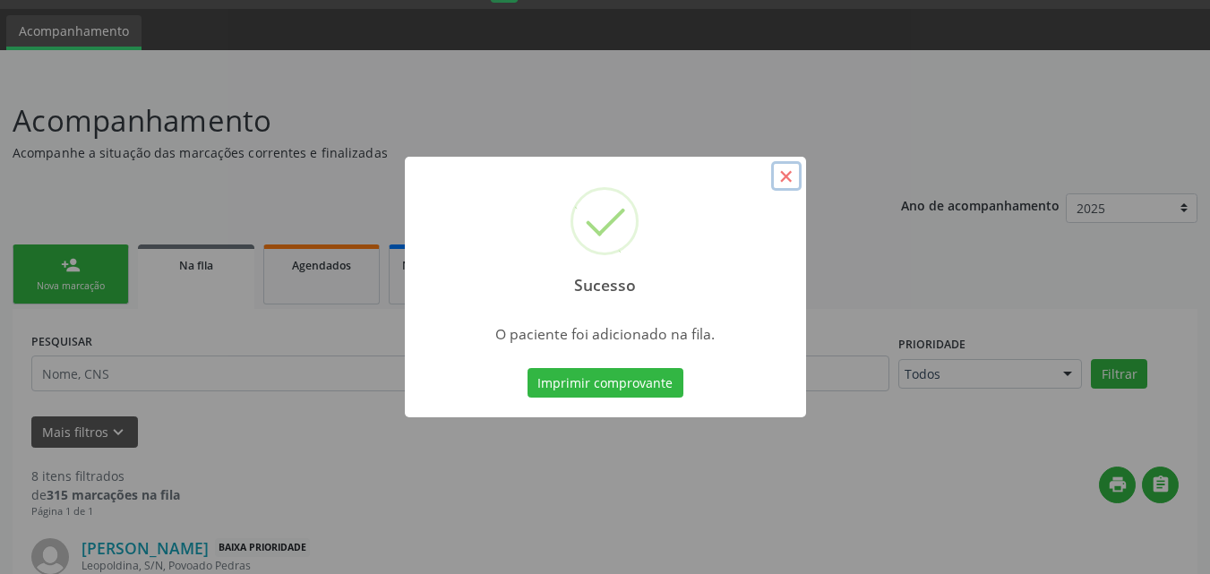
click at [795, 177] on button "×" at bounding box center [786, 176] width 30 height 30
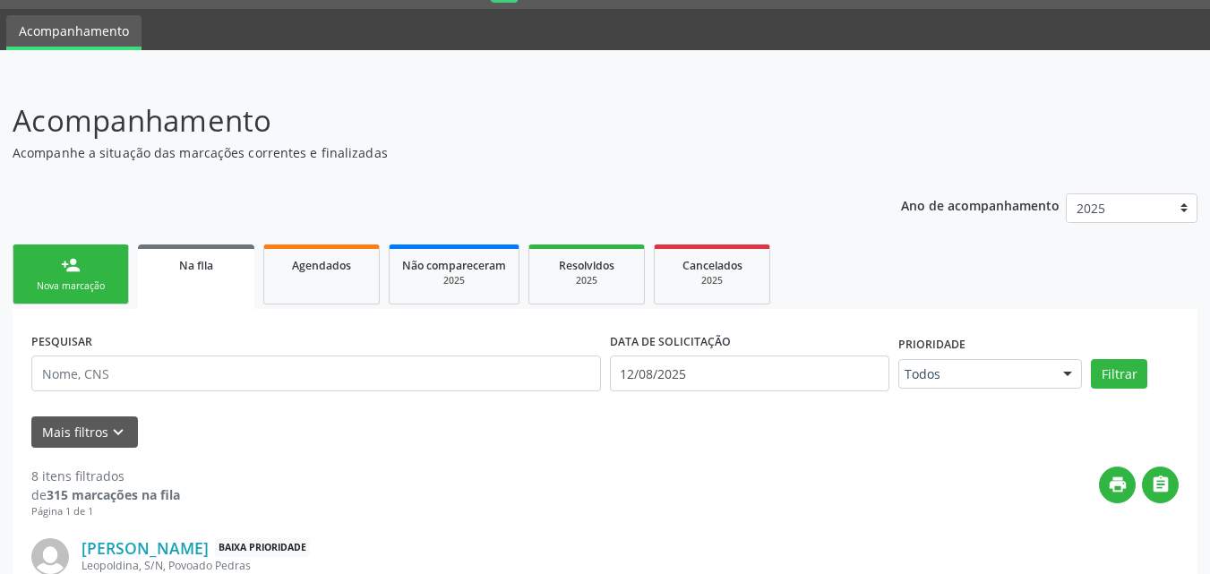
click at [78, 297] on link "person_add Nova marcação" at bounding box center [71, 275] width 116 height 60
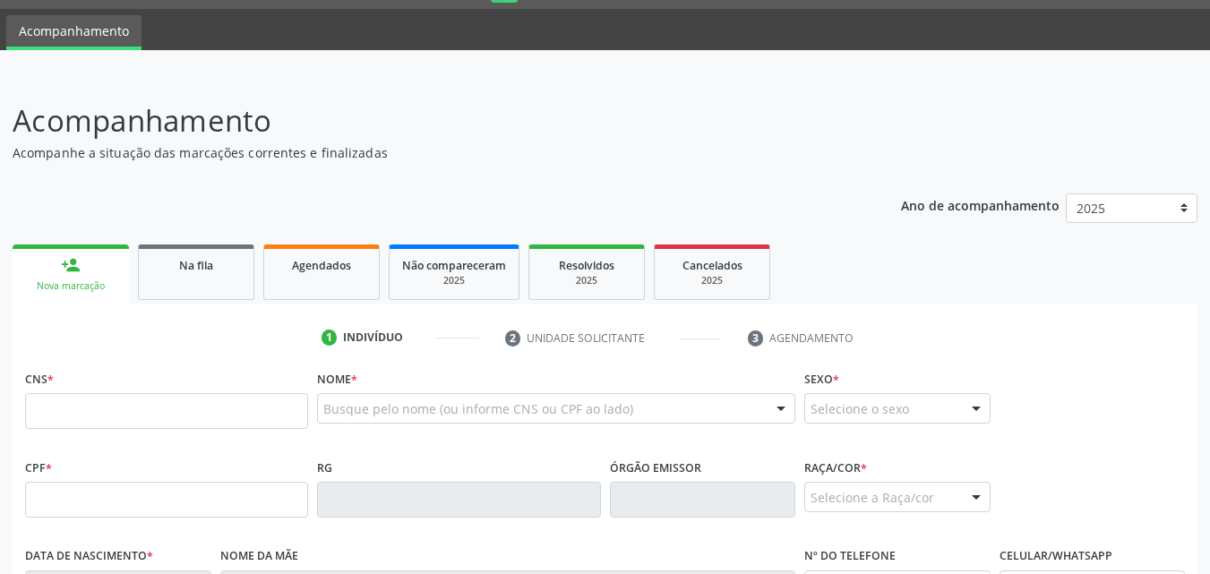
click at [92, 284] on div "Nova marcação" at bounding box center [70, 285] width 91 height 13
click at [102, 423] on input "text" at bounding box center [166, 411] width 283 height 36
click at [101, 493] on input "text" at bounding box center [166, 500] width 283 height 36
type input "043.416.584-09"
type input "705 0098 7986 6156"
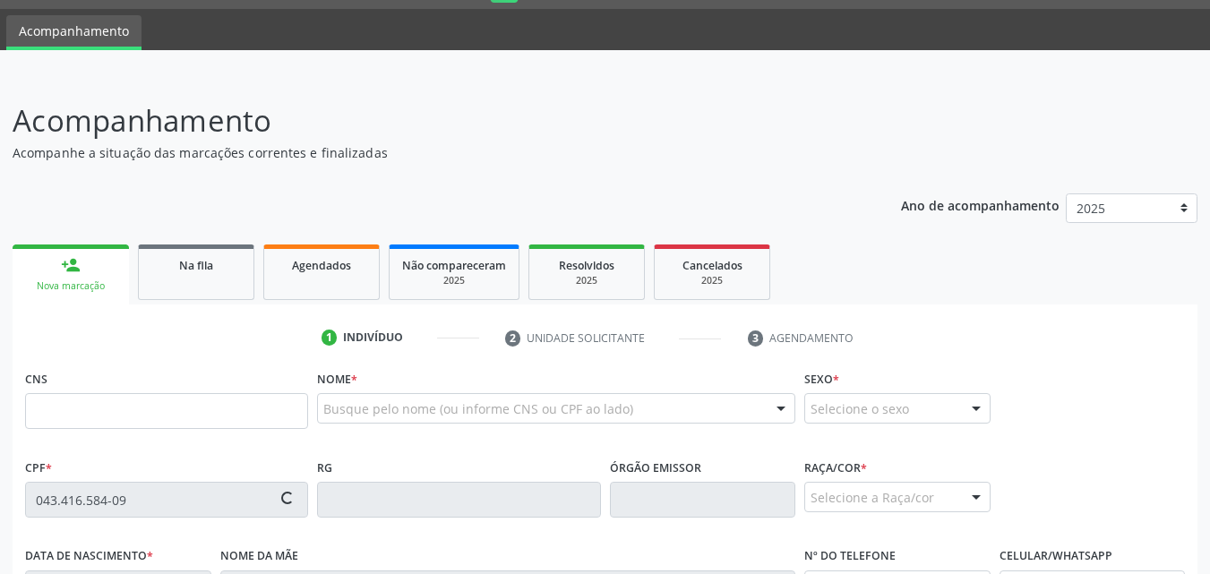
type input "2[DATE]"
type input "[PERSON_NAME]"
type input "[PHONE_NUMBER]"
type input "76"
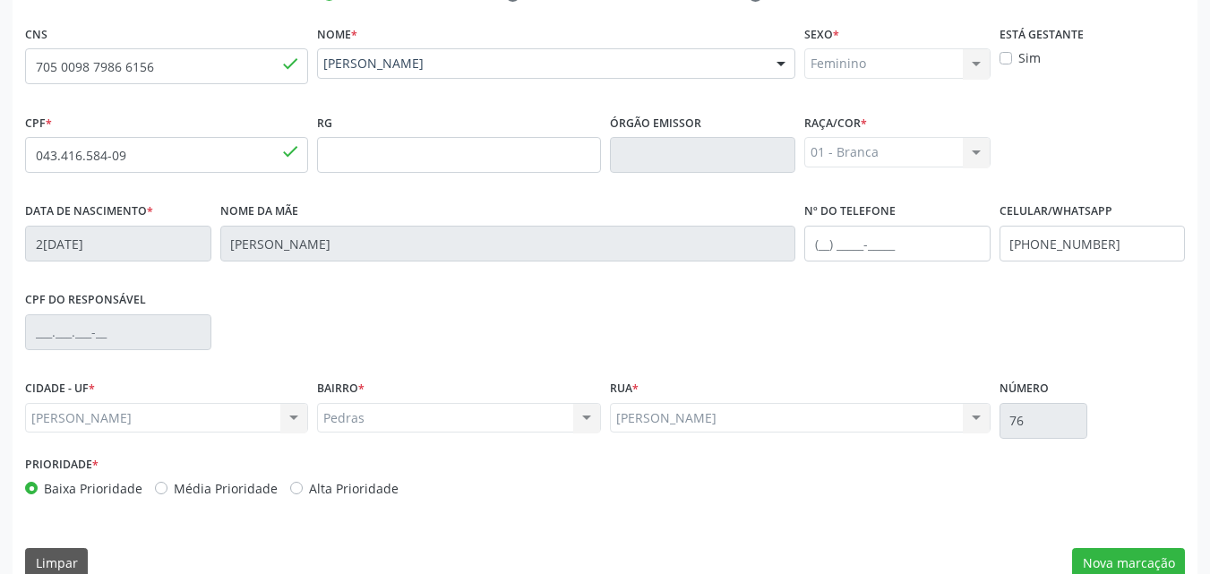
scroll to position [422, 0]
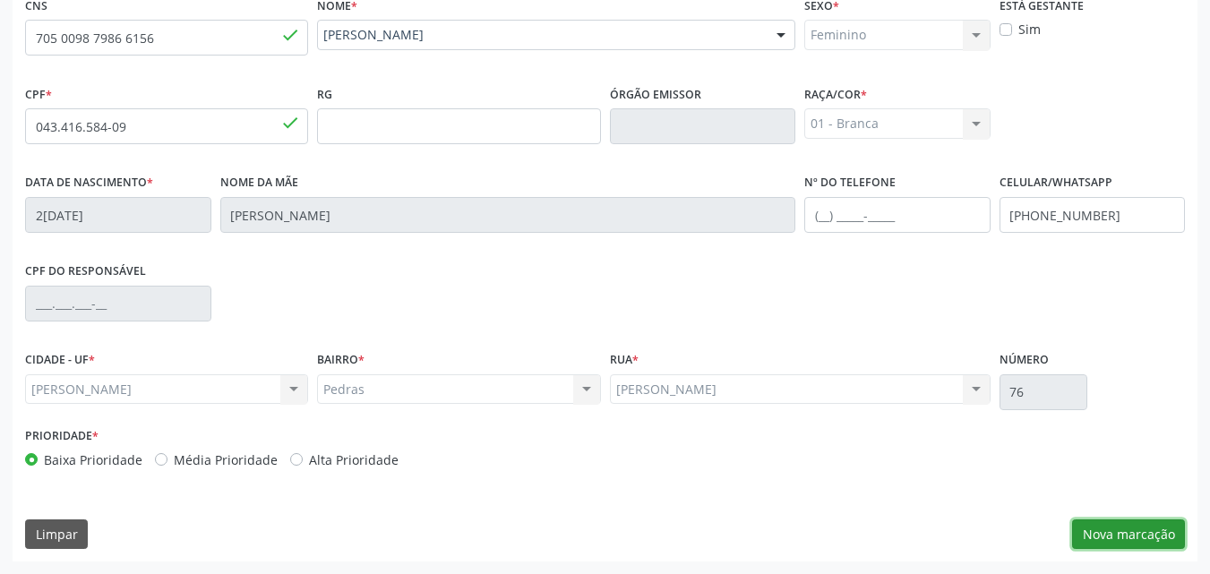
click at [1130, 531] on button "Nova marcação" at bounding box center [1128, 535] width 113 height 30
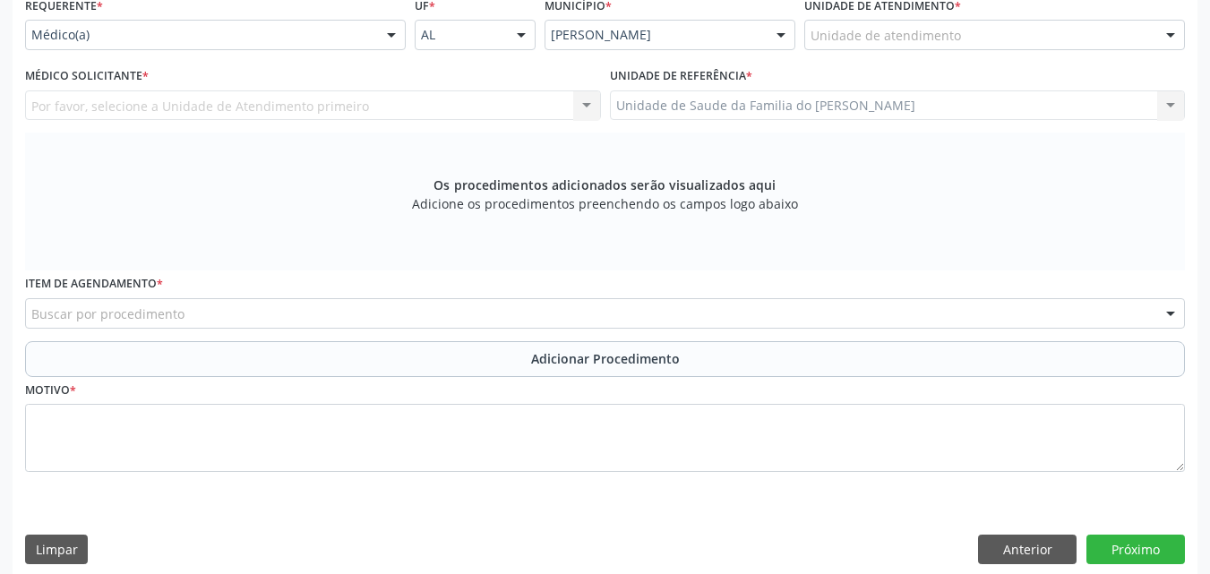
click at [271, 101] on div "Por favor, selecione a Unidade de Atendimento primeiro Nenhum resultado encontr…" at bounding box center [313, 105] width 576 height 30
click at [279, 92] on div "Por favor, selecione a Unidade de Atendimento primeiro Nenhum resultado encontr…" at bounding box center [313, 105] width 576 height 30
click at [291, 45] on div at bounding box center [215, 35] width 381 height 30
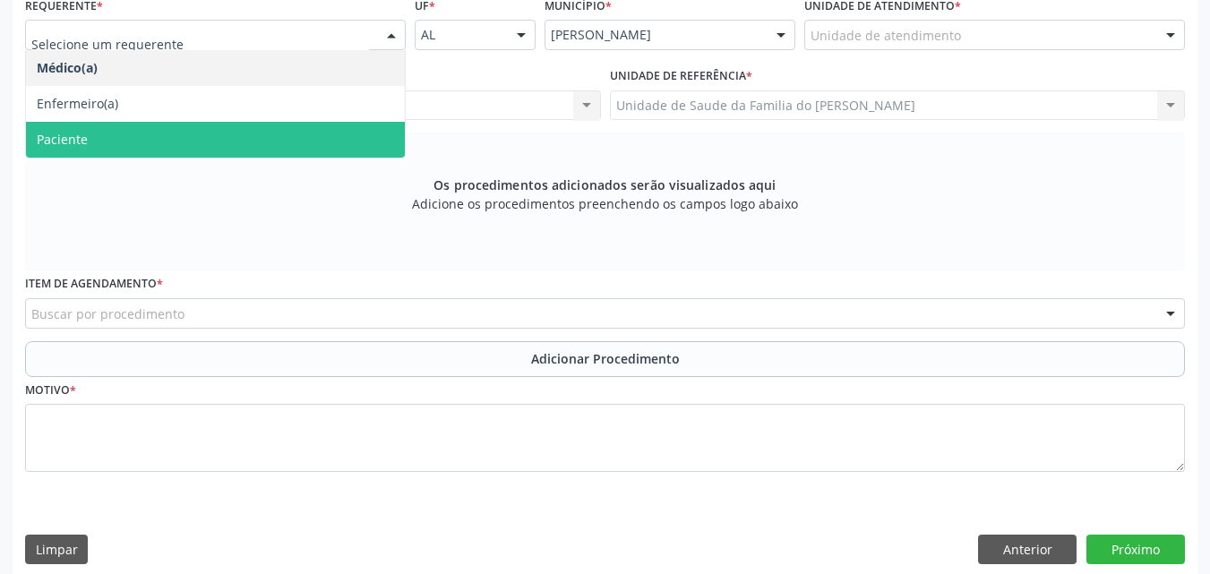
click at [255, 133] on span "Paciente" at bounding box center [215, 140] width 379 height 36
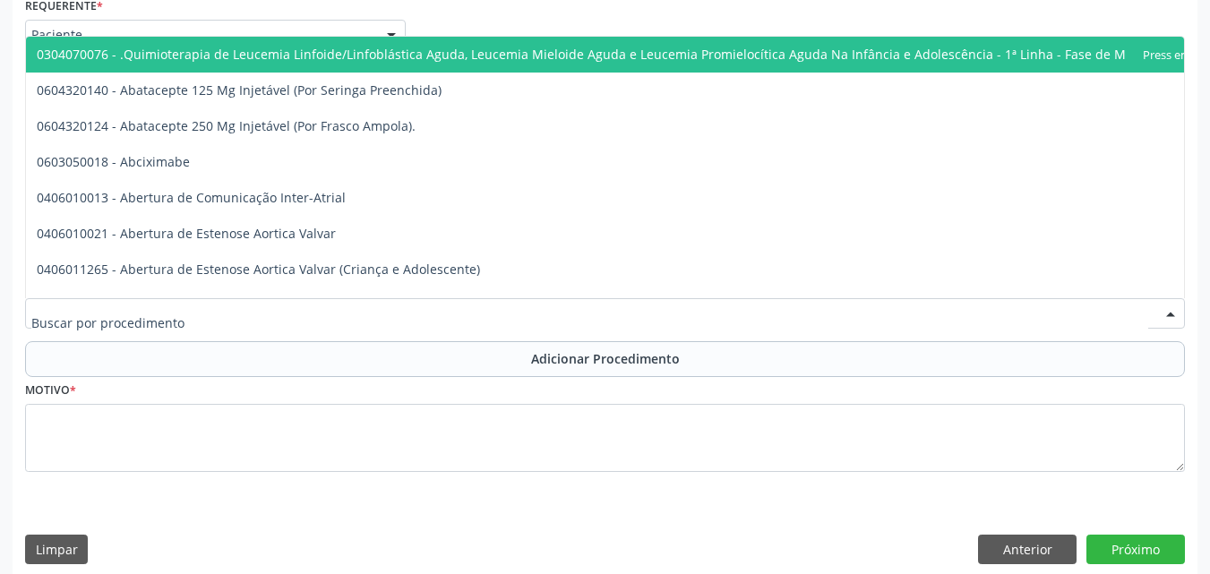
click at [234, 312] on div at bounding box center [605, 313] width 1160 height 30
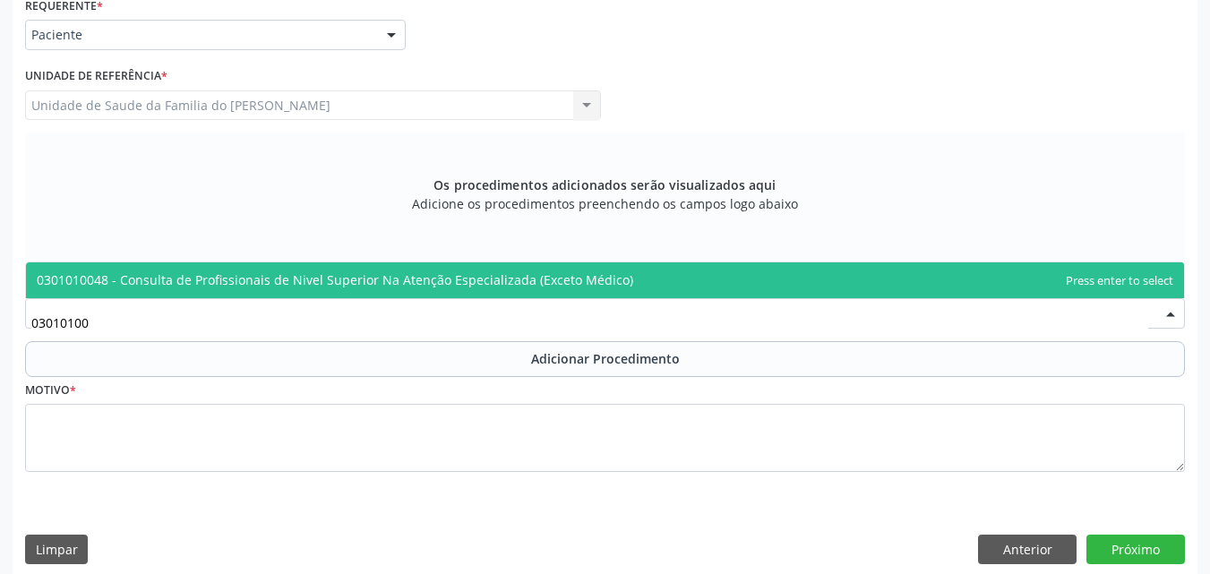
type input "030101004"
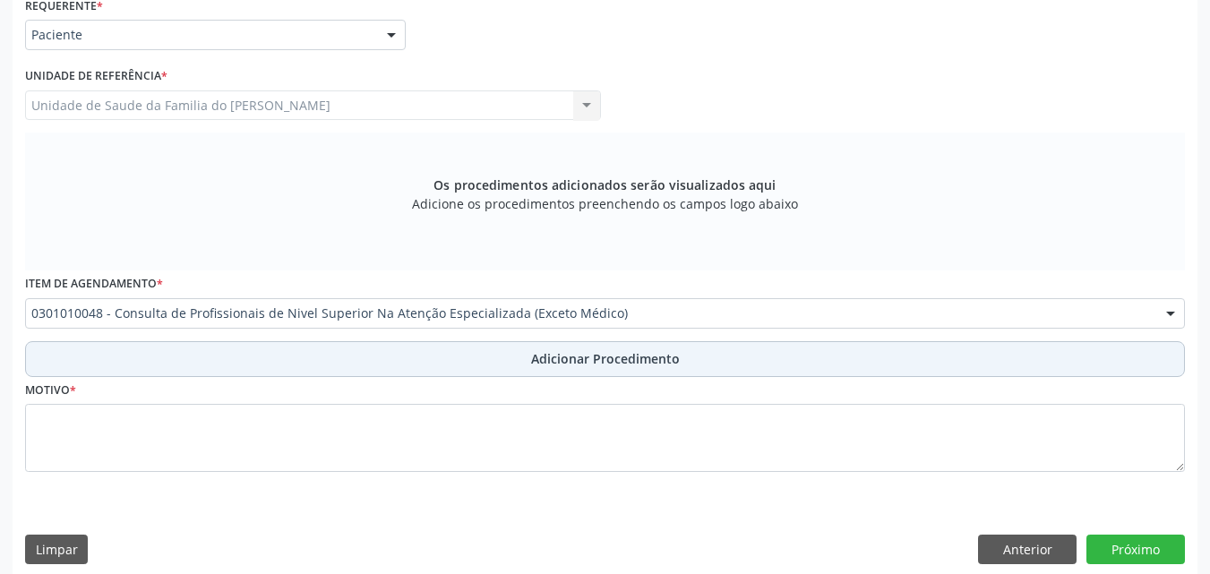
click at [252, 347] on button "Adicionar Procedimento" at bounding box center [605, 359] width 1160 height 36
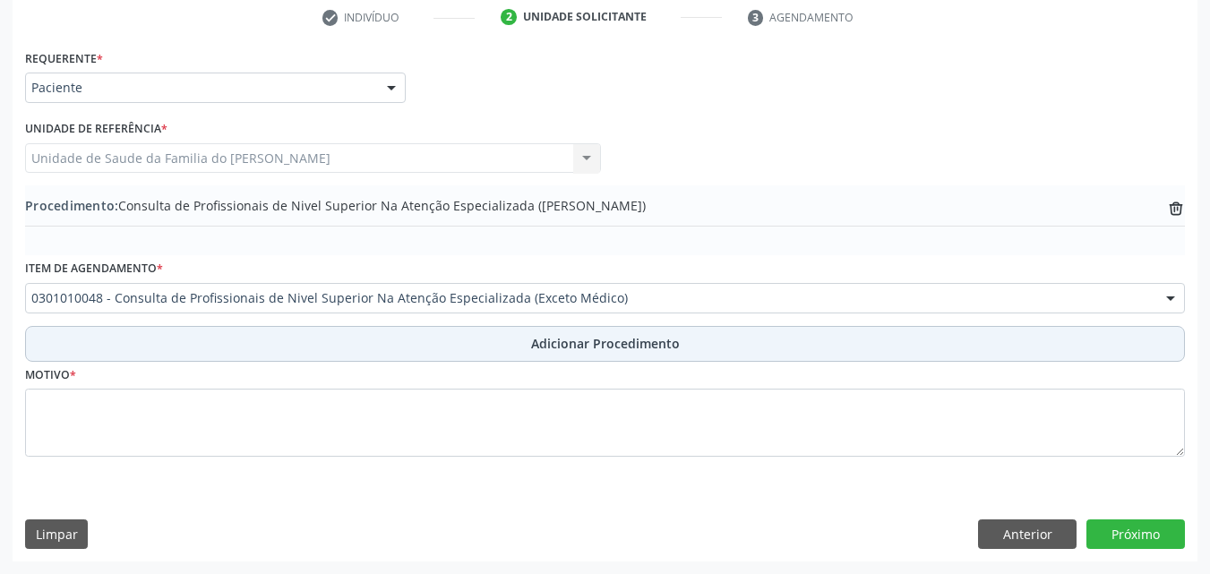
scroll to position [369, 0]
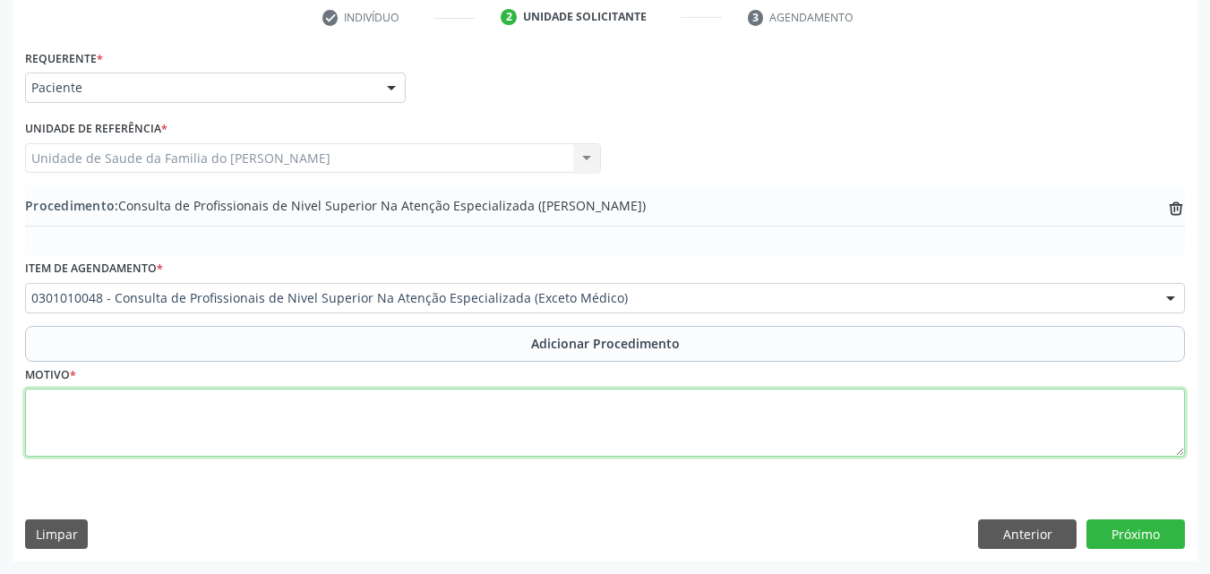
click at [246, 423] on textarea at bounding box center [605, 423] width 1160 height 68
type textarea "DENTISTA (ENDODONTIA DO 35)"
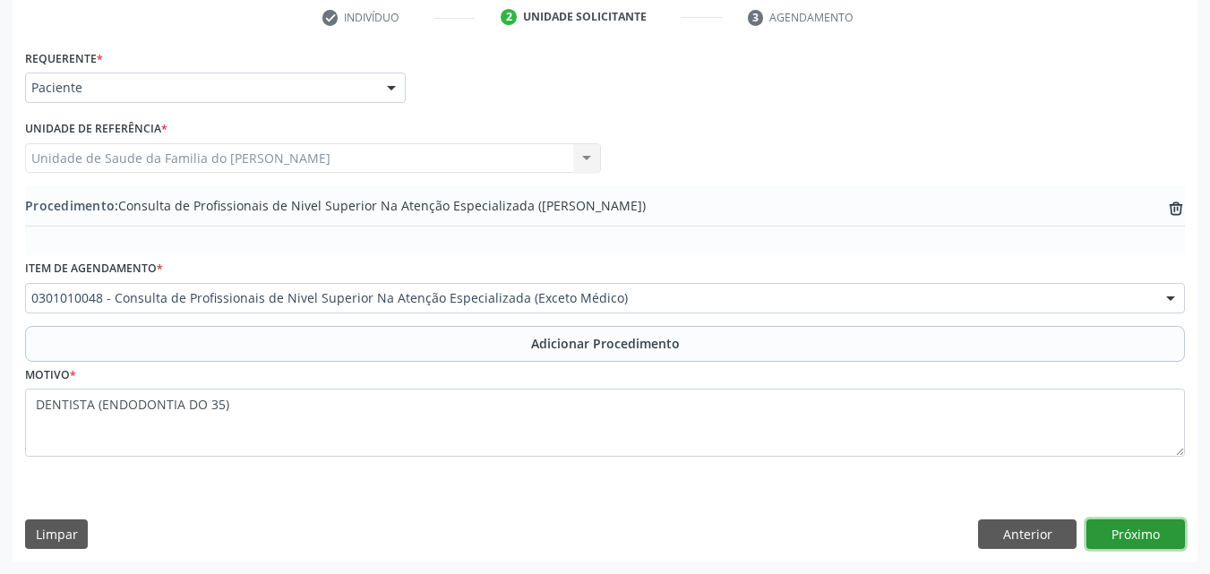
click at [1118, 542] on button "Próximo" at bounding box center [1136, 535] width 99 height 30
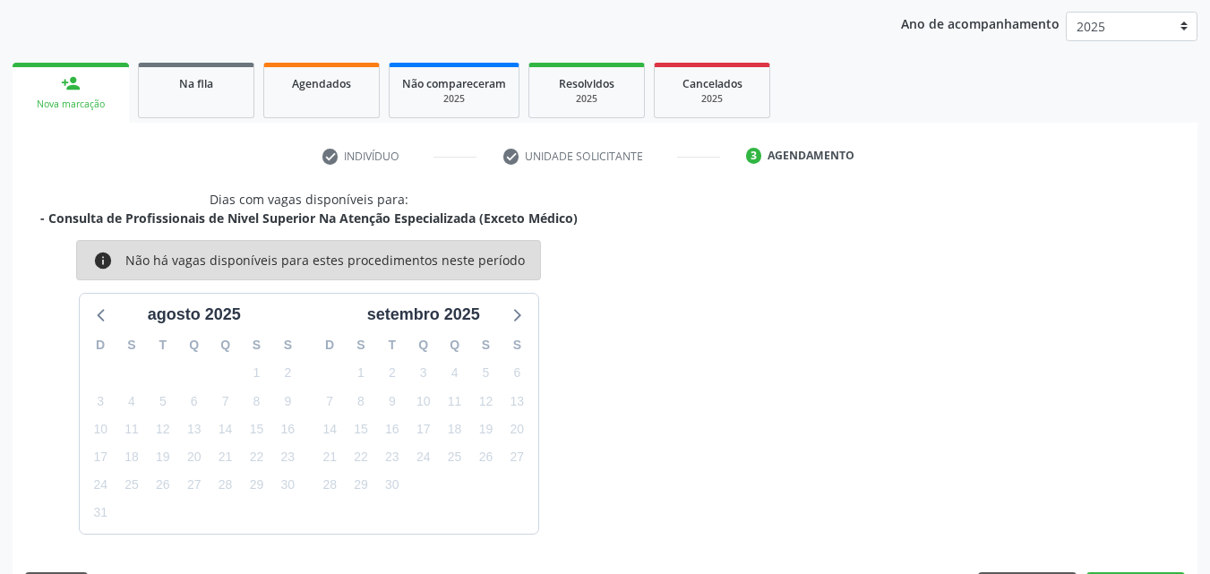
scroll to position [283, 0]
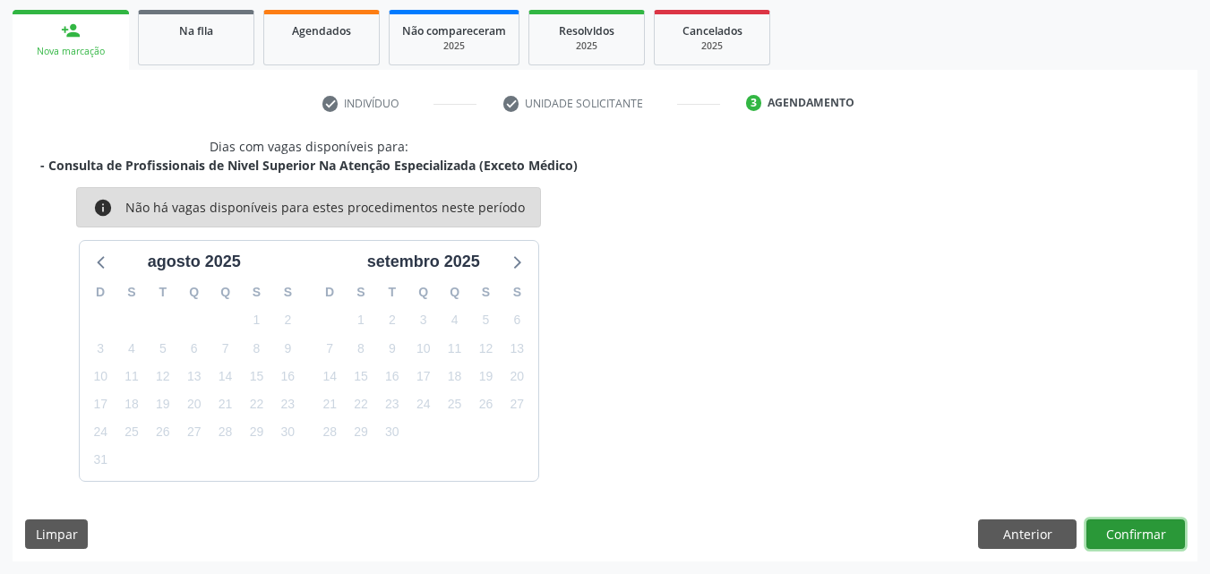
click at [1161, 537] on button "Confirmar" at bounding box center [1136, 535] width 99 height 30
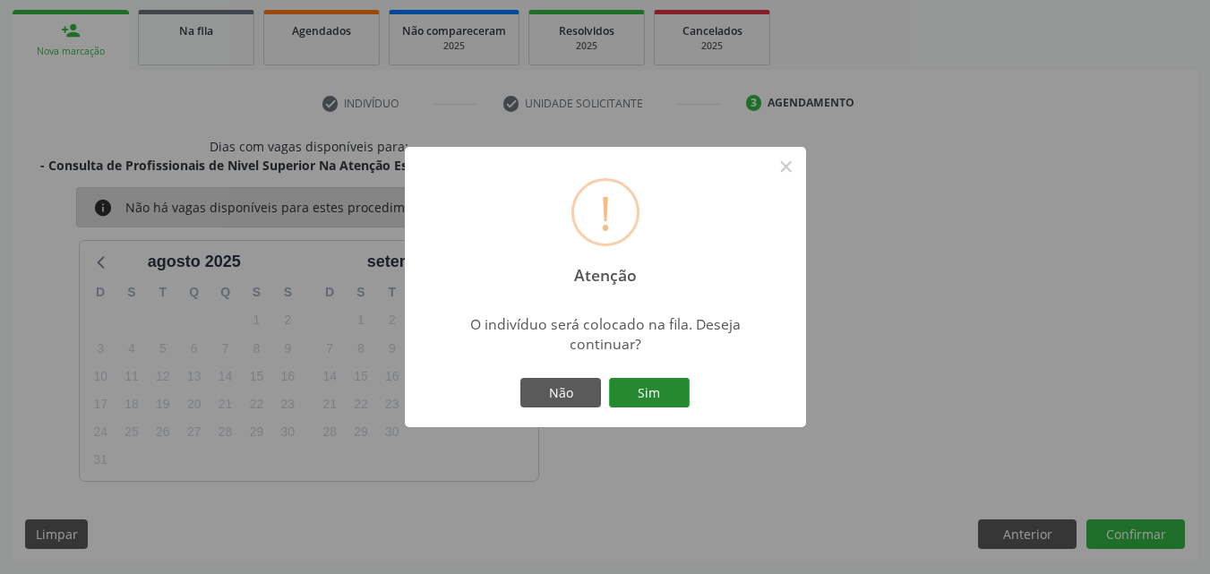
click at [675, 393] on button "Sim" at bounding box center [649, 393] width 81 height 30
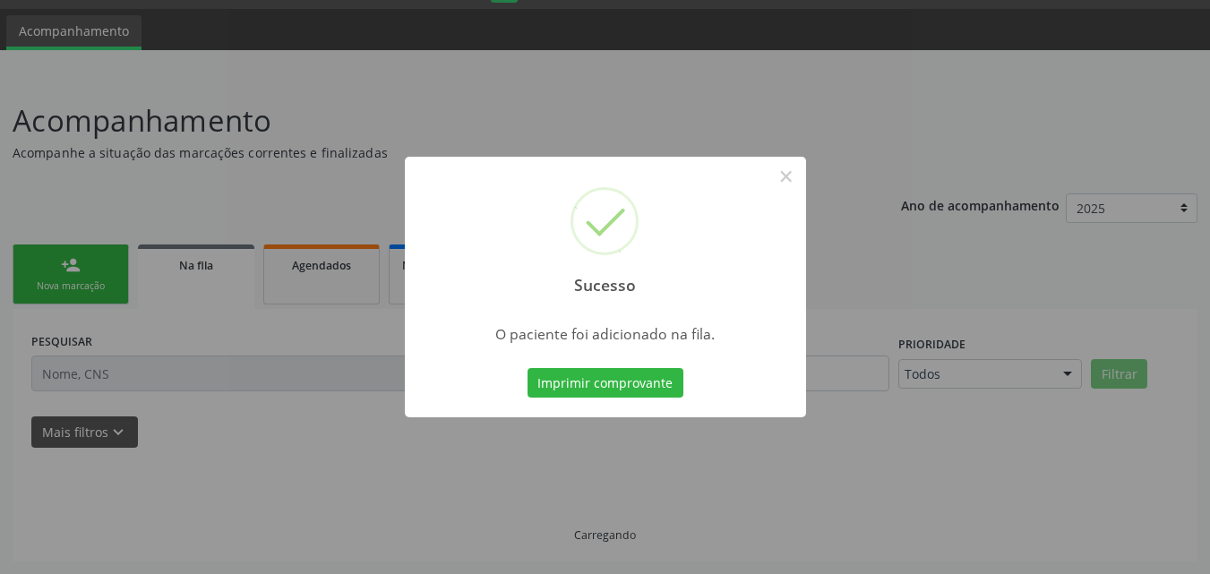
scroll to position [48, 0]
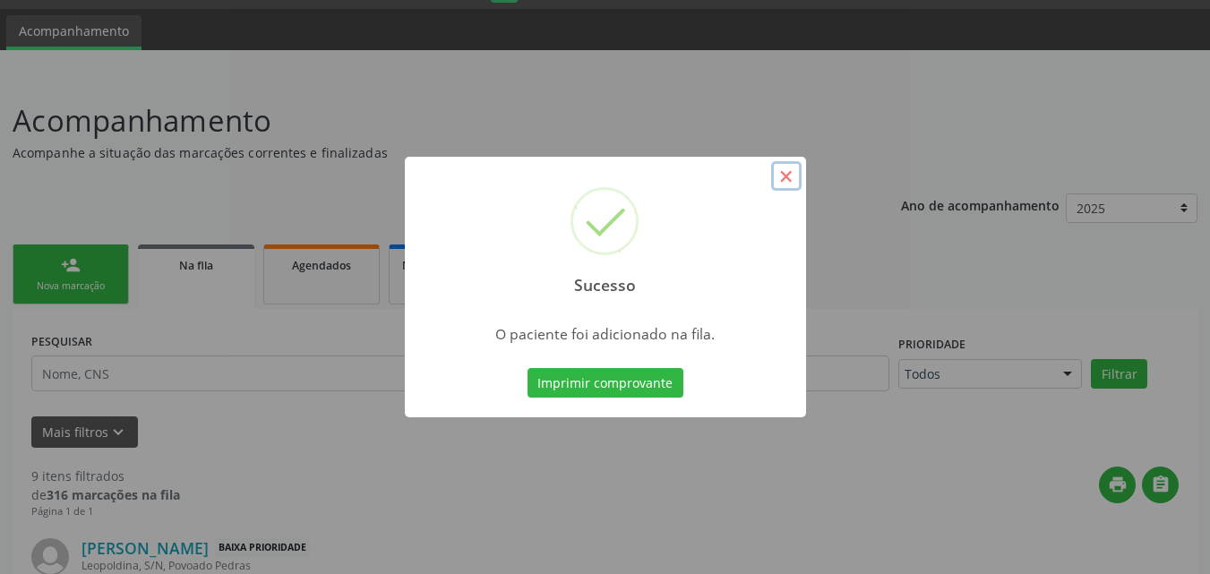
click at [787, 179] on button "×" at bounding box center [786, 176] width 30 height 30
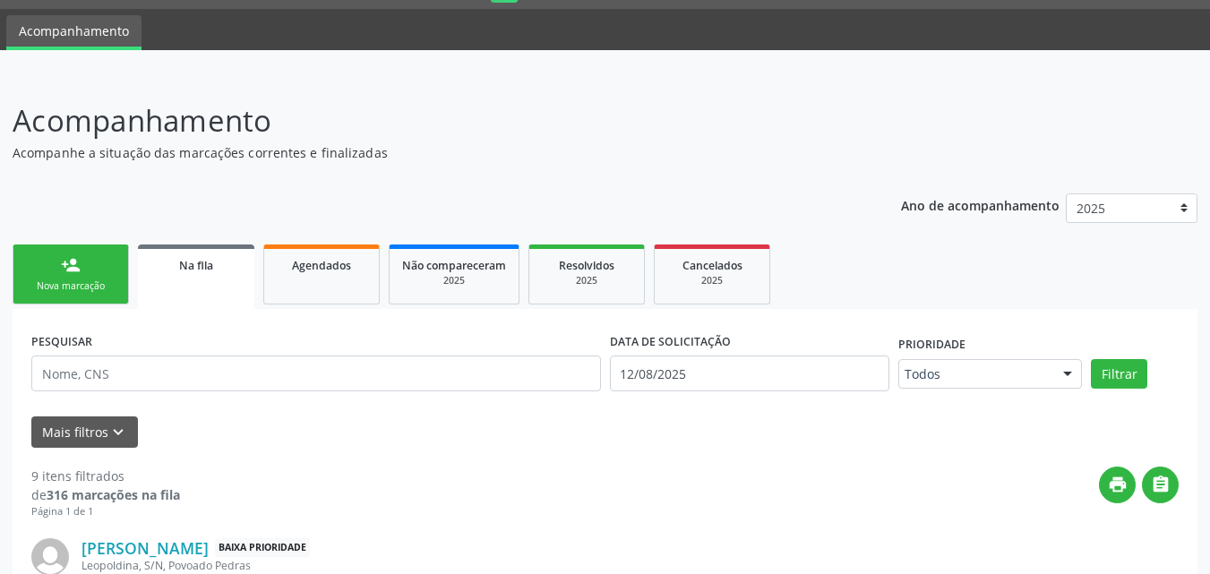
drag, startPoint x: 100, startPoint y: 309, endPoint x: 90, endPoint y: 277, distance: 33.7
click at [90, 277] on link "person_add Nova marcação" at bounding box center [71, 275] width 116 height 60
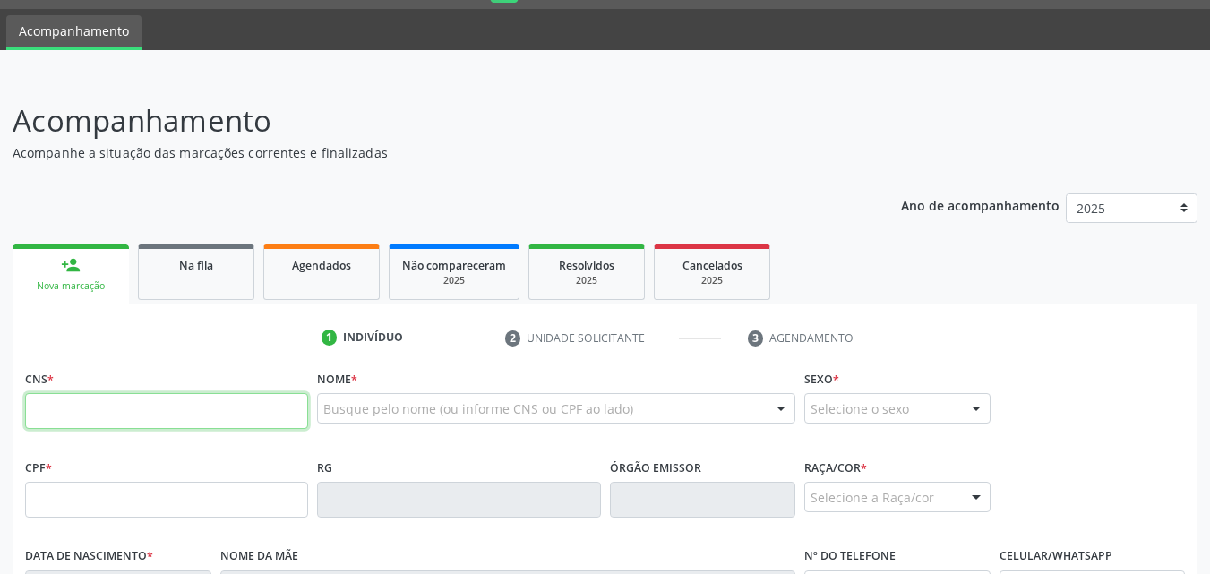
click at [82, 426] on input "text" at bounding box center [166, 411] width 283 height 36
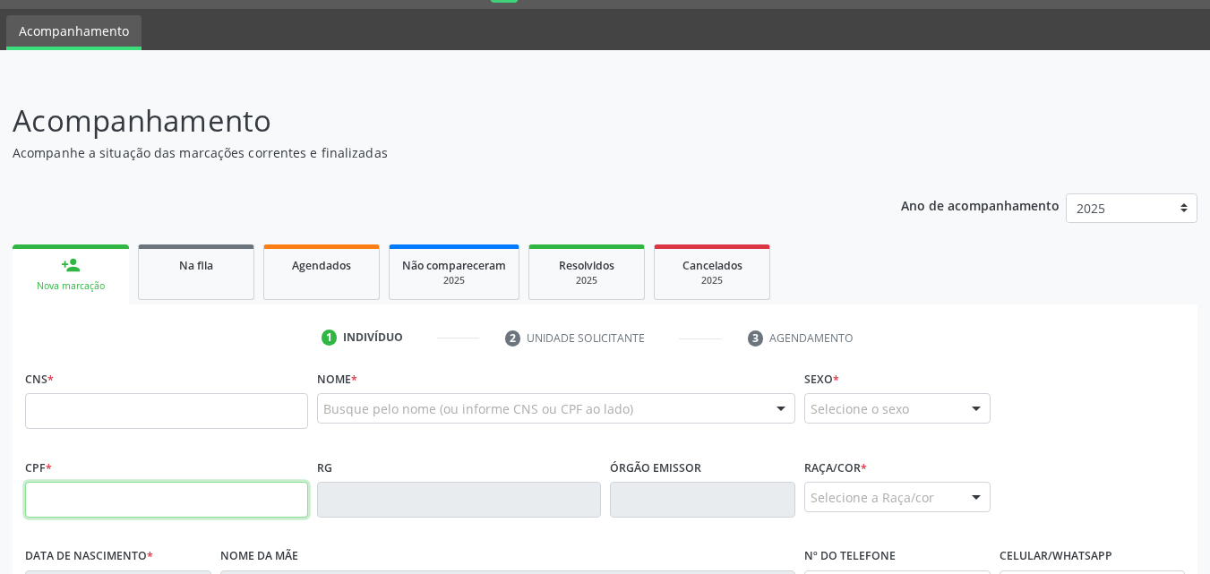
click at [80, 492] on input "text" at bounding box center [166, 500] width 283 height 36
type input "455.318.975-53"
type input "704 8050 1012 6346"
type input "0[DATE]"
type input "[PERSON_NAME]"
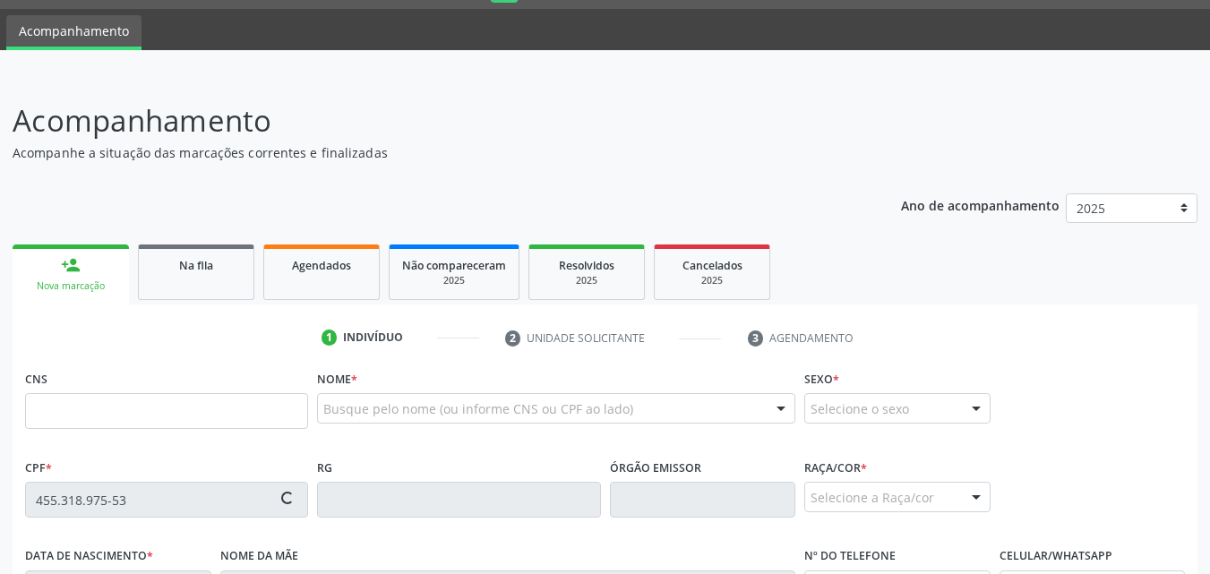
type input "[PHONE_NUMBER]"
type input "18"
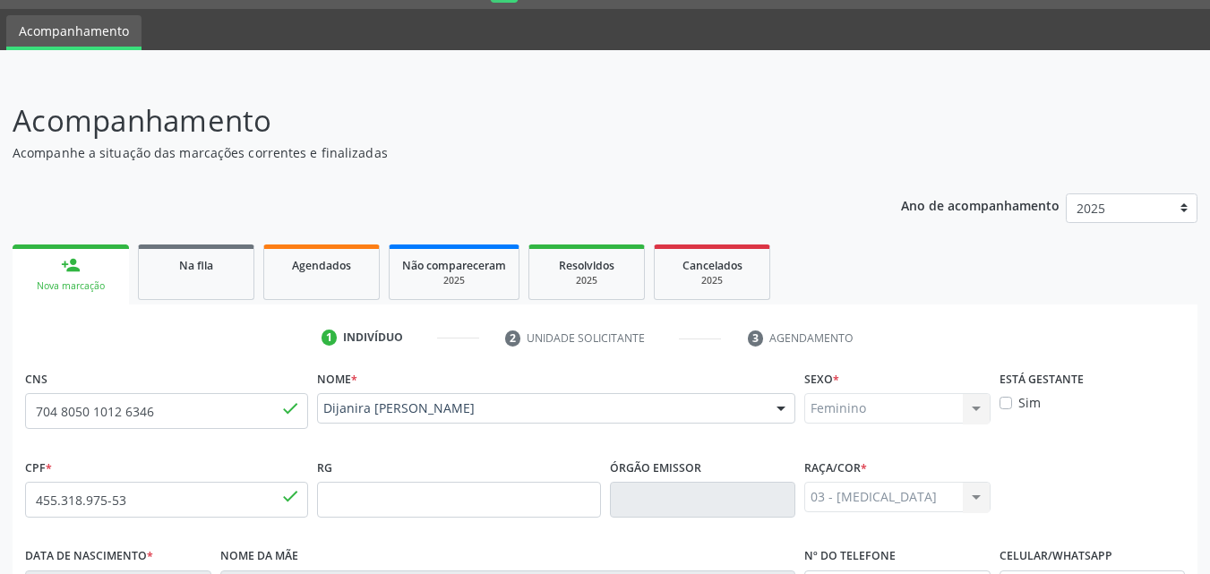
scroll to position [422, 0]
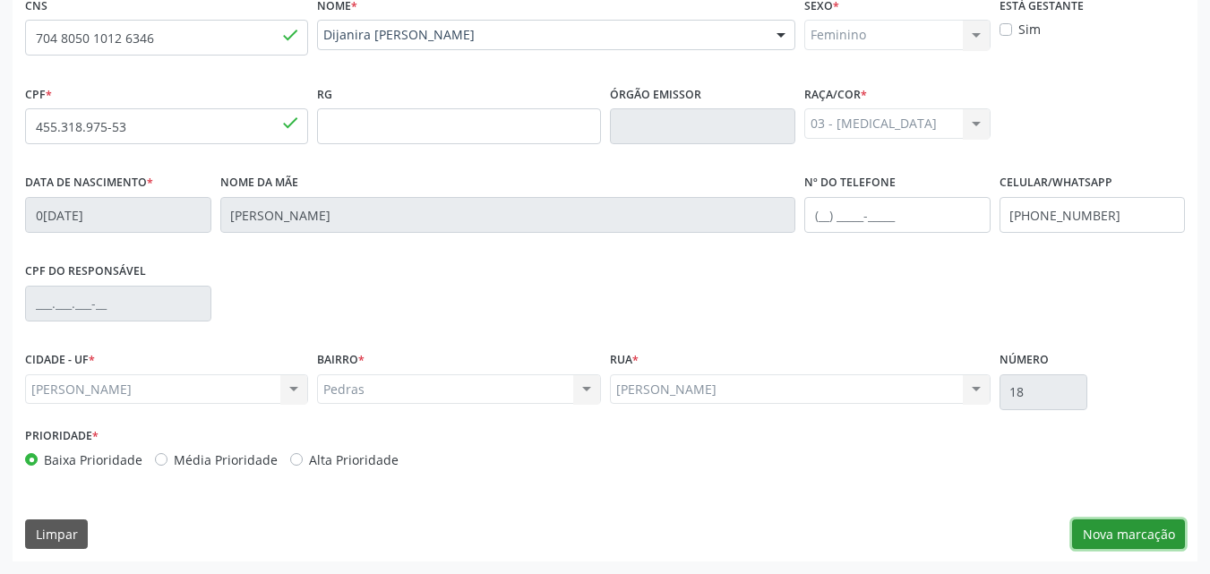
click at [1132, 532] on button "Nova marcação" at bounding box center [1128, 535] width 113 height 30
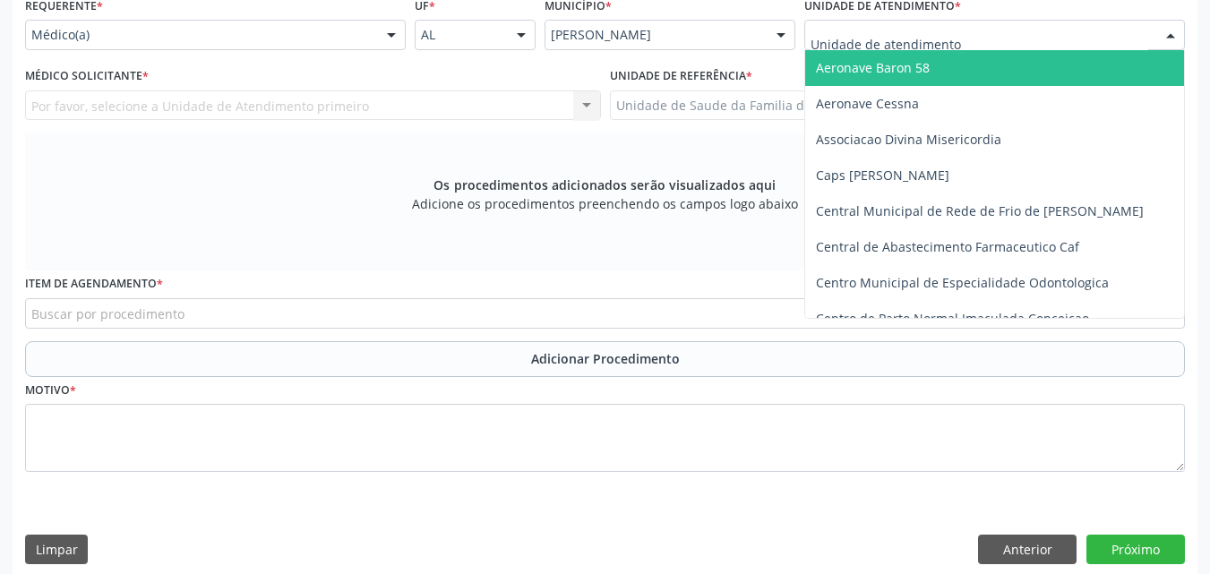
click at [878, 22] on div at bounding box center [994, 35] width 381 height 30
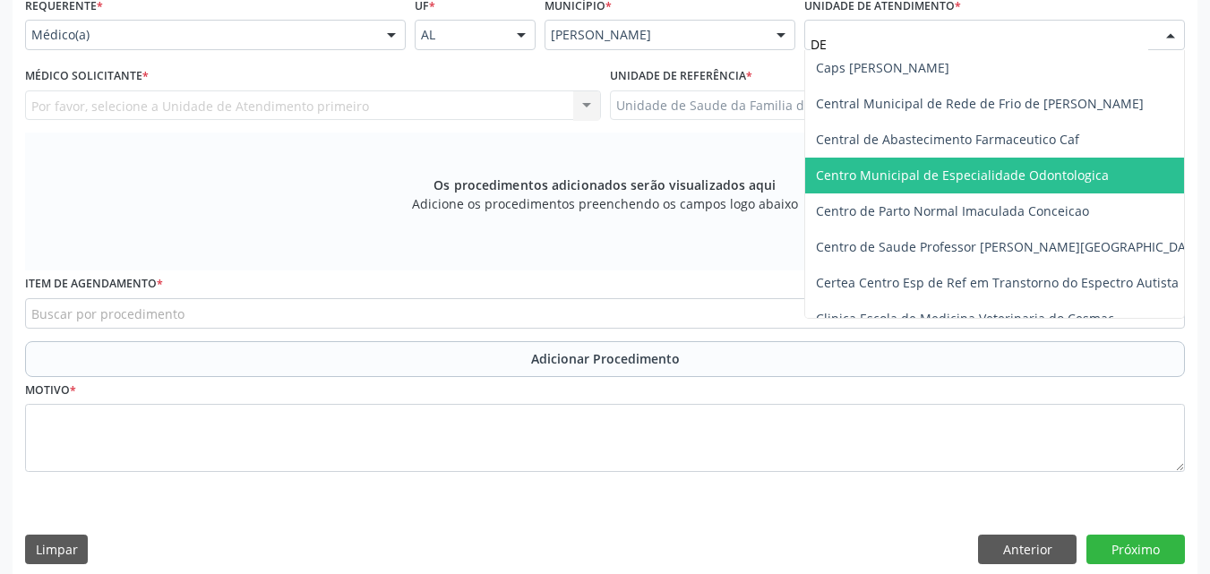
type input "DEN"
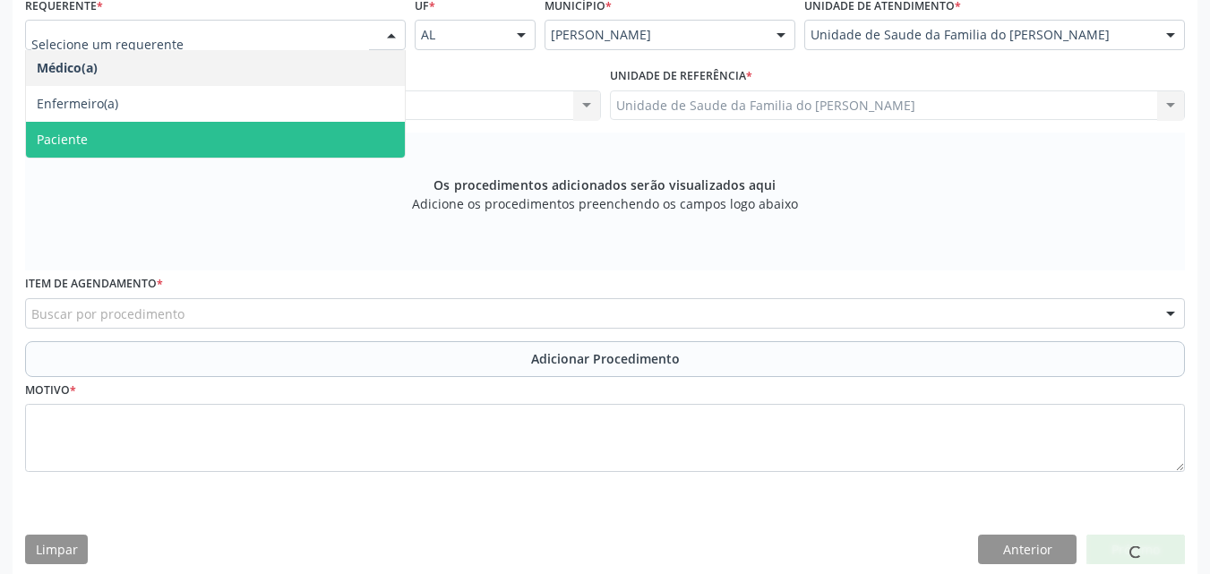
click at [147, 133] on span "Paciente" at bounding box center [215, 140] width 379 height 36
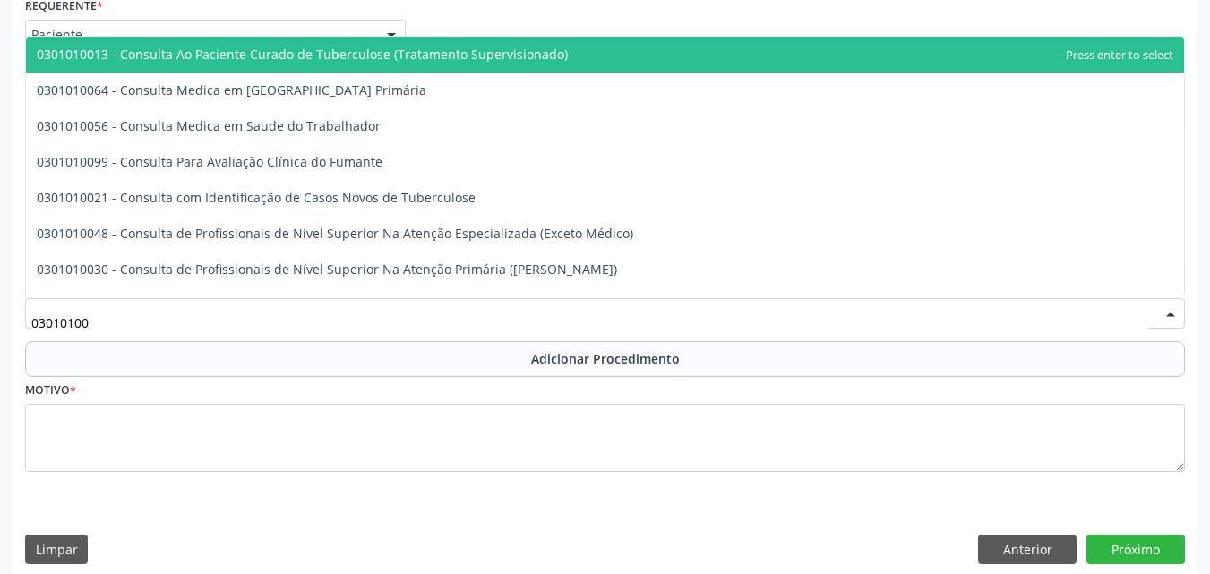
type input "030101004"
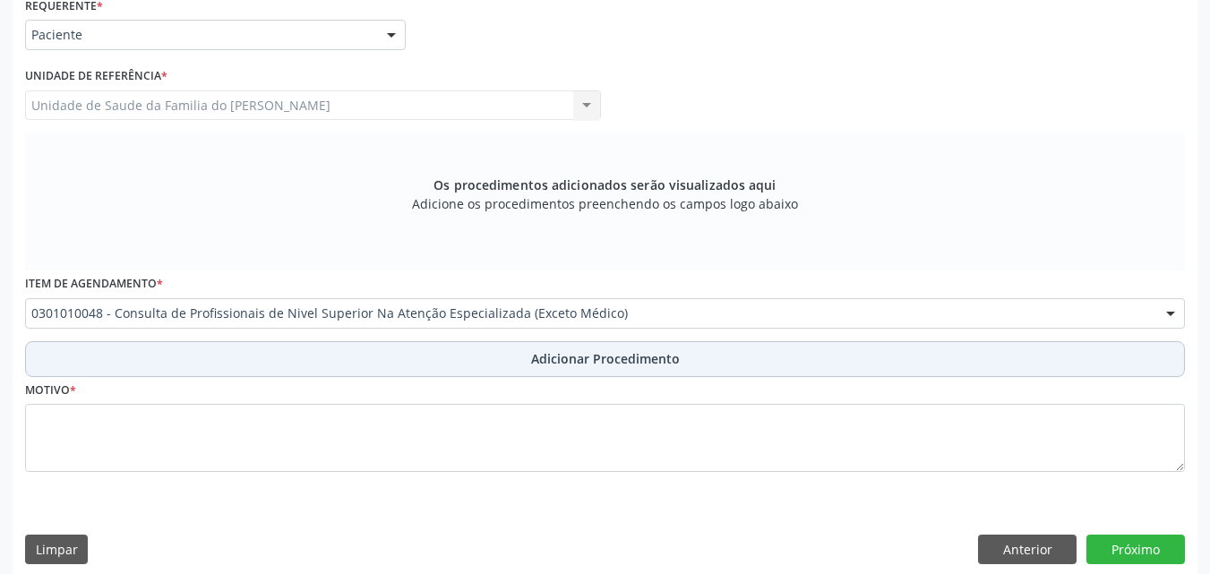
click at [148, 363] on button "Adicionar Procedimento" at bounding box center [605, 359] width 1160 height 36
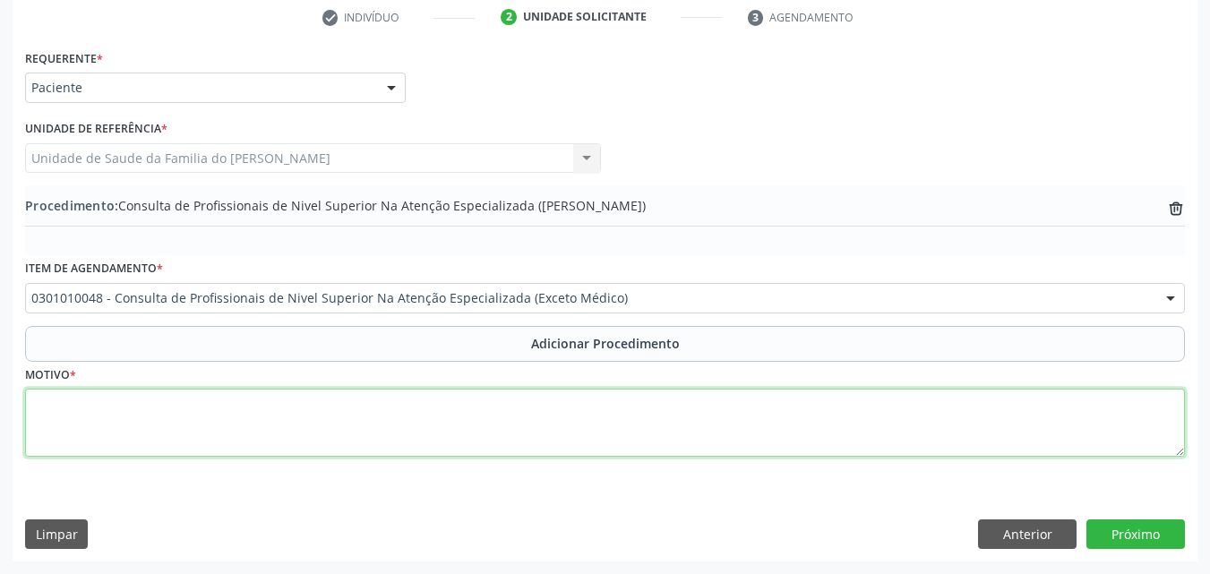
click at [147, 398] on textarea at bounding box center [605, 423] width 1160 height 68
type textarea "DENTISTA (PPR SUPERIOR E INFERIOR) PROTESE DENTARIA"
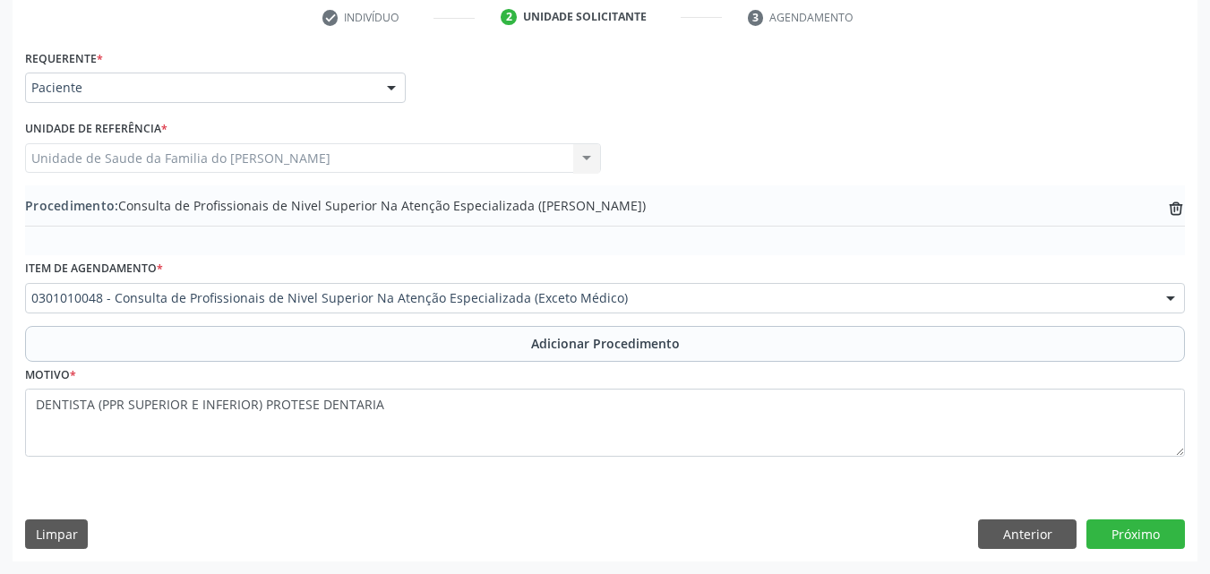
click at [1149, 516] on div "Requerente * Paciente Médico(a) Enfermeiro(a) Paciente Nenhum resultado encontr…" at bounding box center [605, 303] width 1185 height 517
click at [1149, 520] on button "Próximo" at bounding box center [1136, 535] width 99 height 30
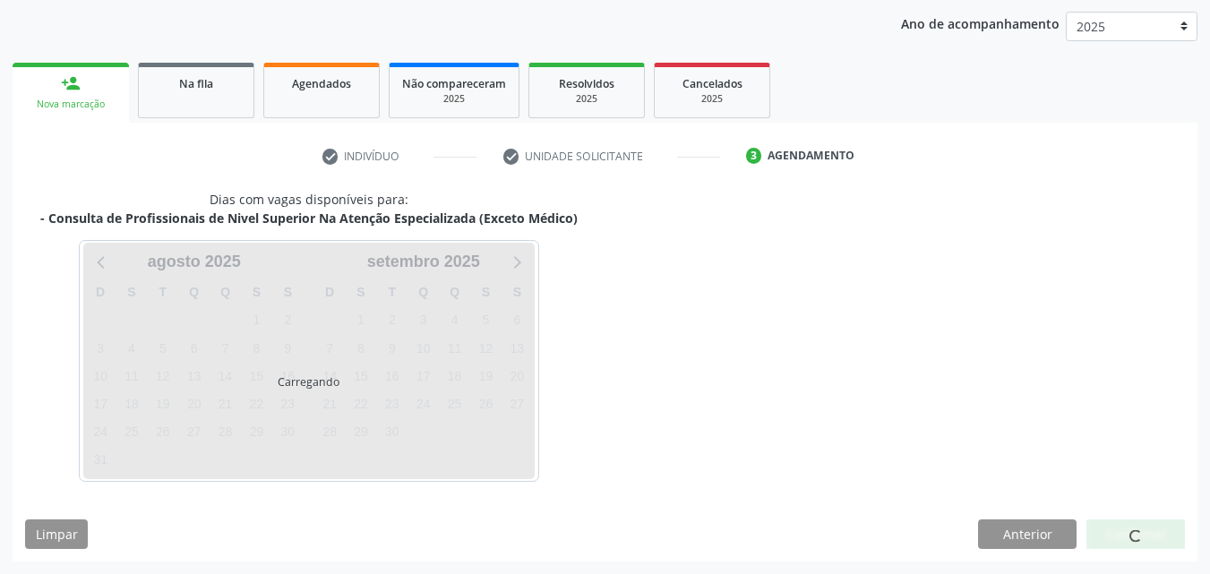
scroll to position [283, 0]
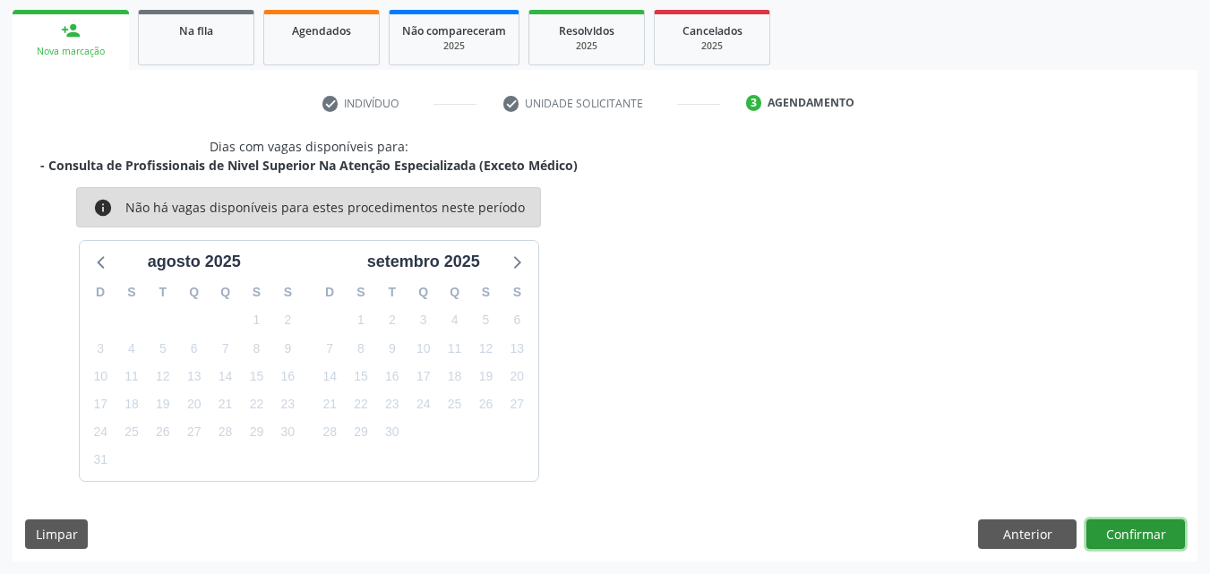
click at [1117, 533] on button "Confirmar" at bounding box center [1136, 535] width 99 height 30
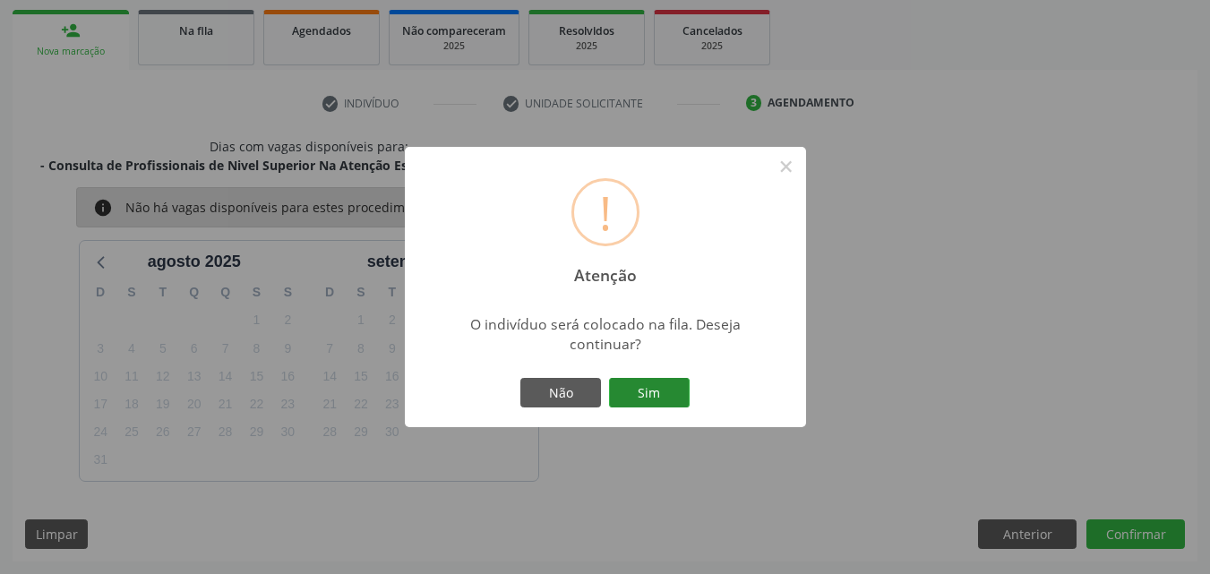
click at [669, 398] on button "Sim" at bounding box center [649, 393] width 81 height 30
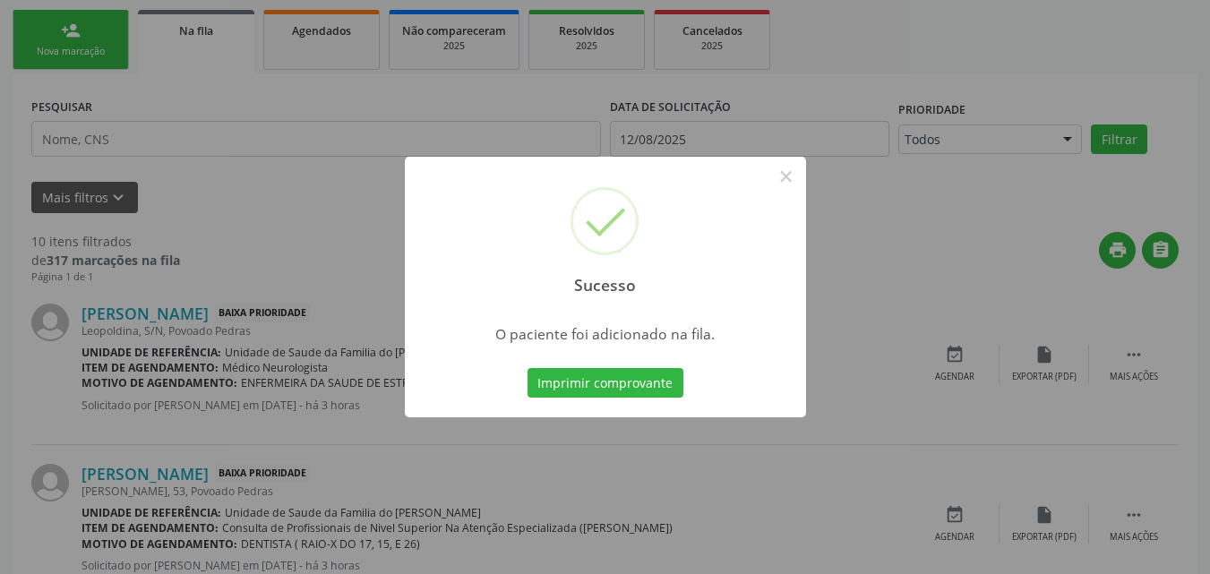
scroll to position [48, 0]
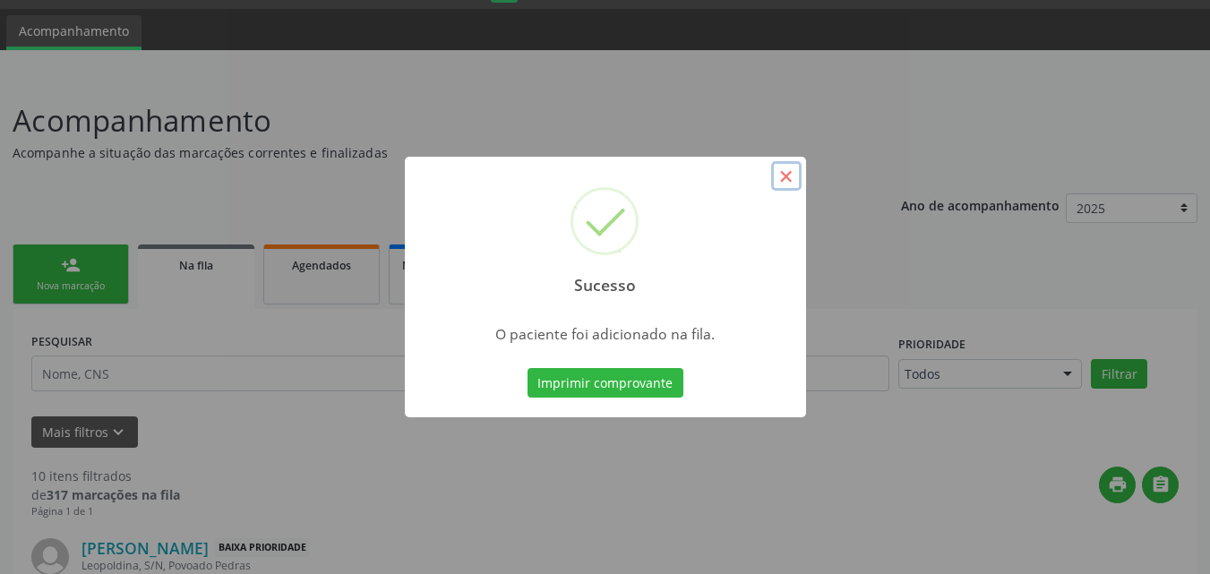
click at [781, 176] on button "×" at bounding box center [786, 176] width 30 height 30
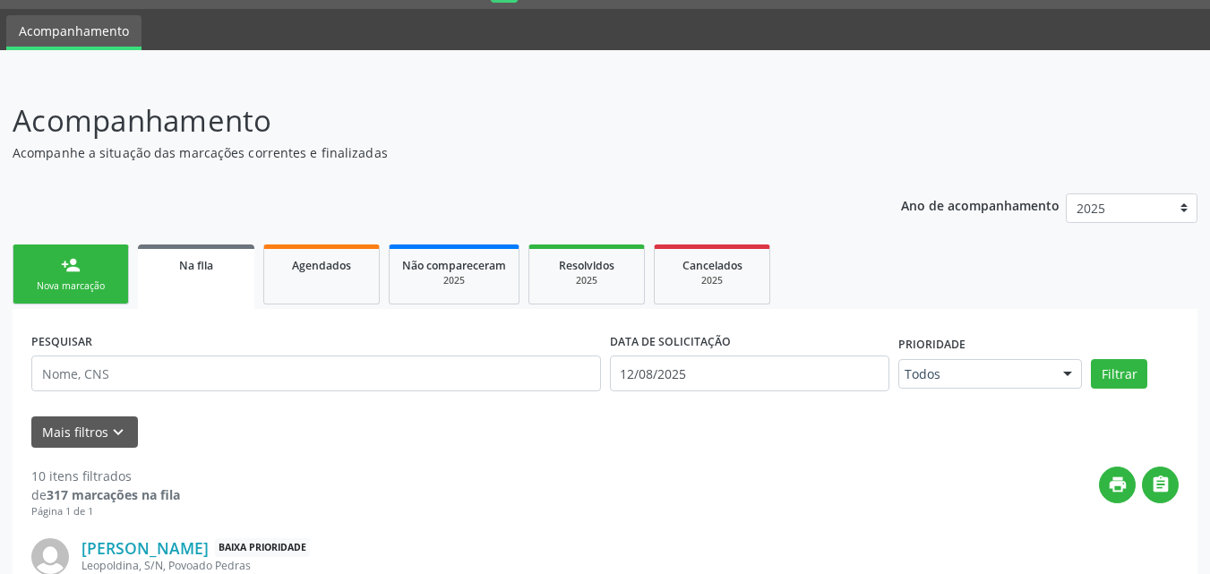
click at [351, 244] on ul "person_add Nova marcação Na fila Agendados Não compareceram 2025 Resolvidos 202…" at bounding box center [605, 274] width 1185 height 69
click at [351, 254] on link "Agendados" at bounding box center [321, 275] width 116 height 60
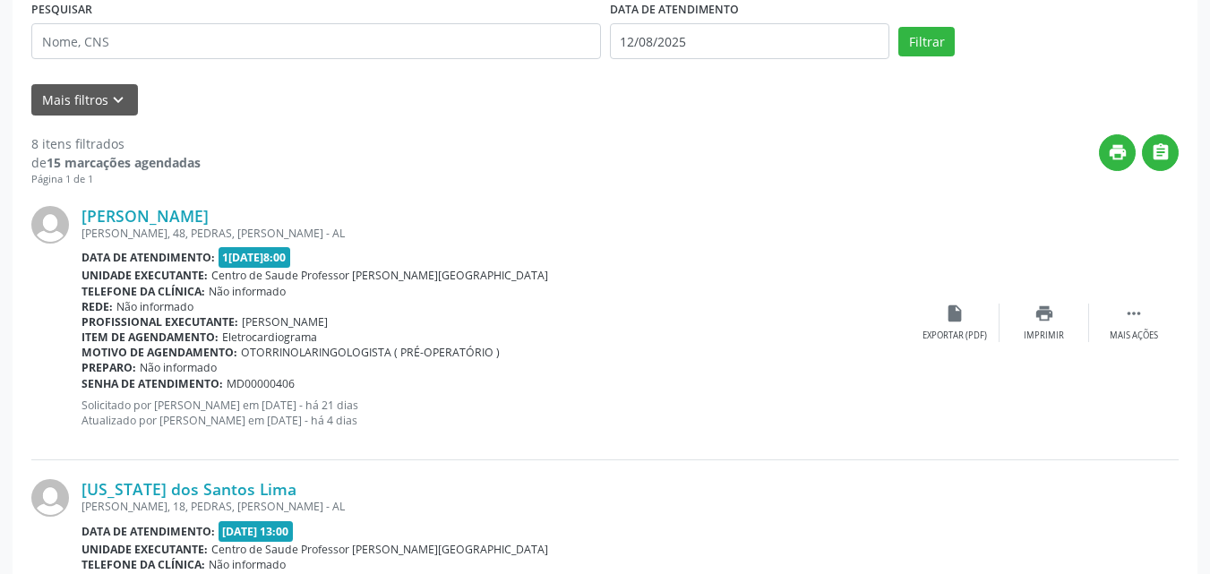
scroll to position [375, 0]
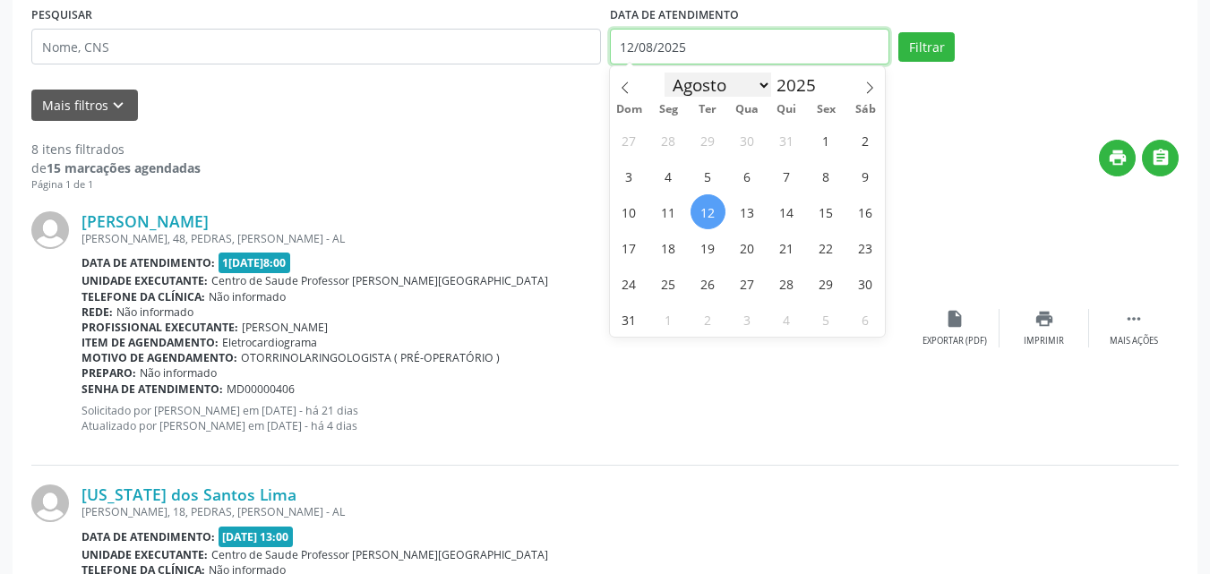
click at [758, 54] on input "12/08/2025" at bounding box center [750, 47] width 280 height 36
click at [716, 207] on span "12" at bounding box center [708, 211] width 35 height 35
type input "12/08/2025"
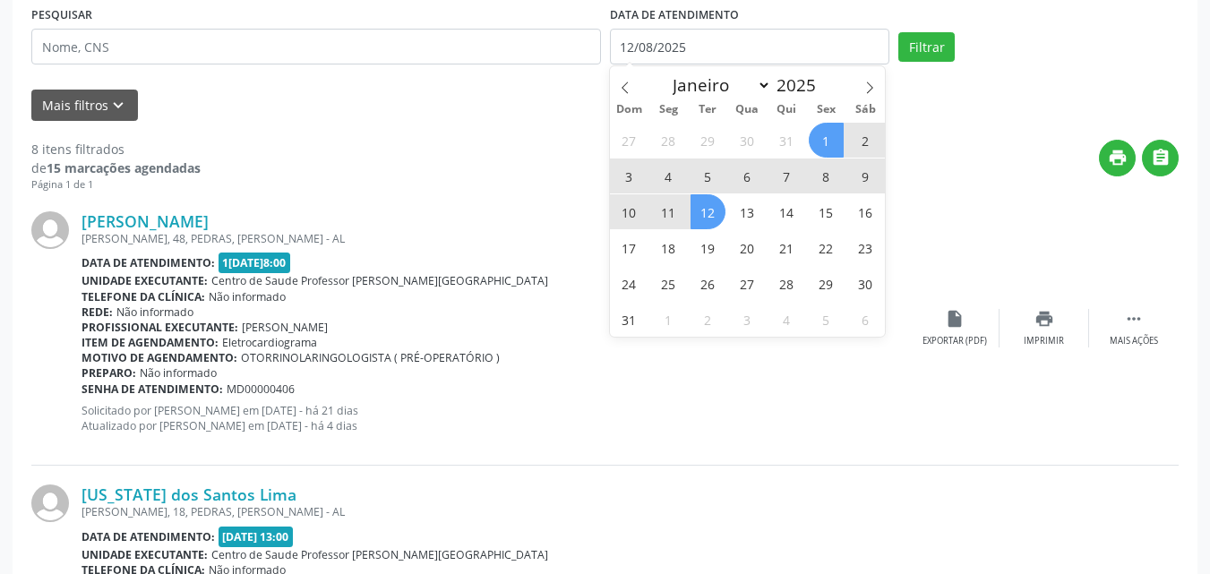
click at [819, 138] on span "1" at bounding box center [826, 140] width 35 height 35
select select "7"
click at [769, 38] on input "0[DATE] até 1[DATE]" at bounding box center [750, 47] width 280 height 36
click at [860, 287] on span "30" at bounding box center [865, 283] width 35 height 35
type input "3[DATE]"
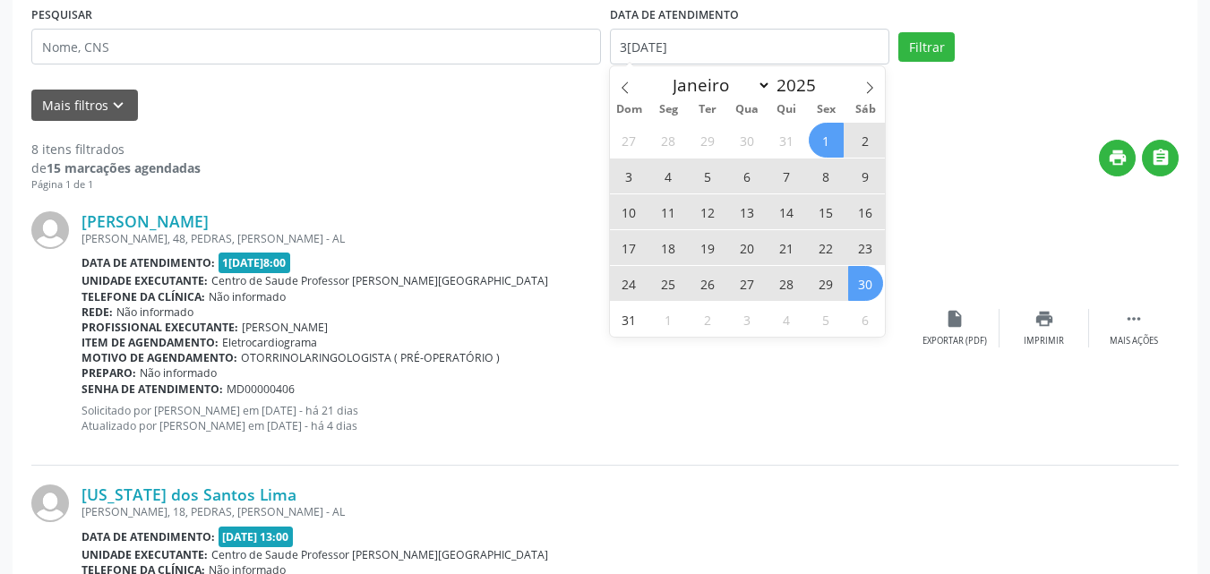
click at [813, 137] on span "1" at bounding box center [826, 140] width 35 height 35
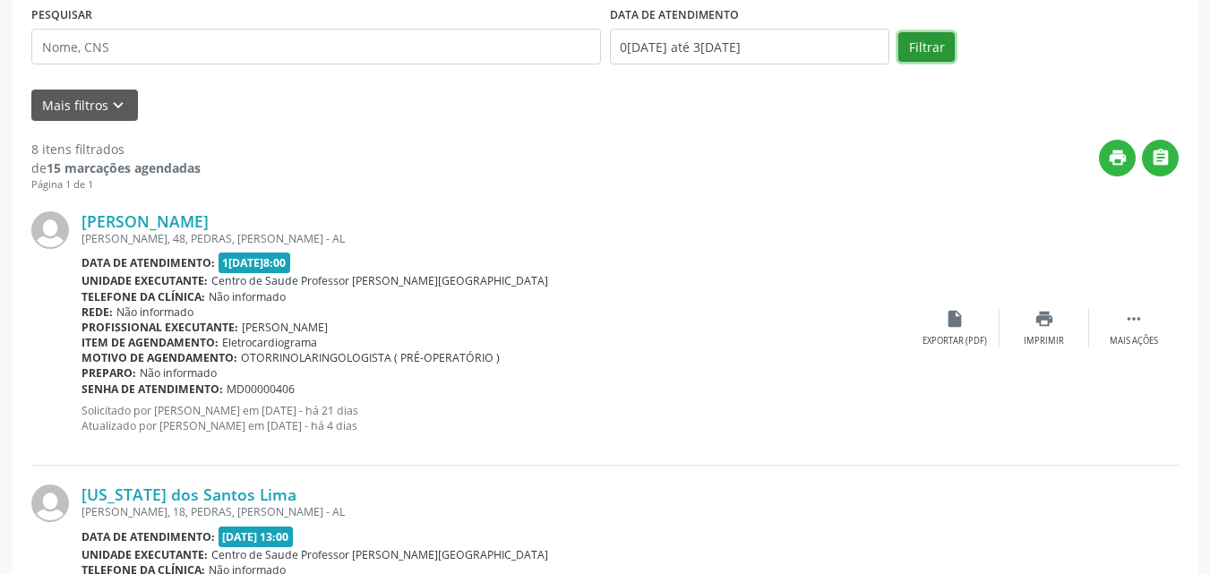
click at [919, 43] on button "Filtrar" at bounding box center [926, 47] width 56 height 30
